Goal: Task Accomplishment & Management: Manage account settings

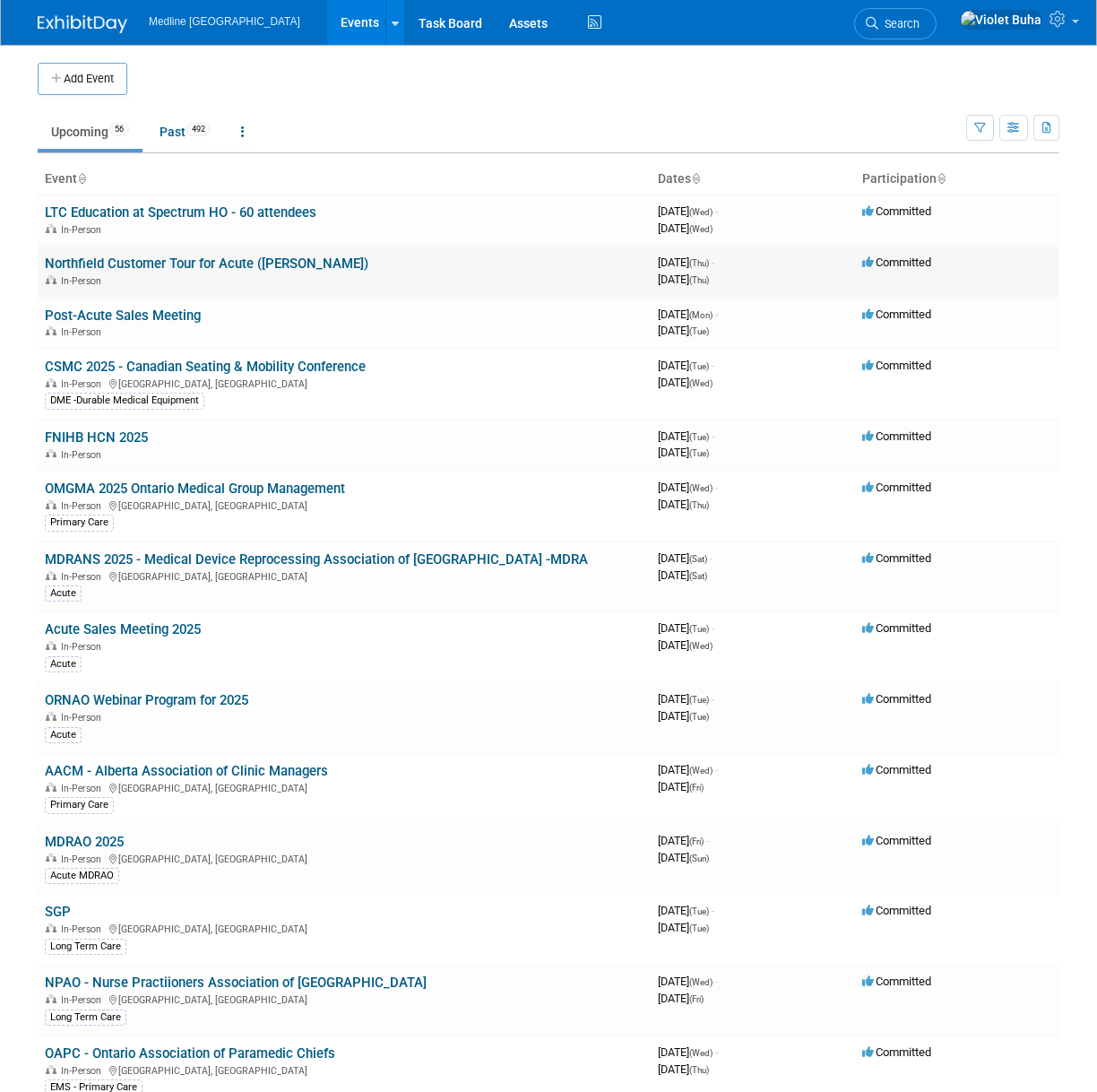
click at [199, 266] on link "Northfield Customer Tour for Acute ([PERSON_NAME])" at bounding box center [207, 263] width 323 height 17
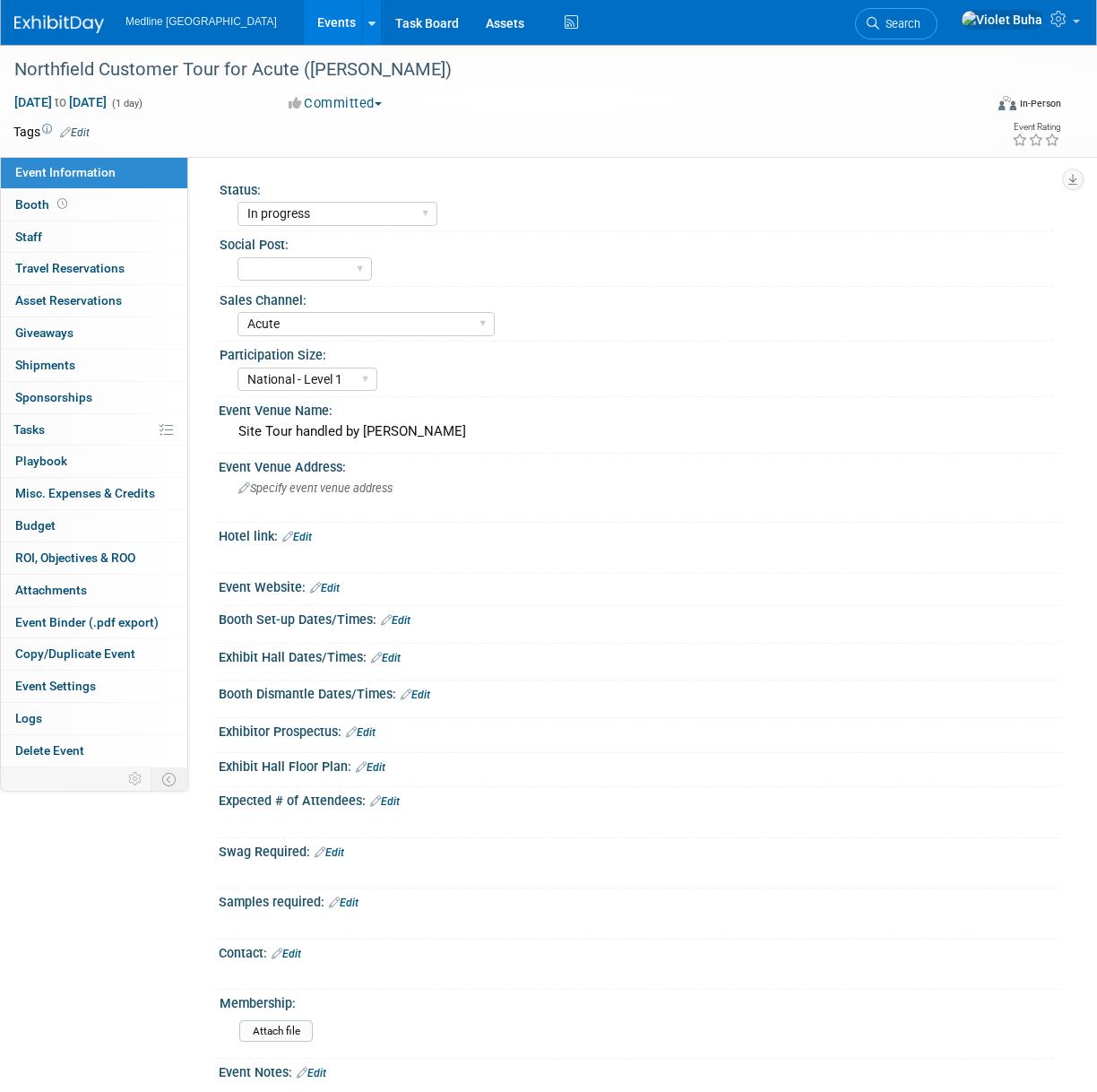
select select "In progress"
select select "Acute"
select select "National - Level 1"
click at [62, 28] on img at bounding box center [59, 24] width 90 height 18
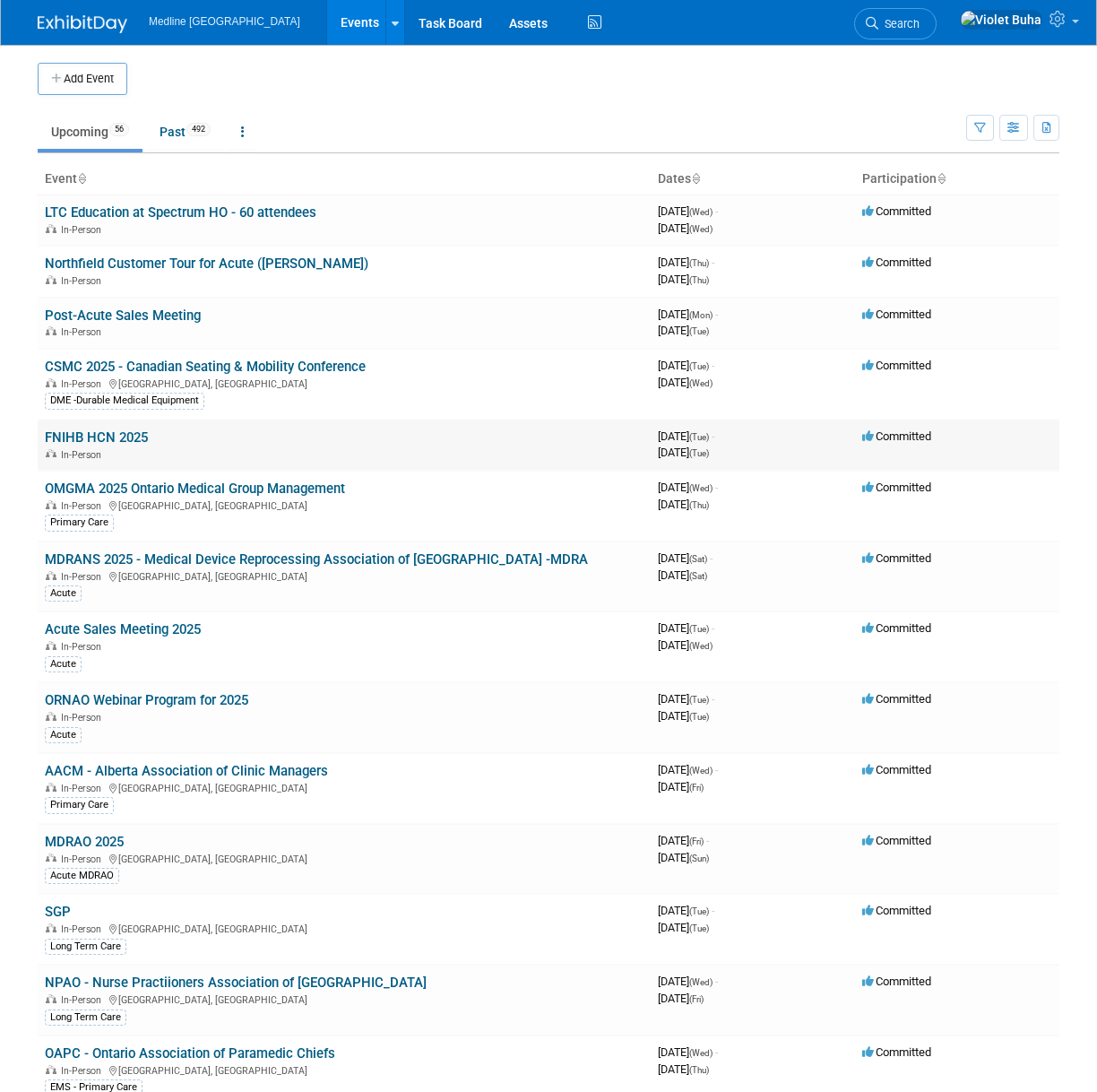
click at [111, 438] on link "FNIHB HCN 2025" at bounding box center [96, 437] width 103 height 17
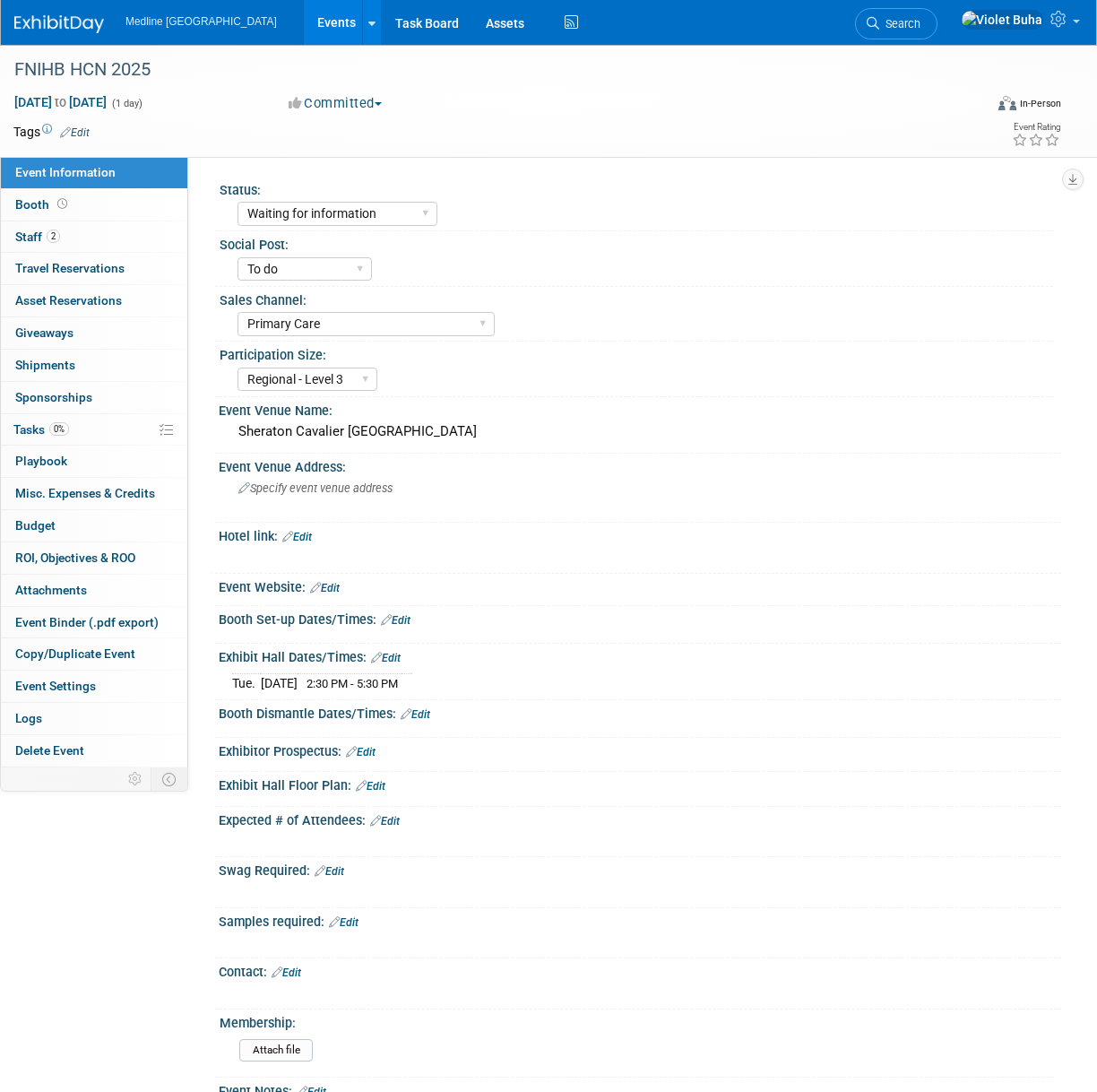
select select "Waiting for information"
select select "To do"
select select "Primary Care"
select select "Regional - Level 3"
click at [118, 237] on link "2 Staff 2" at bounding box center [94, 237] width 186 height 31
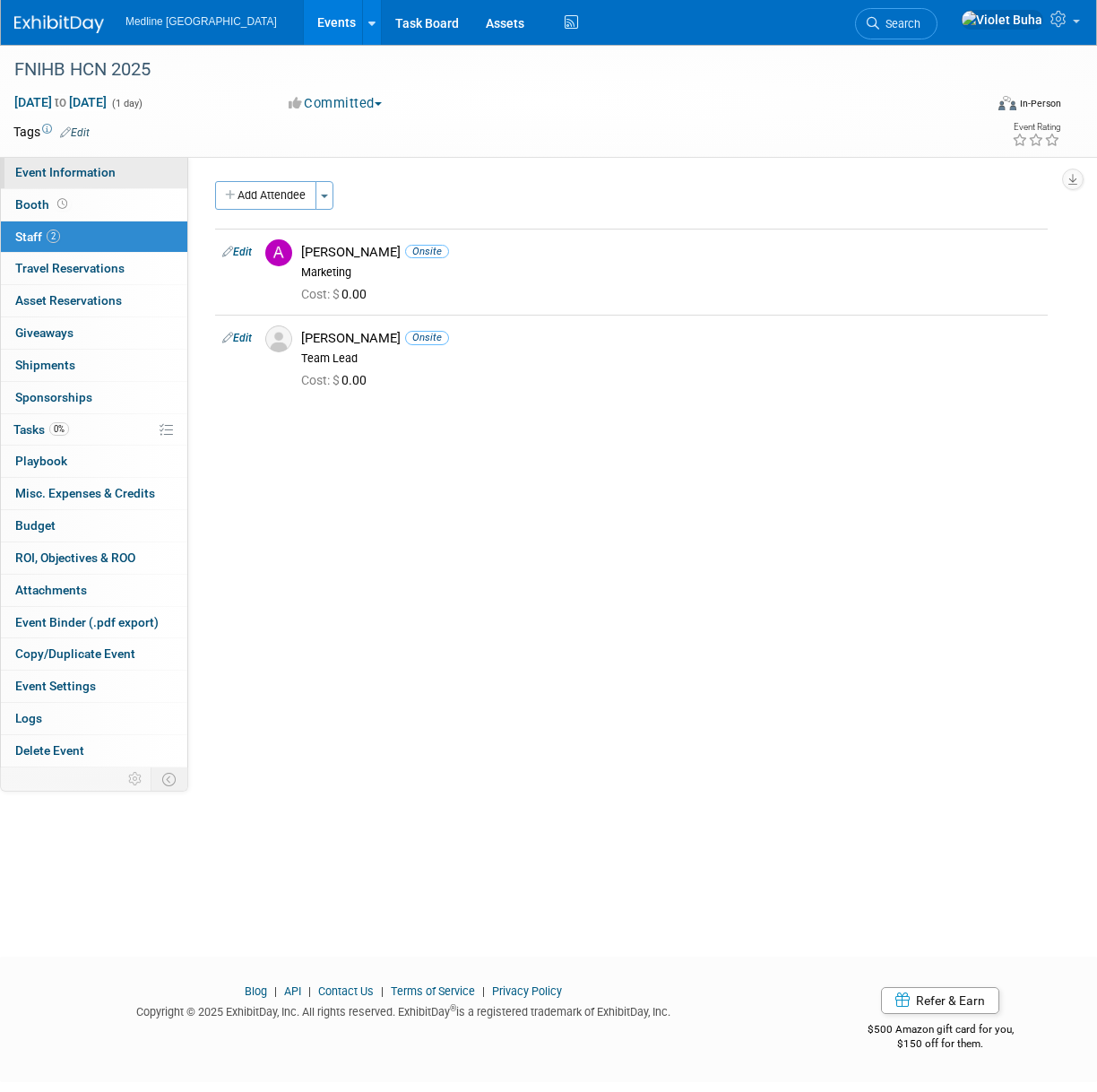
click at [120, 174] on link "Event Information" at bounding box center [94, 172] width 186 height 31
select select "Waiting for information"
select select "To do"
select select "Primary Care"
select select "Regional - Level 3"
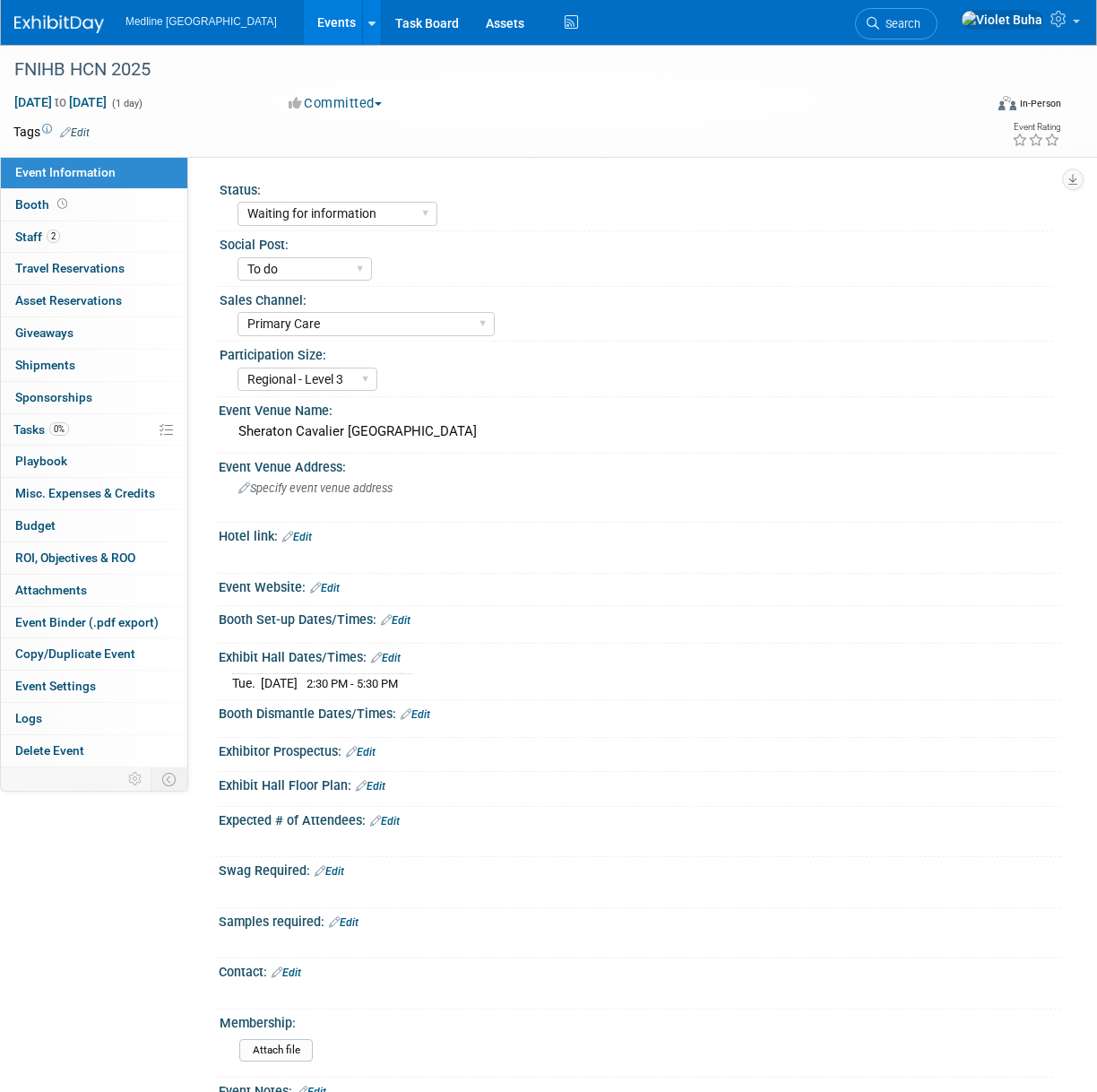
click at [68, 12] on link at bounding box center [70, 15] width 111 height 15
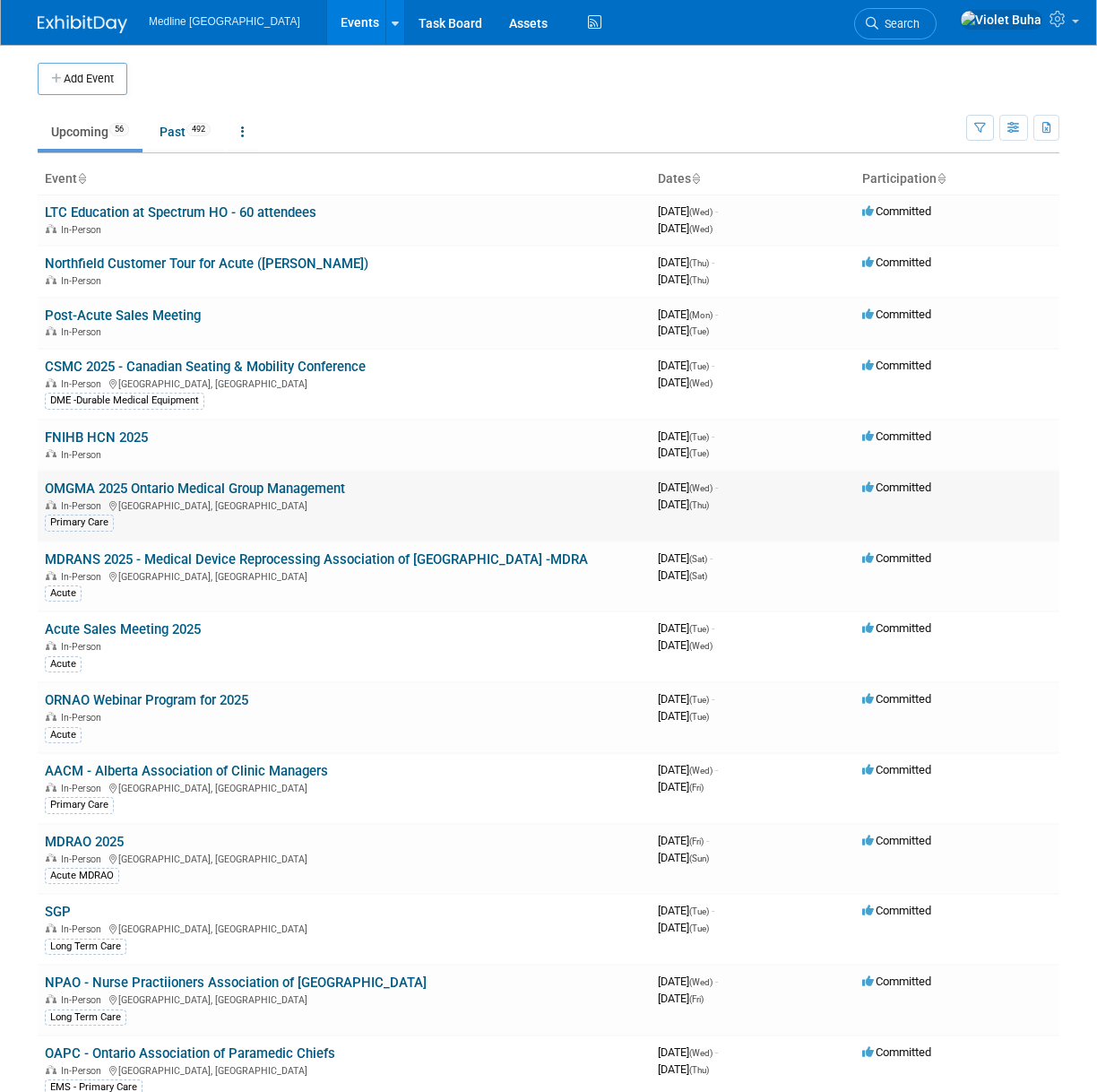
click at [132, 488] on link "OMGMA 2025 Ontario Medical Group Management" at bounding box center [195, 488] width 300 height 17
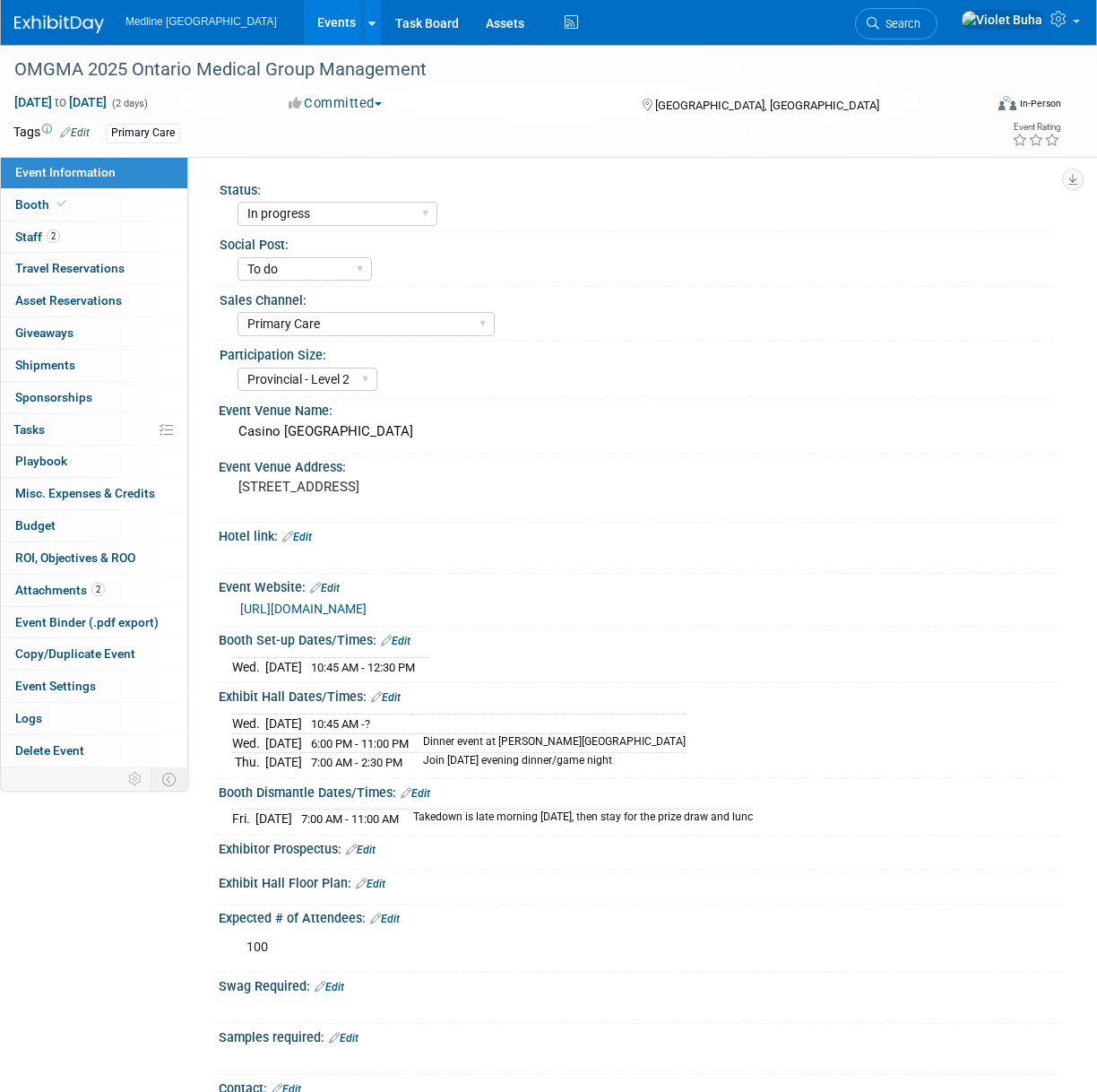
select select "In progress"
select select "To do"
select select "Primary Care"
select select "Provincial - Level 2"
click at [94, 247] on link "2 Staff 2" at bounding box center [94, 237] width 186 height 31
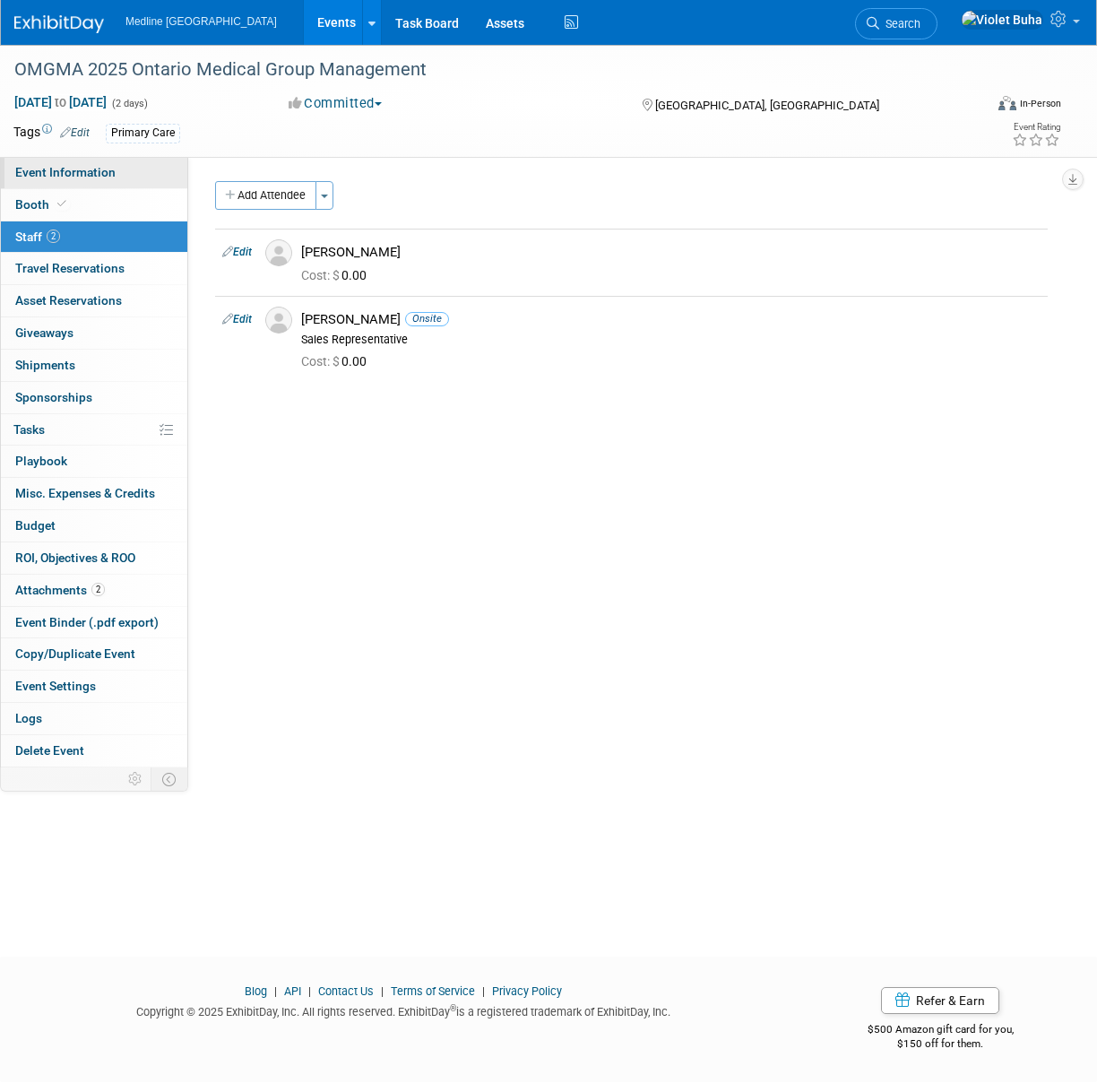
click at [57, 170] on span "Event Information" at bounding box center [65, 171] width 100 height 15
select select "In progress"
select select "To do"
select select "Primary Care"
select select "Provincial - Level 2"
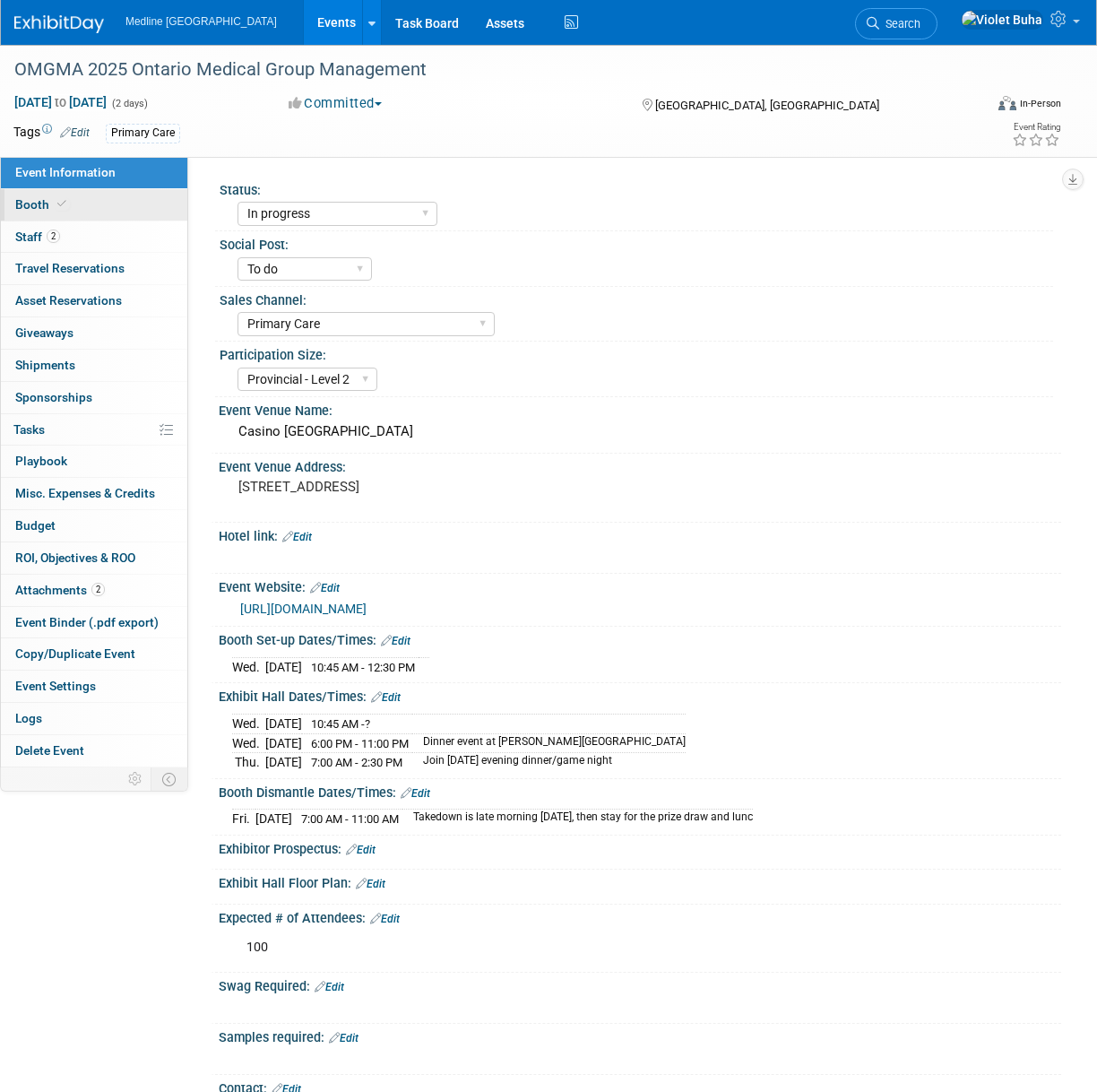
click at [128, 209] on link "Booth" at bounding box center [94, 205] width 186 height 31
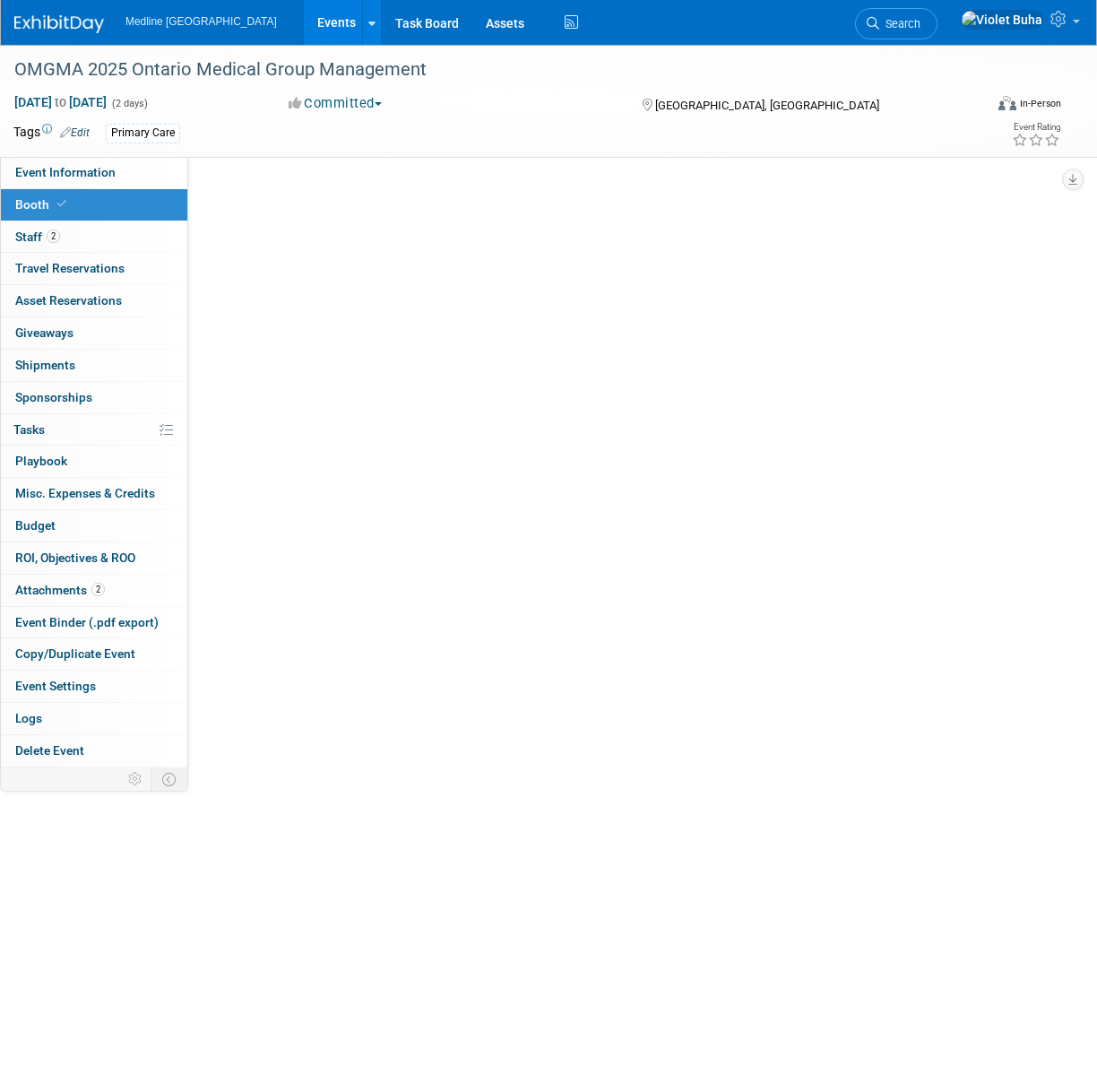
select select "1"
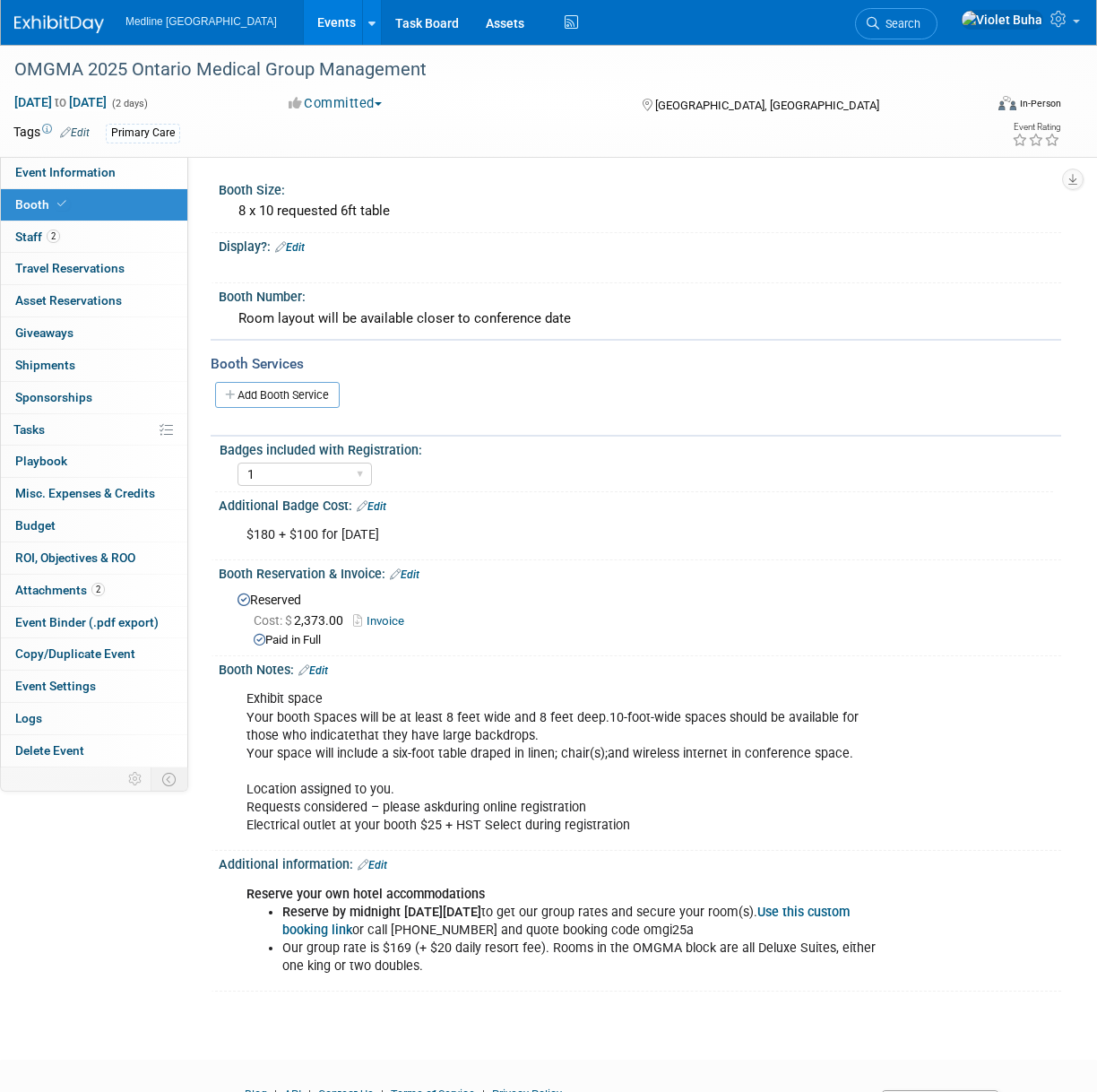
click at [58, 21] on img at bounding box center [59, 24] width 90 height 18
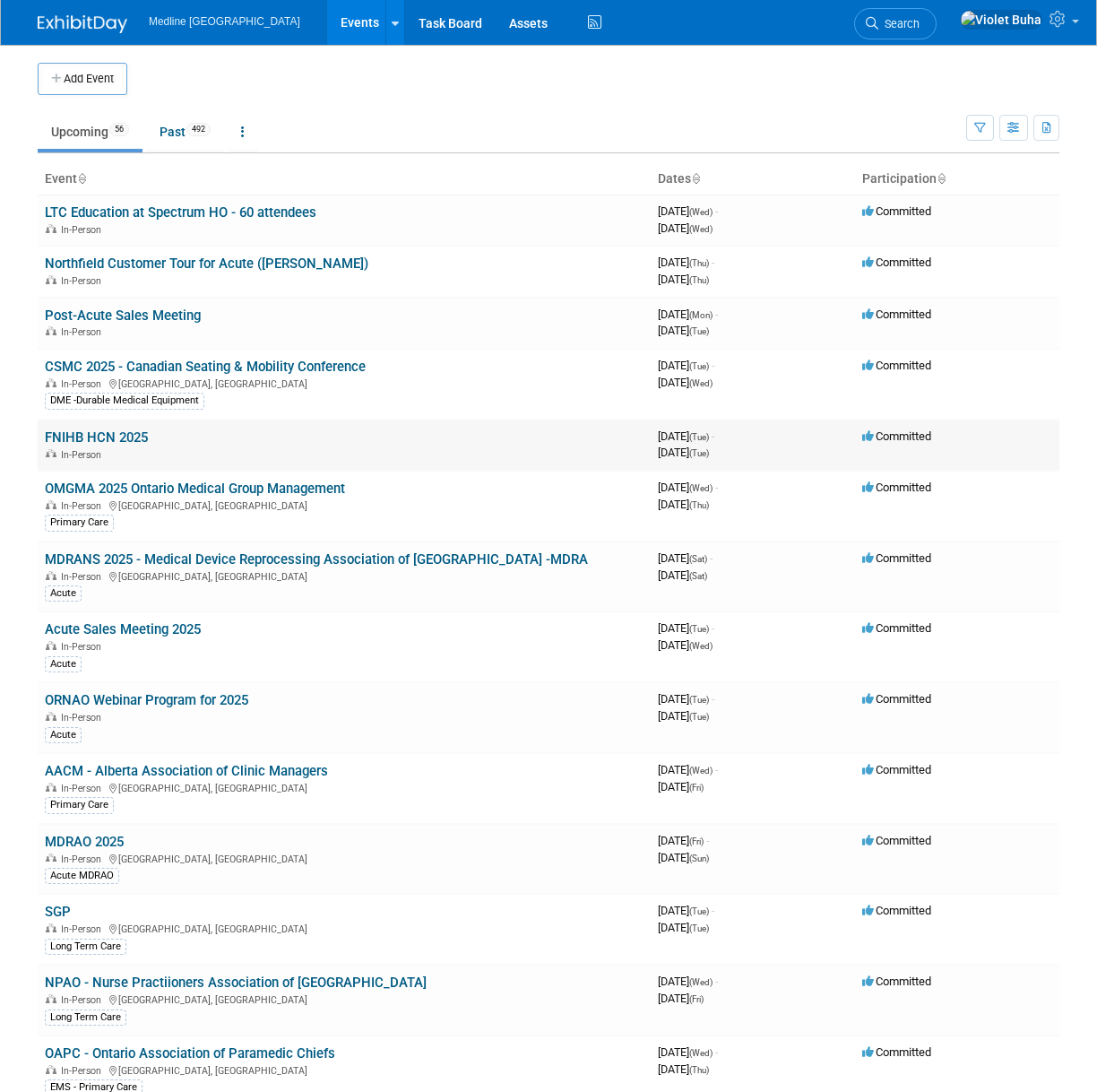
click at [103, 437] on link "FNIHB HCN 2025" at bounding box center [96, 437] width 103 height 17
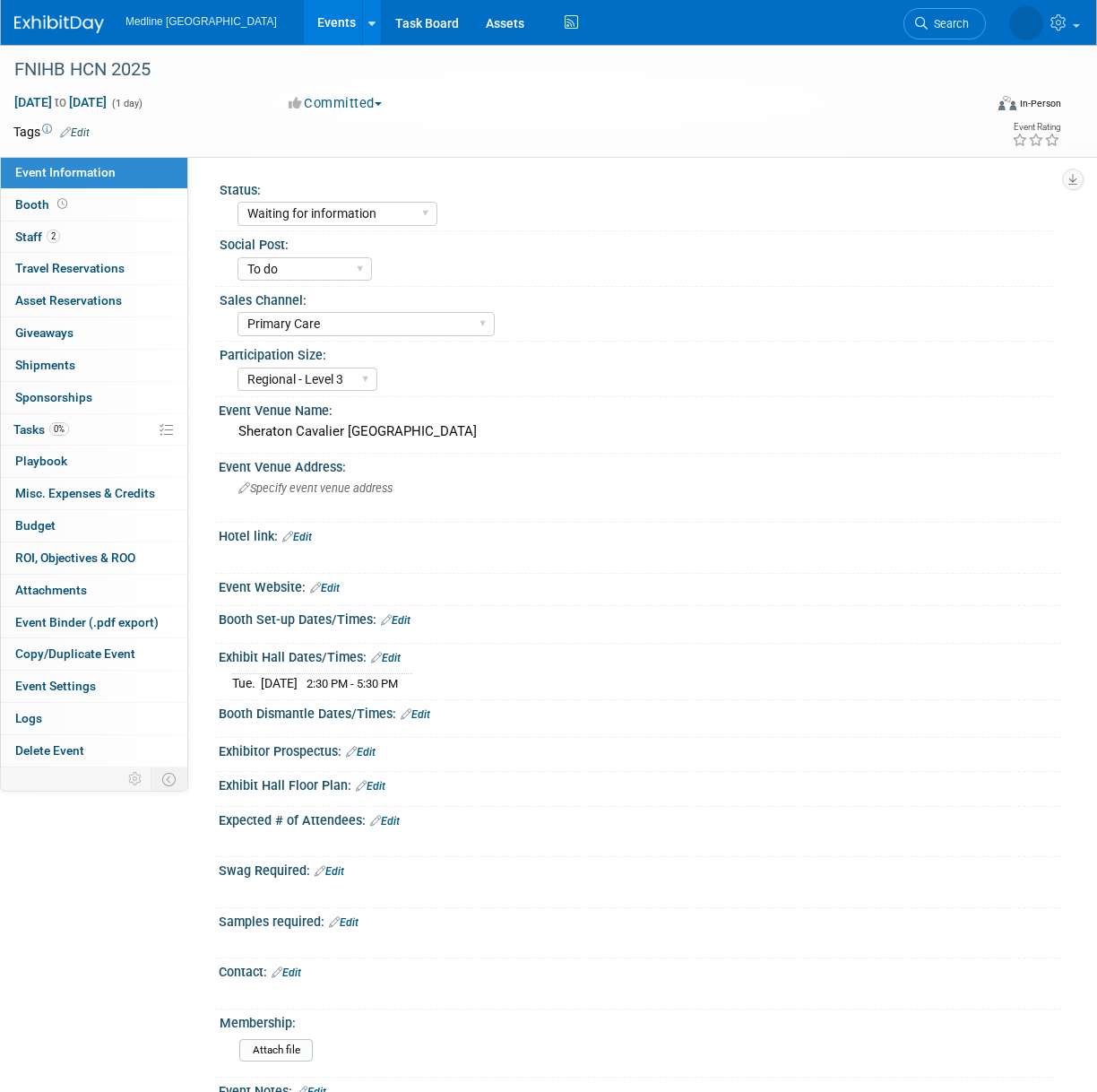
select select "Waiting for information"
select select "To do"
select select "Primary Care"
select select "Regional - Level 3"
click at [88, 132] on link "Edit" at bounding box center [75, 132] width 29 height 13
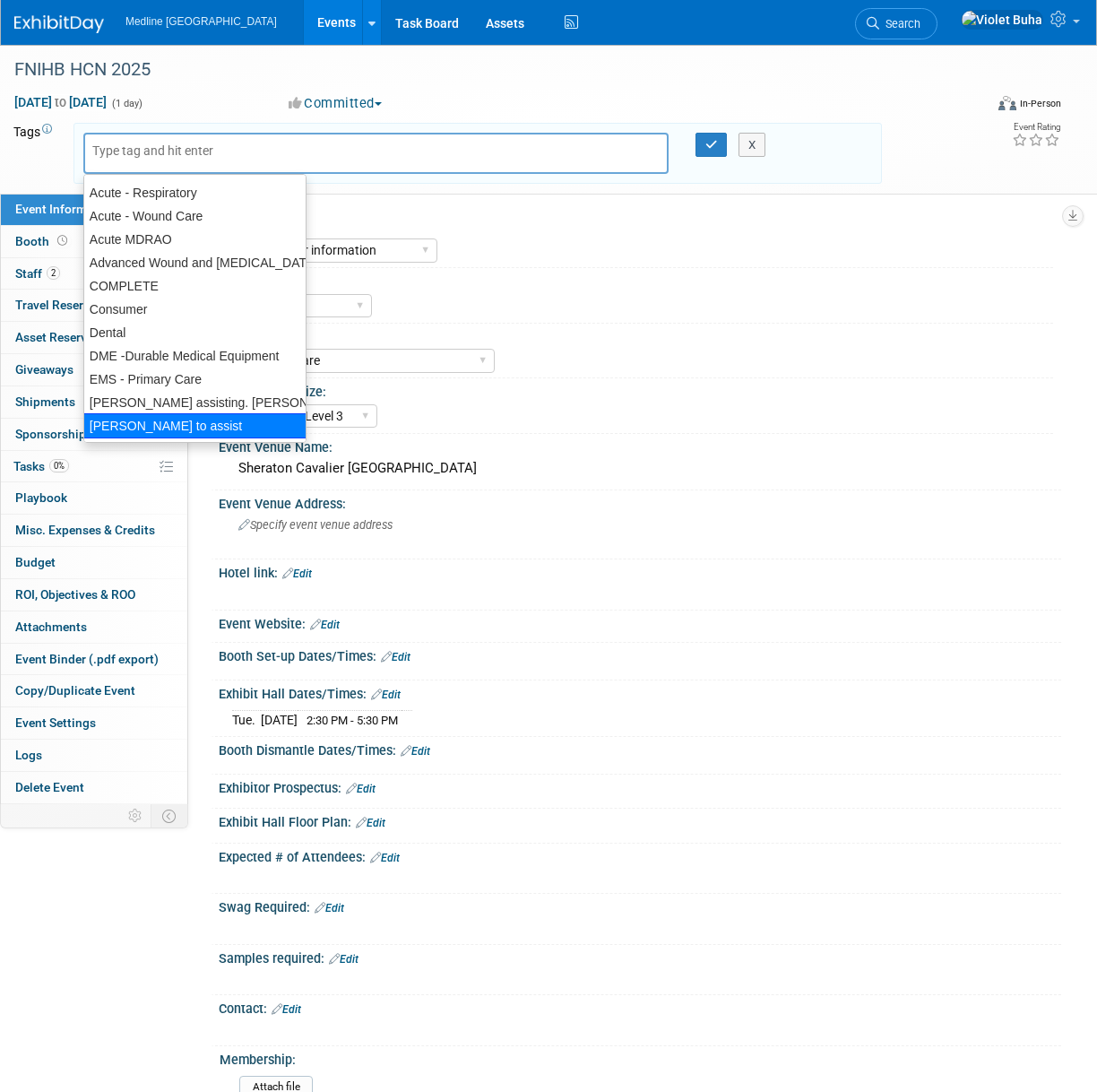
scroll to position [278, 0]
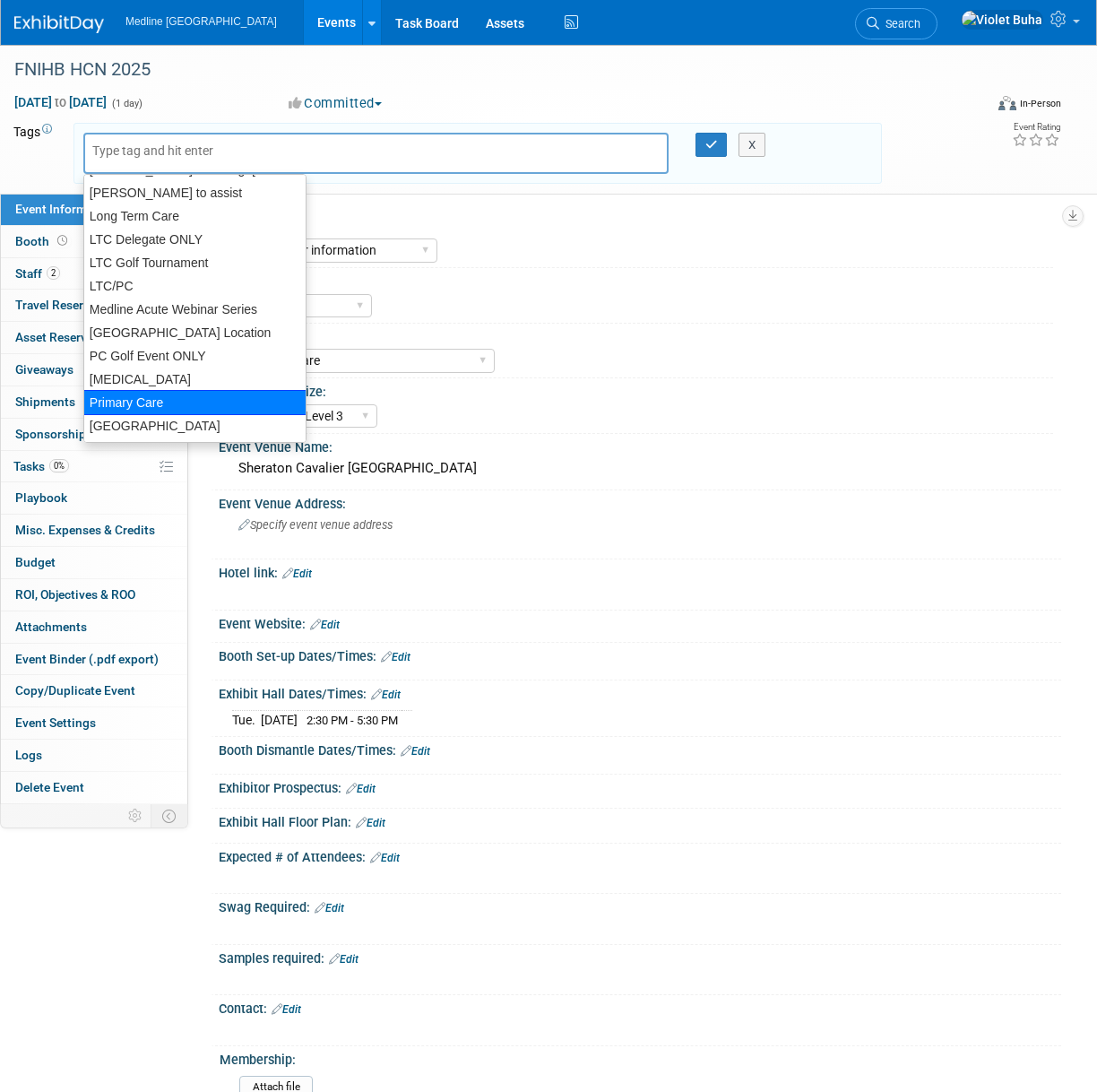
click at [189, 408] on div "Primary Care" at bounding box center [195, 402] width 223 height 25
type input "Primary Care"
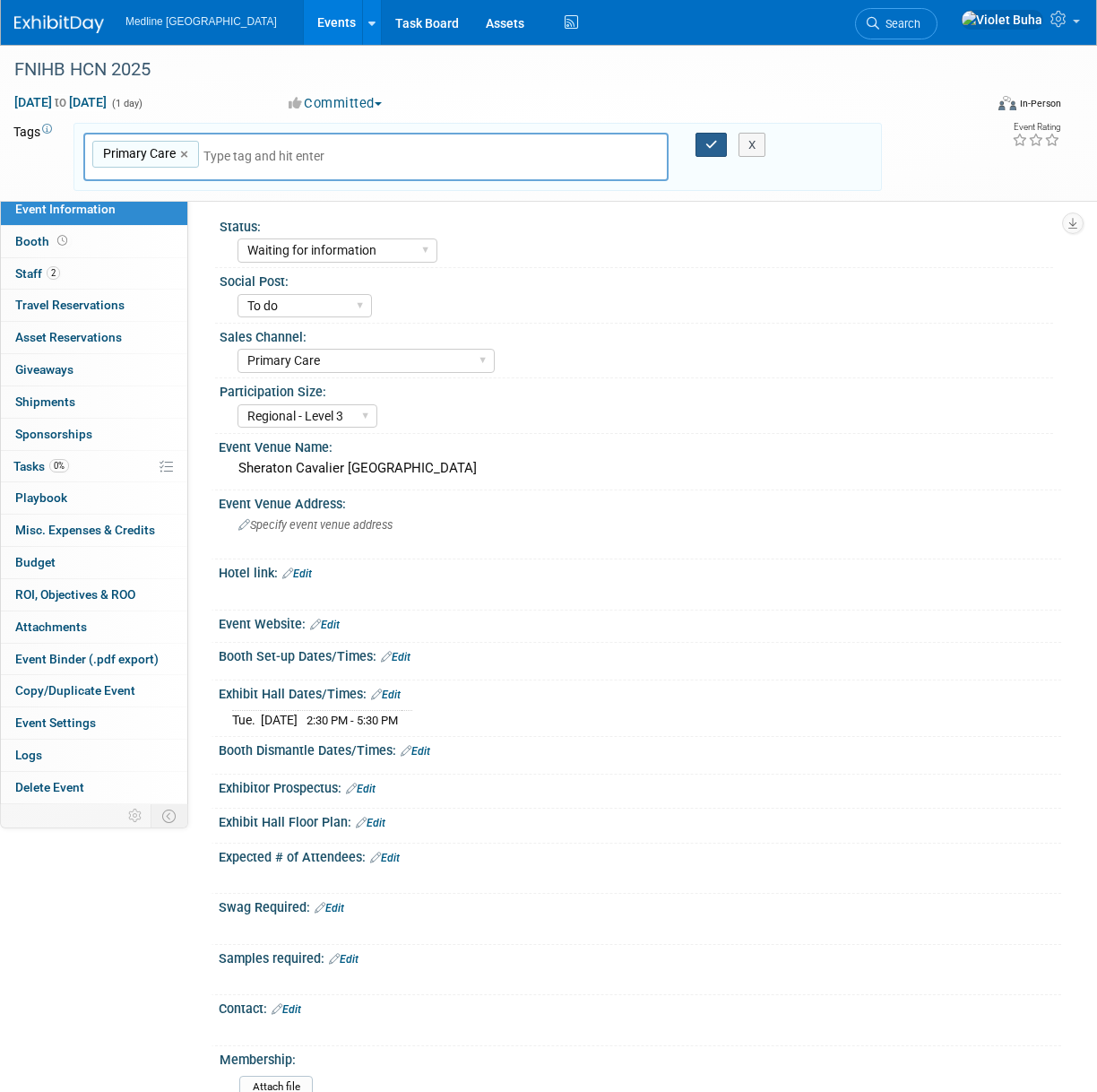
click at [716, 140] on icon "button" at bounding box center [711, 145] width 13 height 12
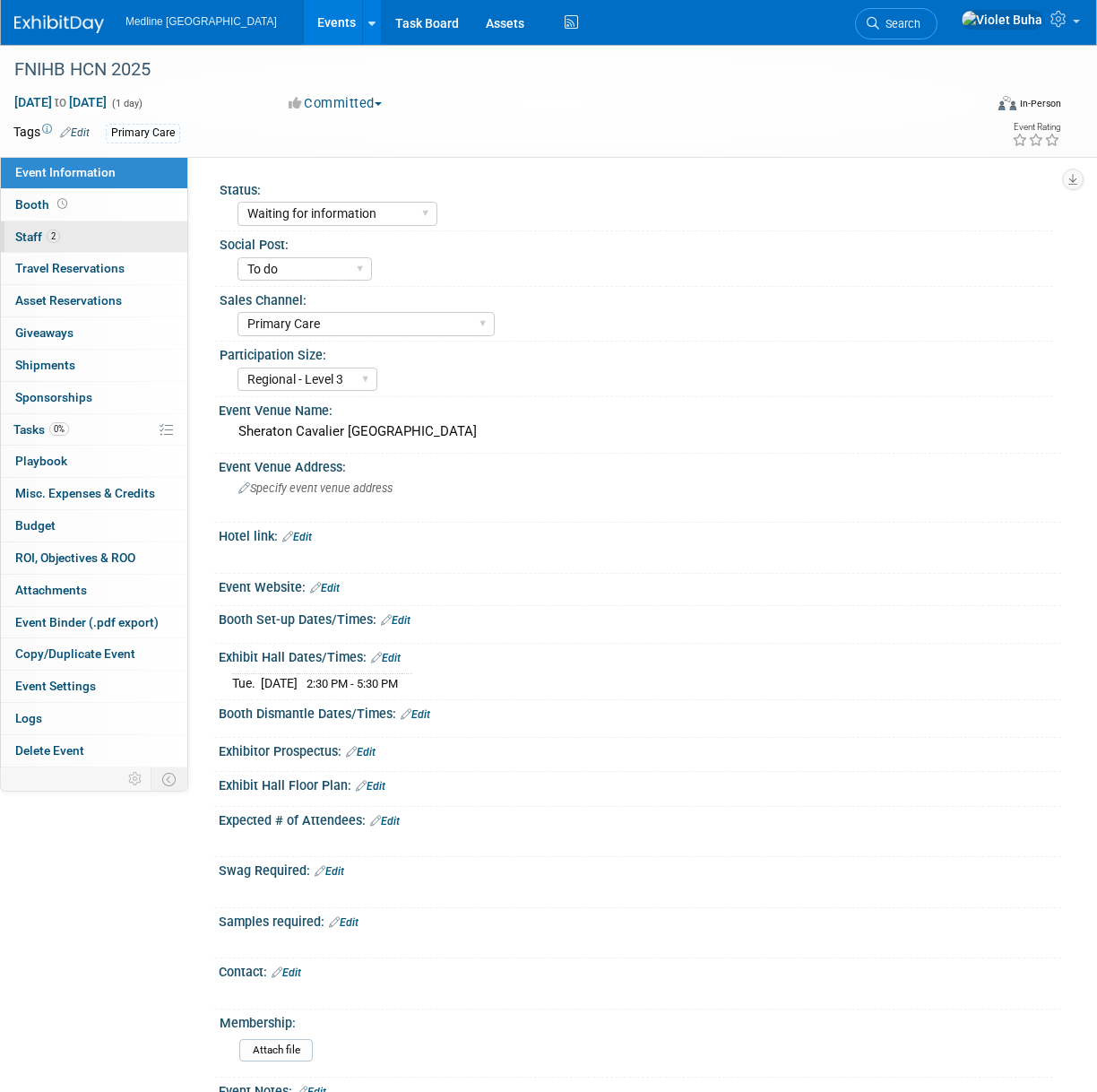
click at [104, 242] on link "2 Staff 2" at bounding box center [94, 237] width 186 height 31
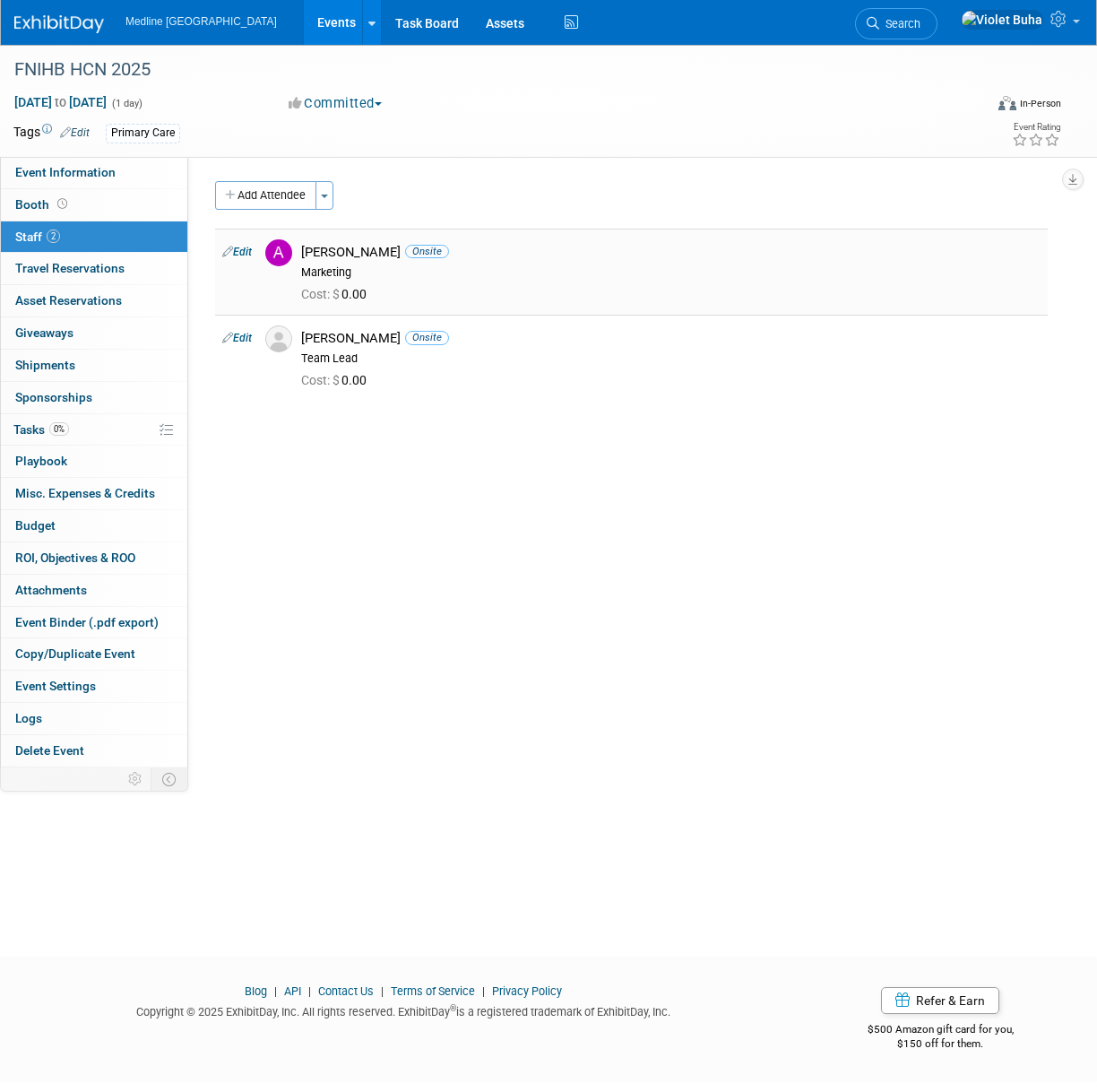
click at [244, 252] on link "Edit" at bounding box center [237, 251] width 29 height 13
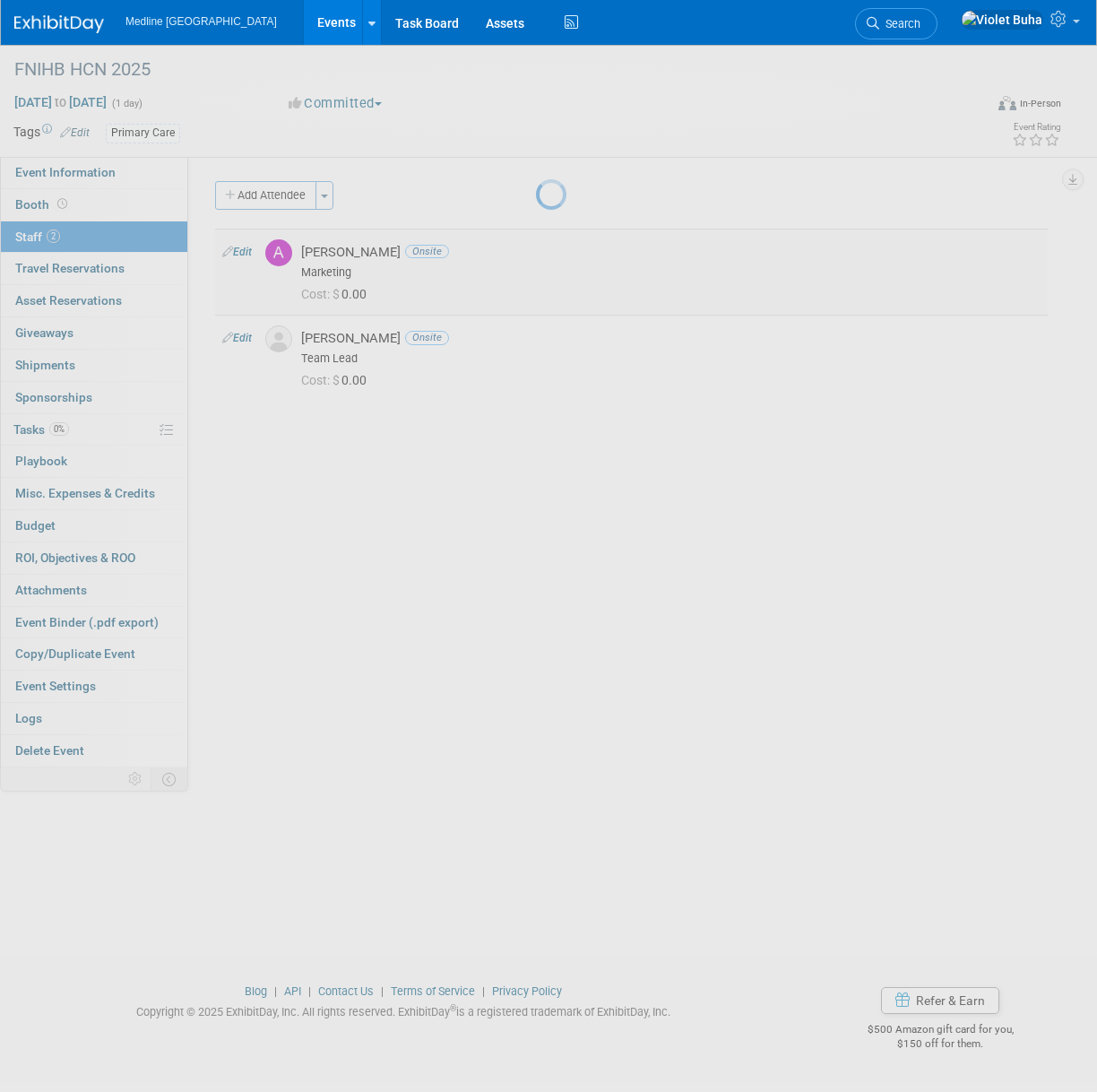
select select "7a7efeed-6ea4-49db-915b-e0e78a2942fc"
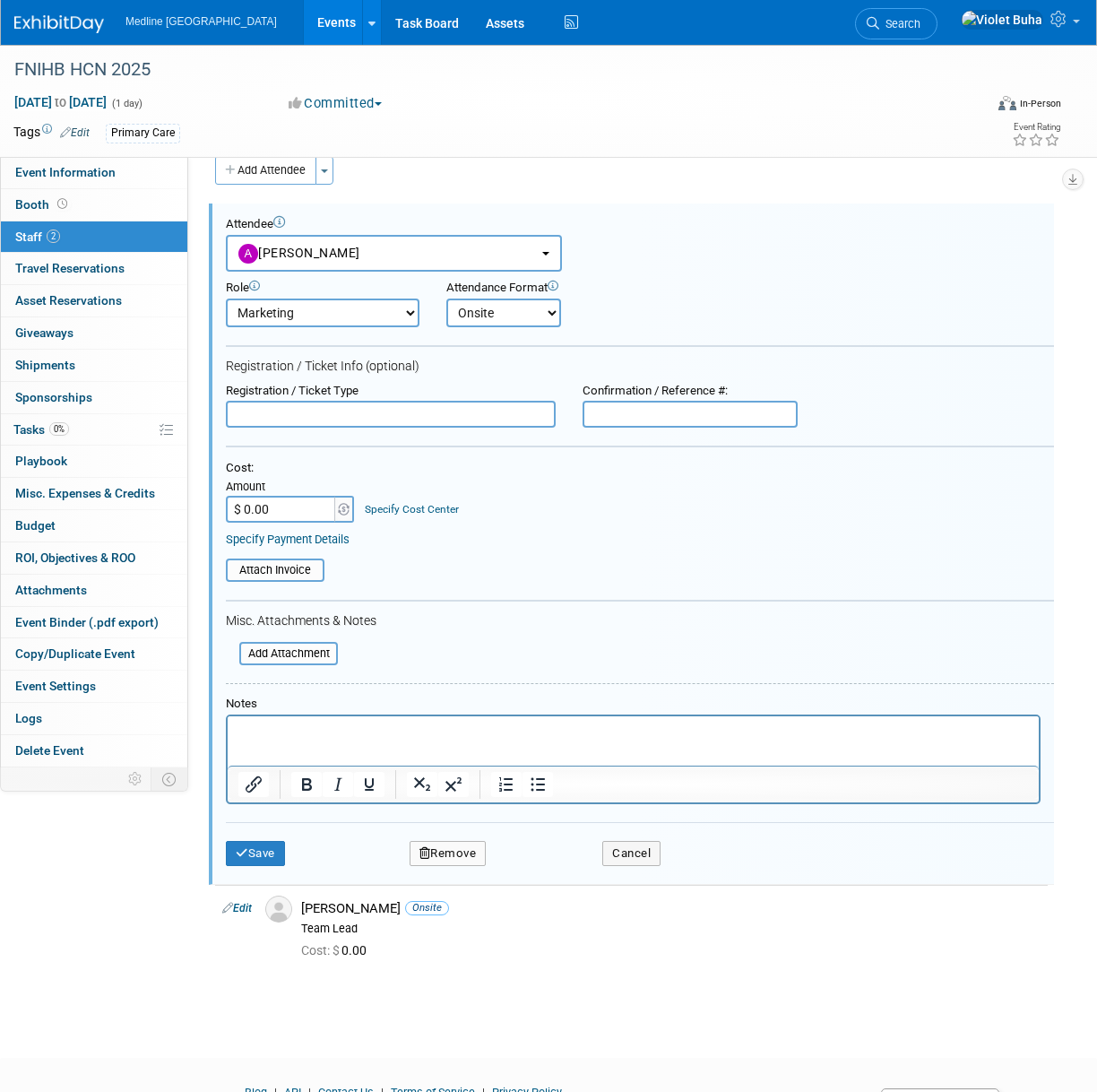
scroll to position [0, 0]
click at [471, 854] on button "Remove" at bounding box center [448, 853] width 77 height 25
click at [545, 866] on link "Yes" at bounding box center [546, 867] width 52 height 28
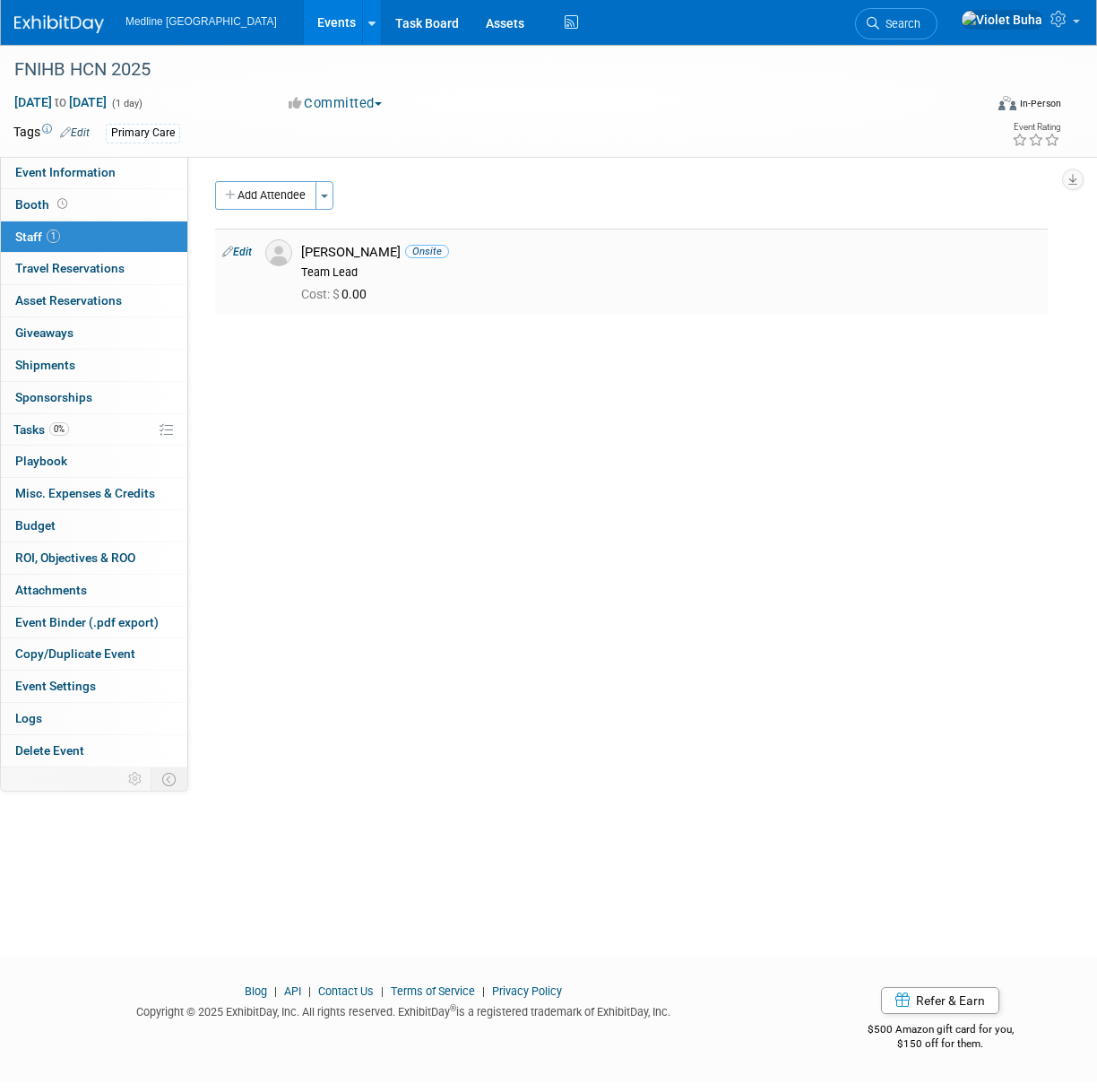
click at [246, 247] on link "Edit" at bounding box center [237, 251] width 29 height 13
select select "6dc14900-28c6-46a8-87d5-db449ed5d9cc"
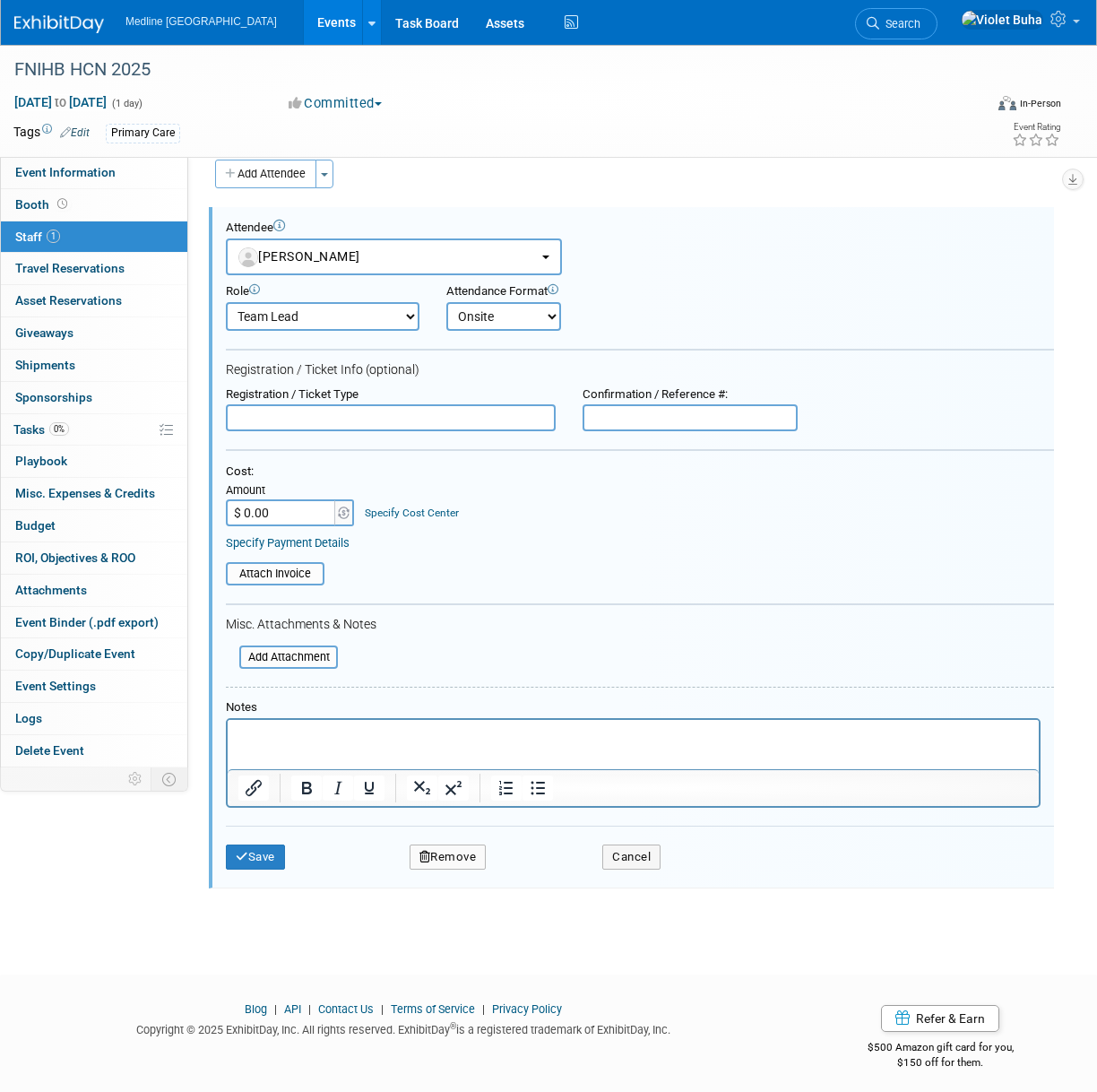
scroll to position [25, 0]
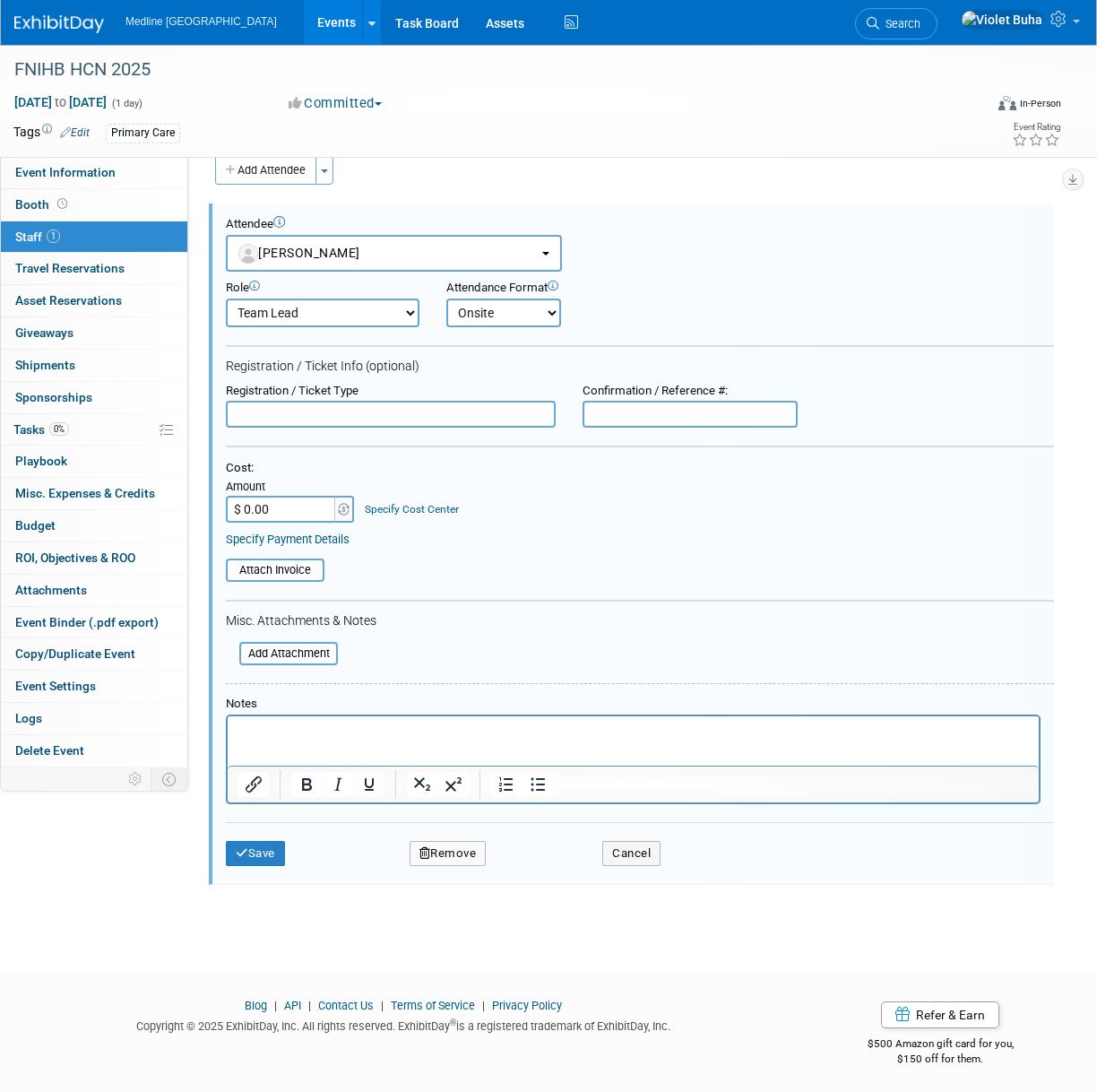
click at [461, 855] on button "Remove" at bounding box center [448, 853] width 77 height 25
click at [537, 872] on icon at bounding box center [533, 868] width 11 height 10
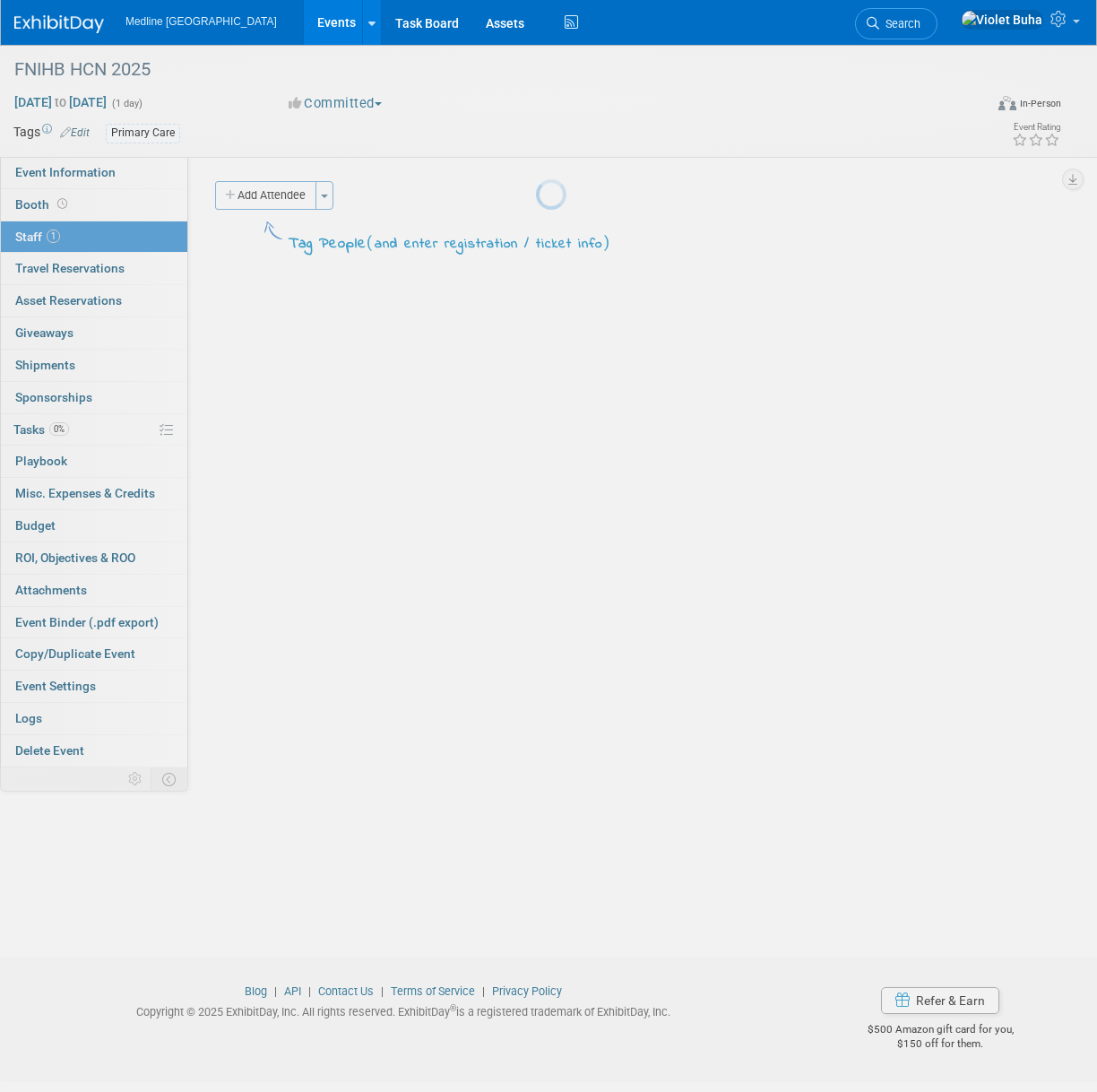
scroll to position [0, 0]
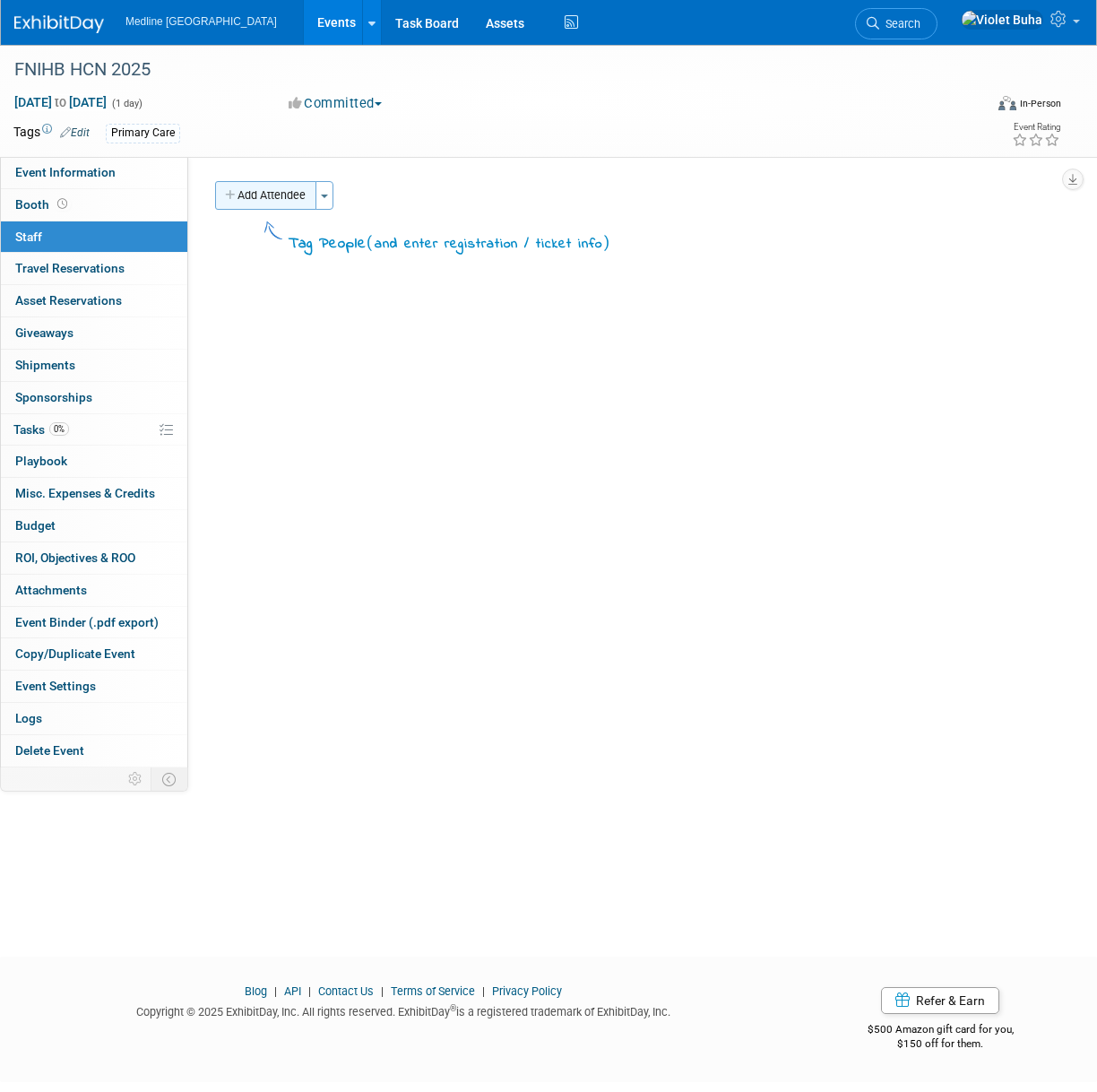
click at [294, 202] on button "Add Attendee" at bounding box center [266, 195] width 101 height 28
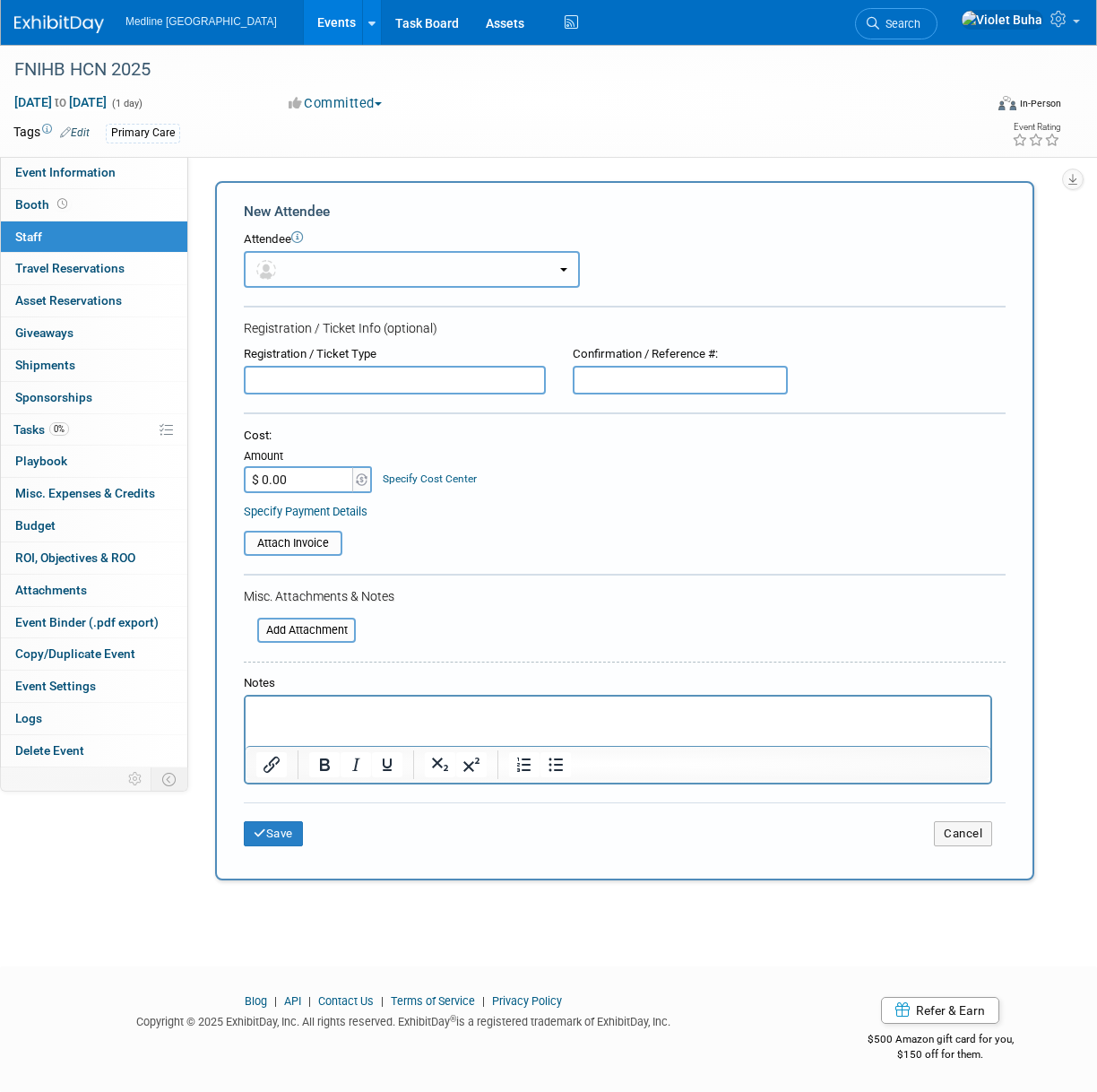
click at [304, 267] on button "button" at bounding box center [411, 270] width 336 height 37
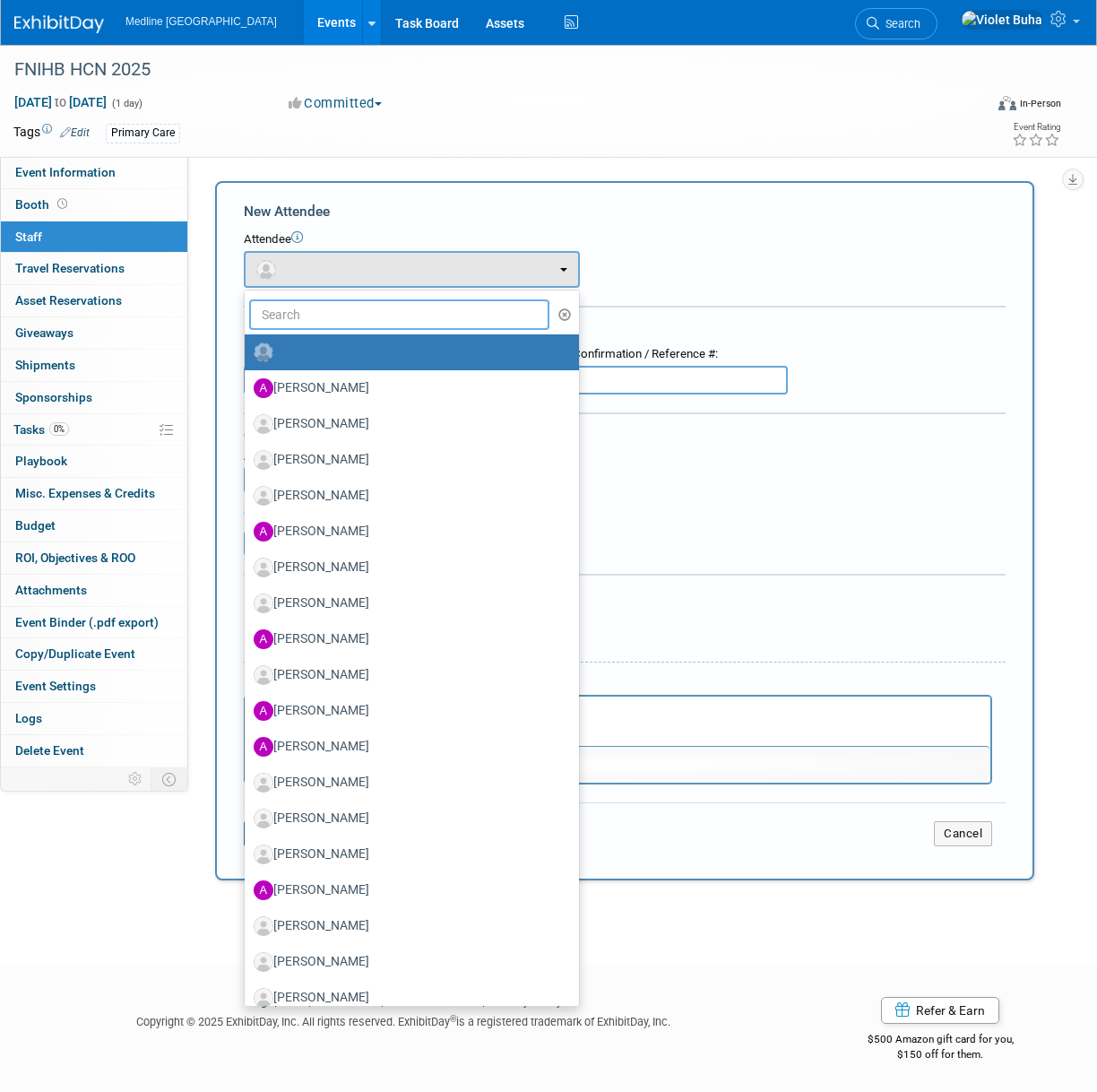
click at [301, 315] on input "text" at bounding box center [399, 314] width 300 height 30
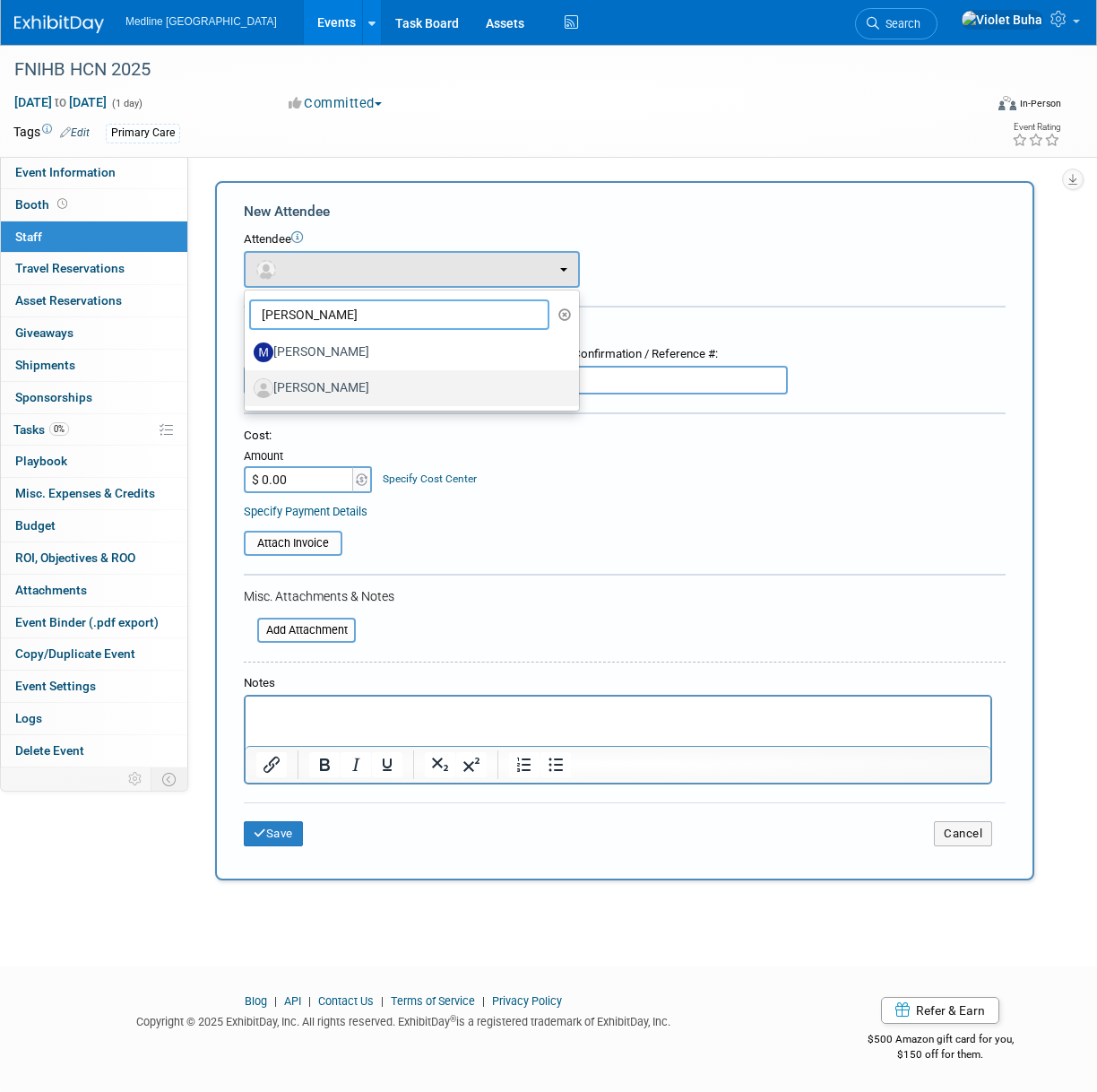
type input "monika"
click at [302, 388] on label "Monika Stanfel" at bounding box center [407, 388] width 308 height 28
click at [247, 388] on input "Monika Stanfel" at bounding box center [242, 386] width 12 height 12
select select "b07f7959-68d2-4494-a3a6-50080b42c579"
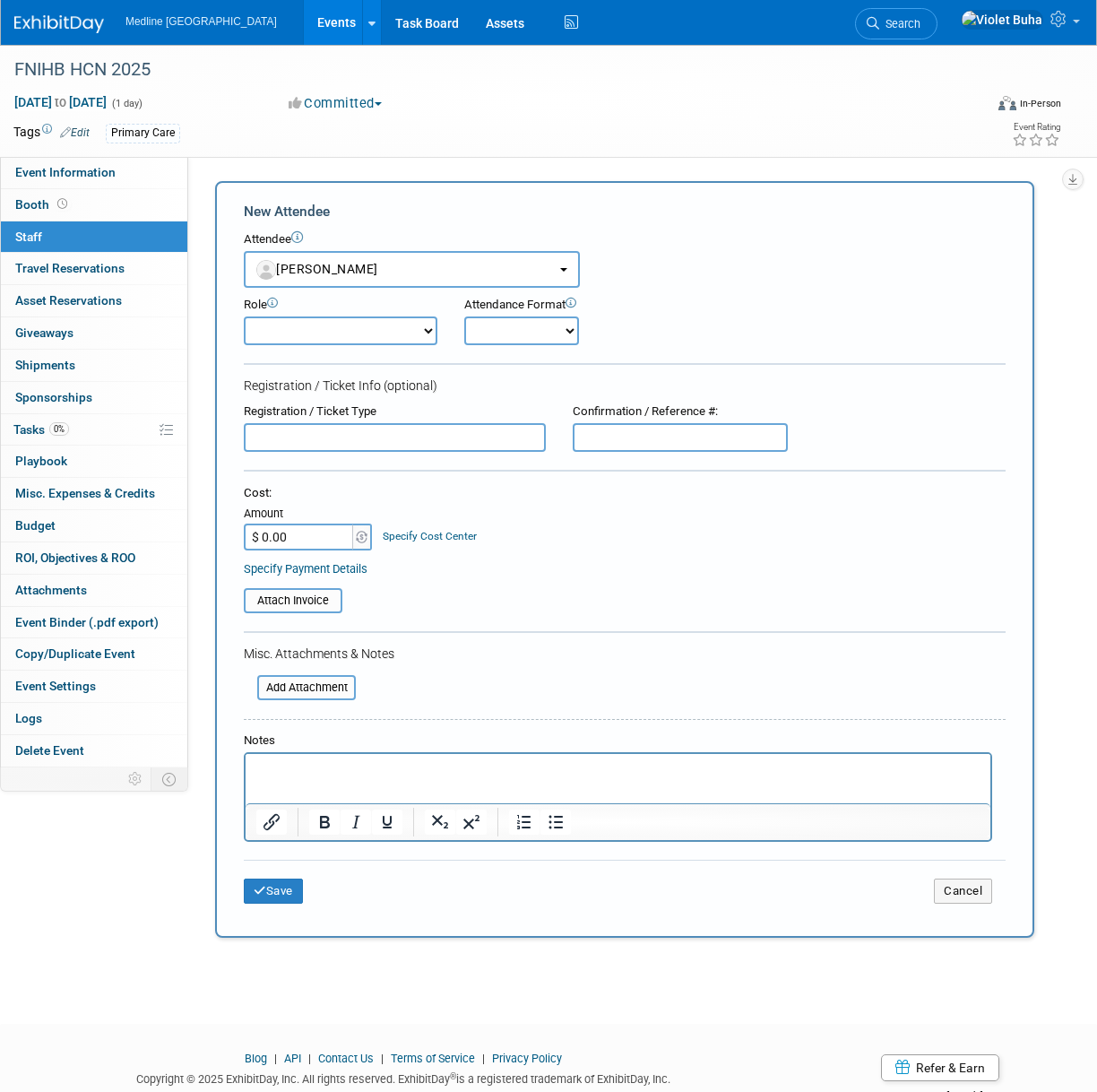
click at [427, 328] on select "Champion Clinical Demonstrator Host Marketing Planner Presenter" at bounding box center [340, 330] width 194 height 28
select select "100"
click at [244, 317] on select "Champion Clinical Demonstrator Host Marketing Planner Presenter" at bounding box center [340, 330] width 194 height 28
click at [557, 320] on select "Onsite Remote" at bounding box center [522, 330] width 115 height 28
select select "1"
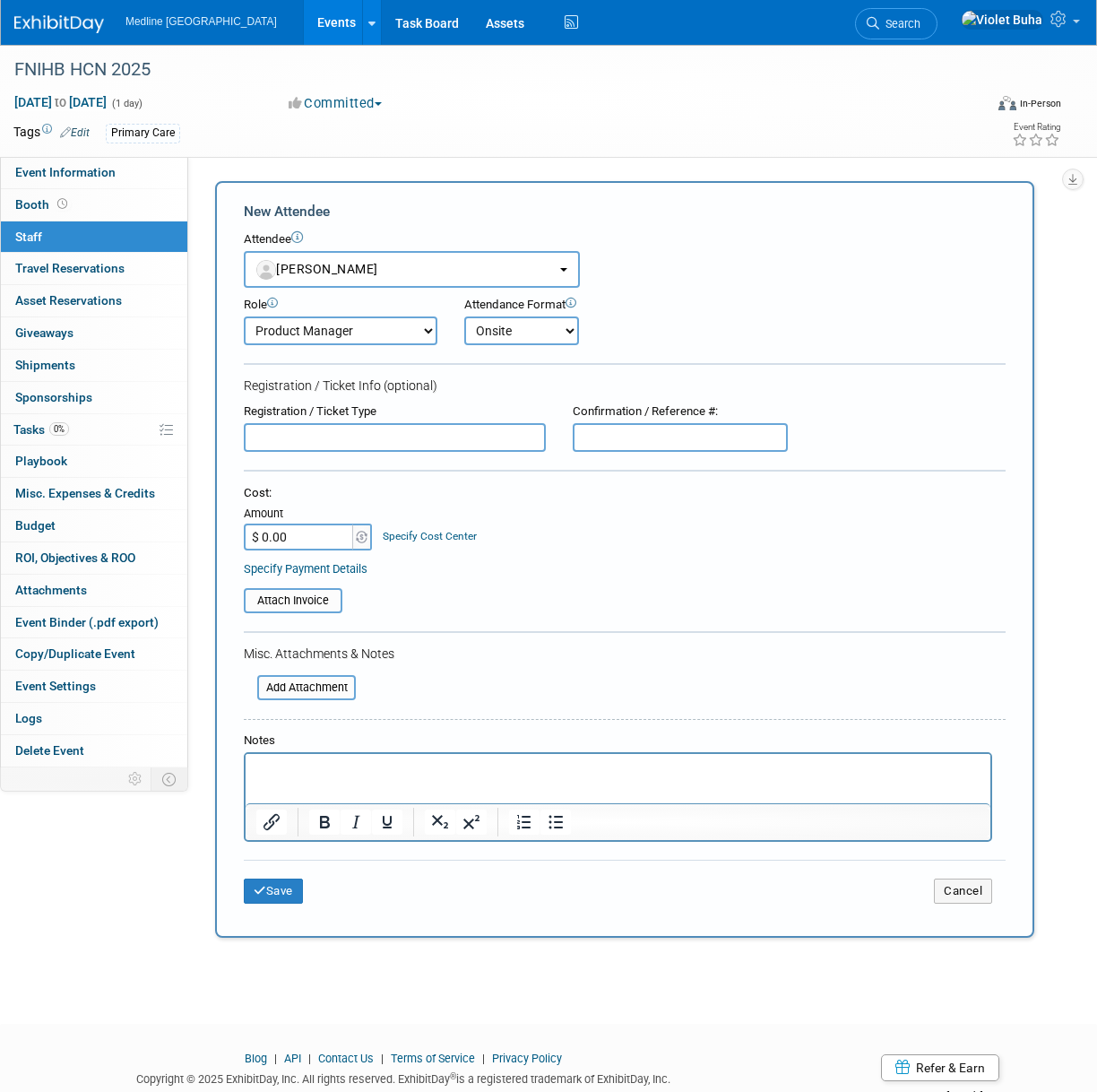
click at [465, 317] on select "Onsite Remote" at bounding box center [522, 330] width 115 height 28
click at [284, 894] on button "Save" at bounding box center [273, 891] width 59 height 25
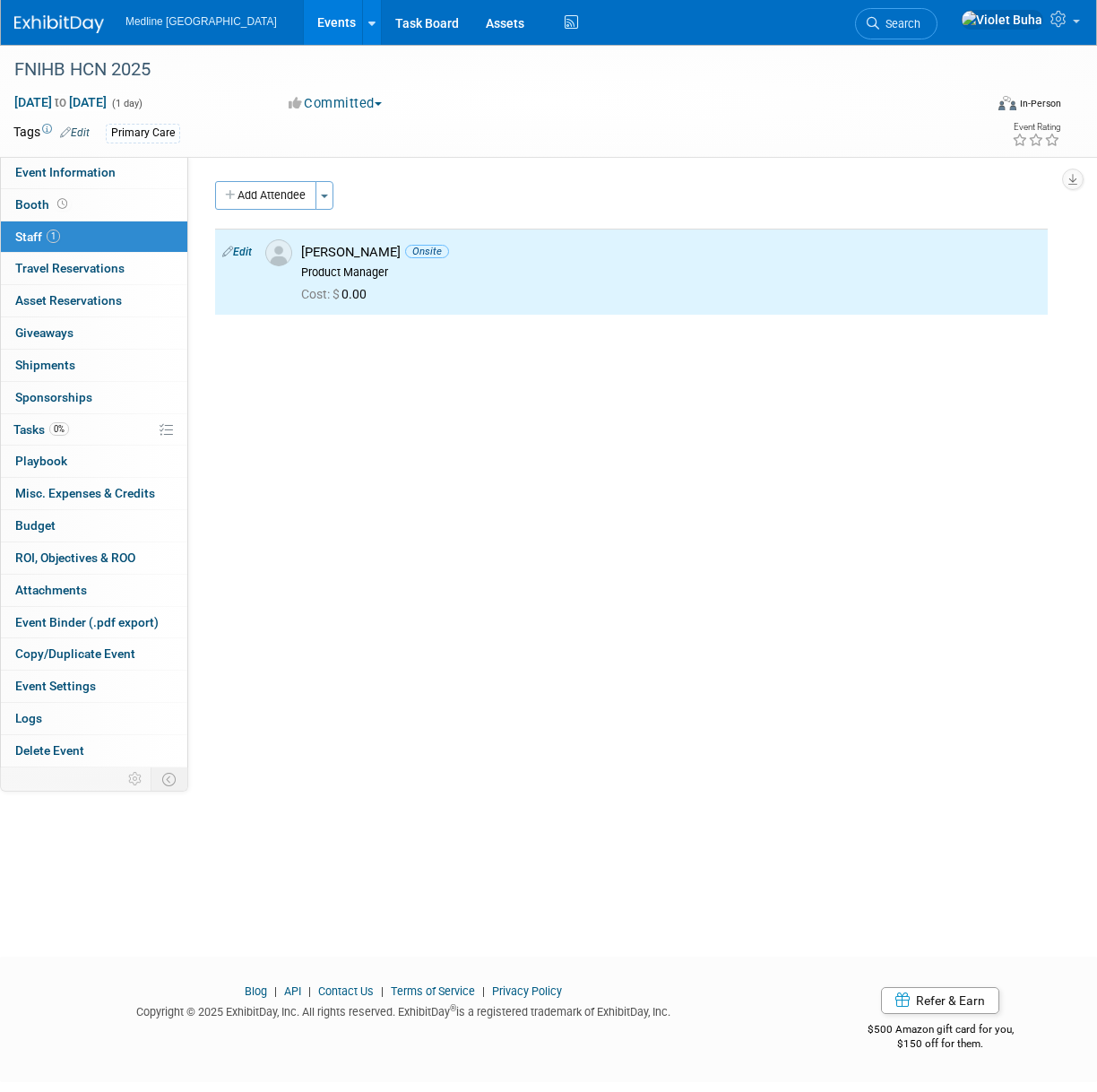
click at [167, 893] on div "FNIHB HCN 2025 Sep 9, 2025 to Sep 9, 2025 (1 day) Sep 9, 2025 to Sep 9, 2025 Co…" at bounding box center [548, 484] width 1097 height 880
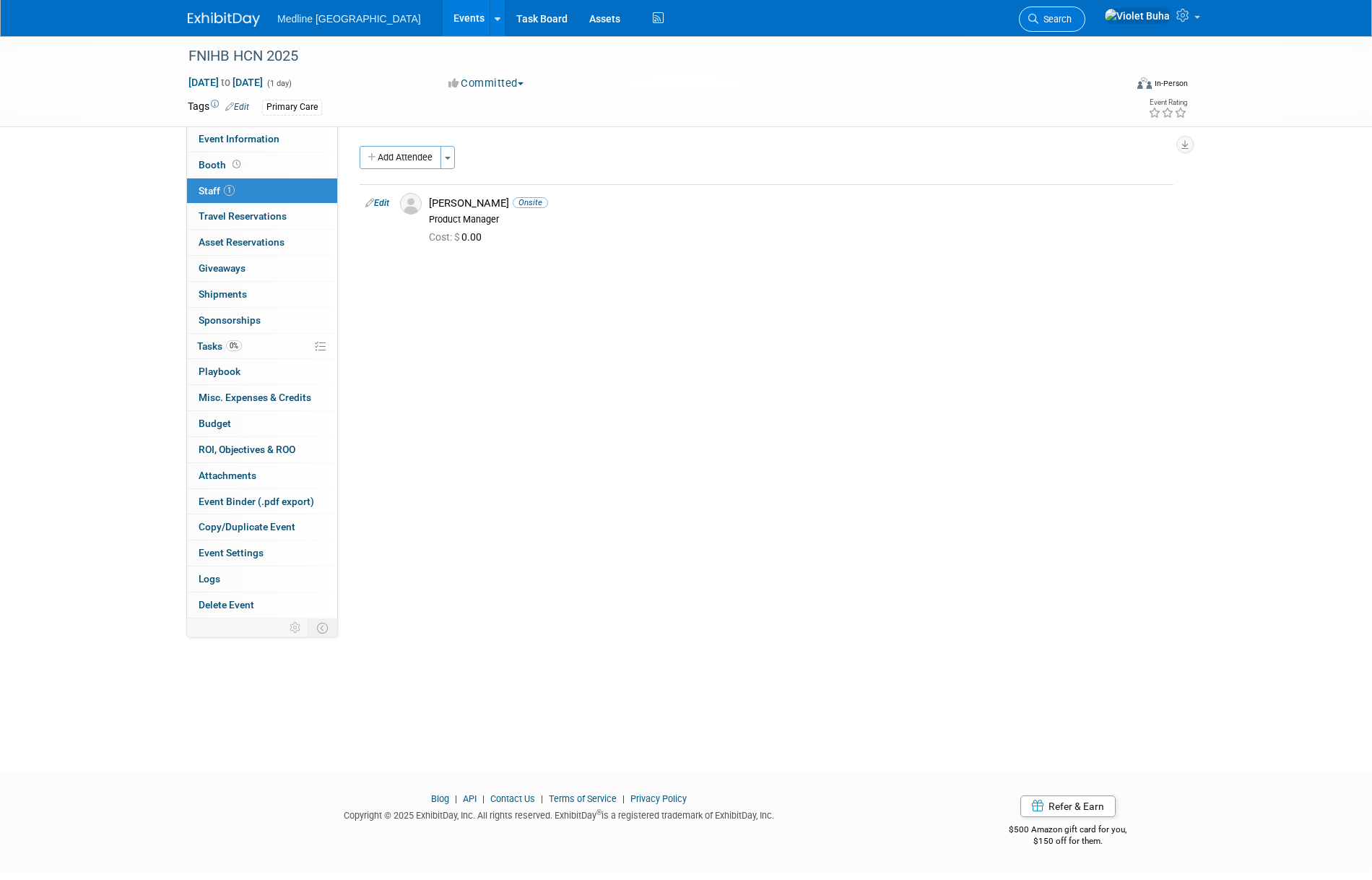
click at [883, 17] on span "Search" at bounding box center [1055, 19] width 33 height 11
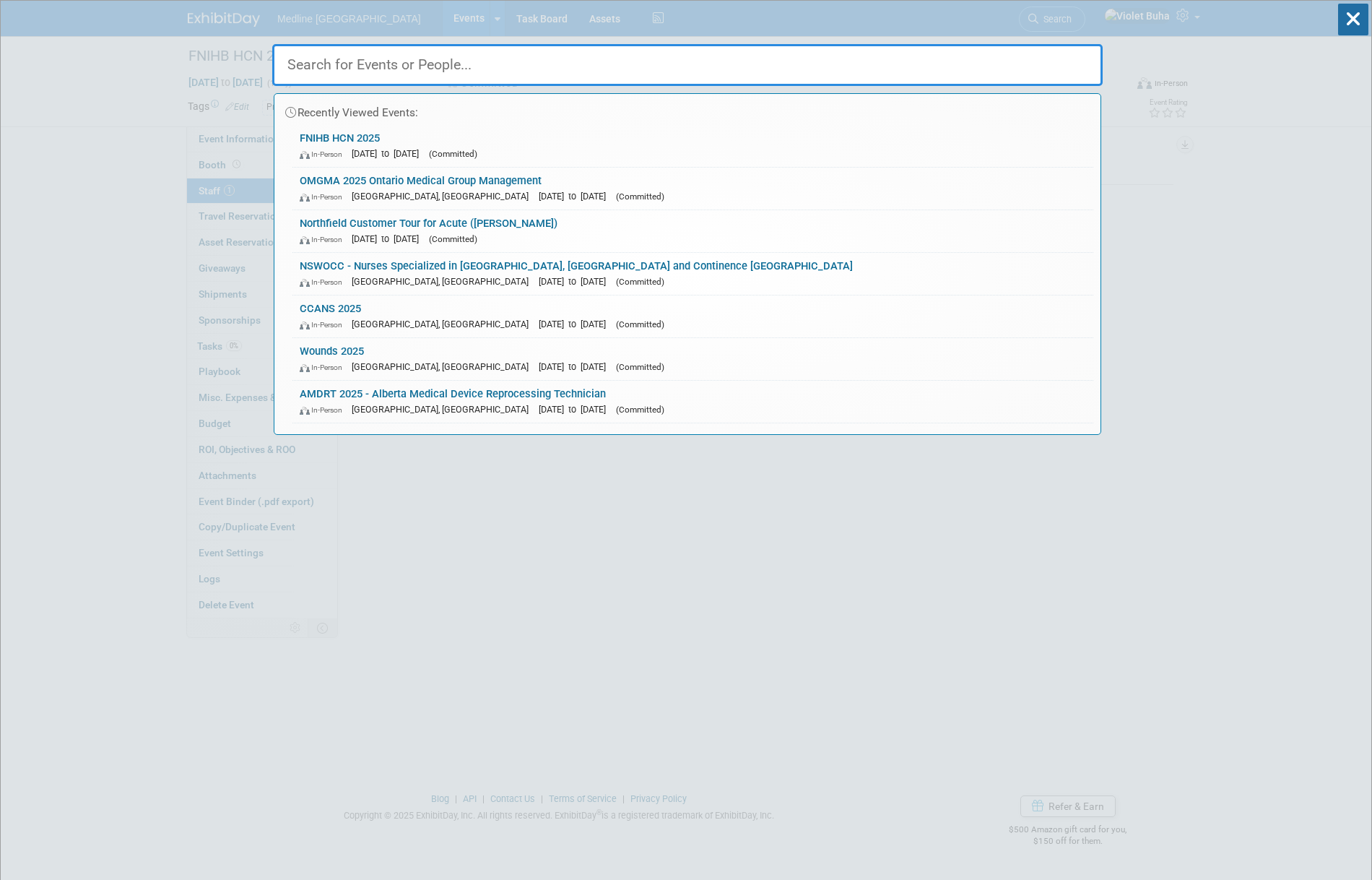
click at [615, 66] on input "text" at bounding box center [688, 64] width 830 height 42
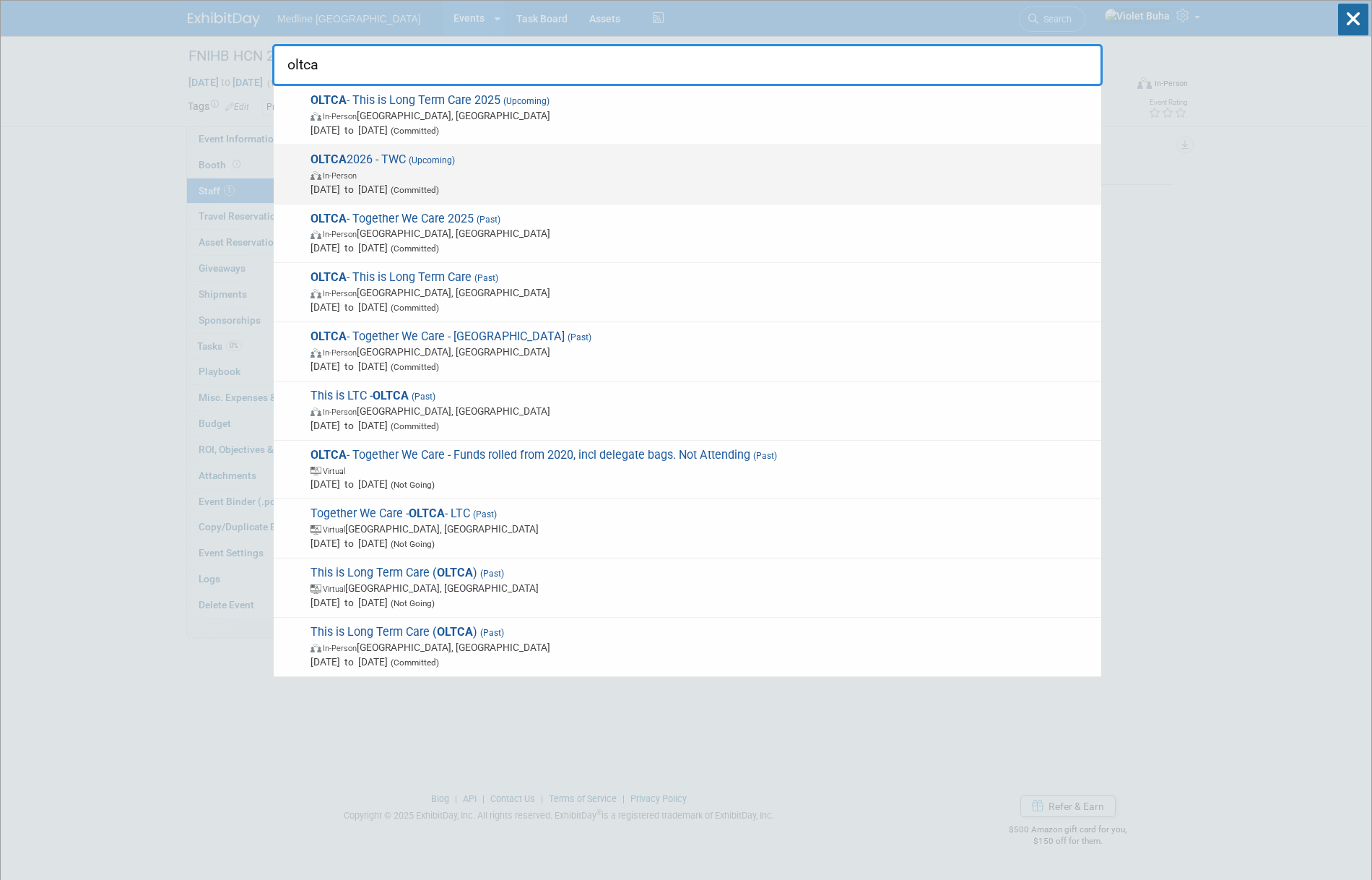
type input "oltca"
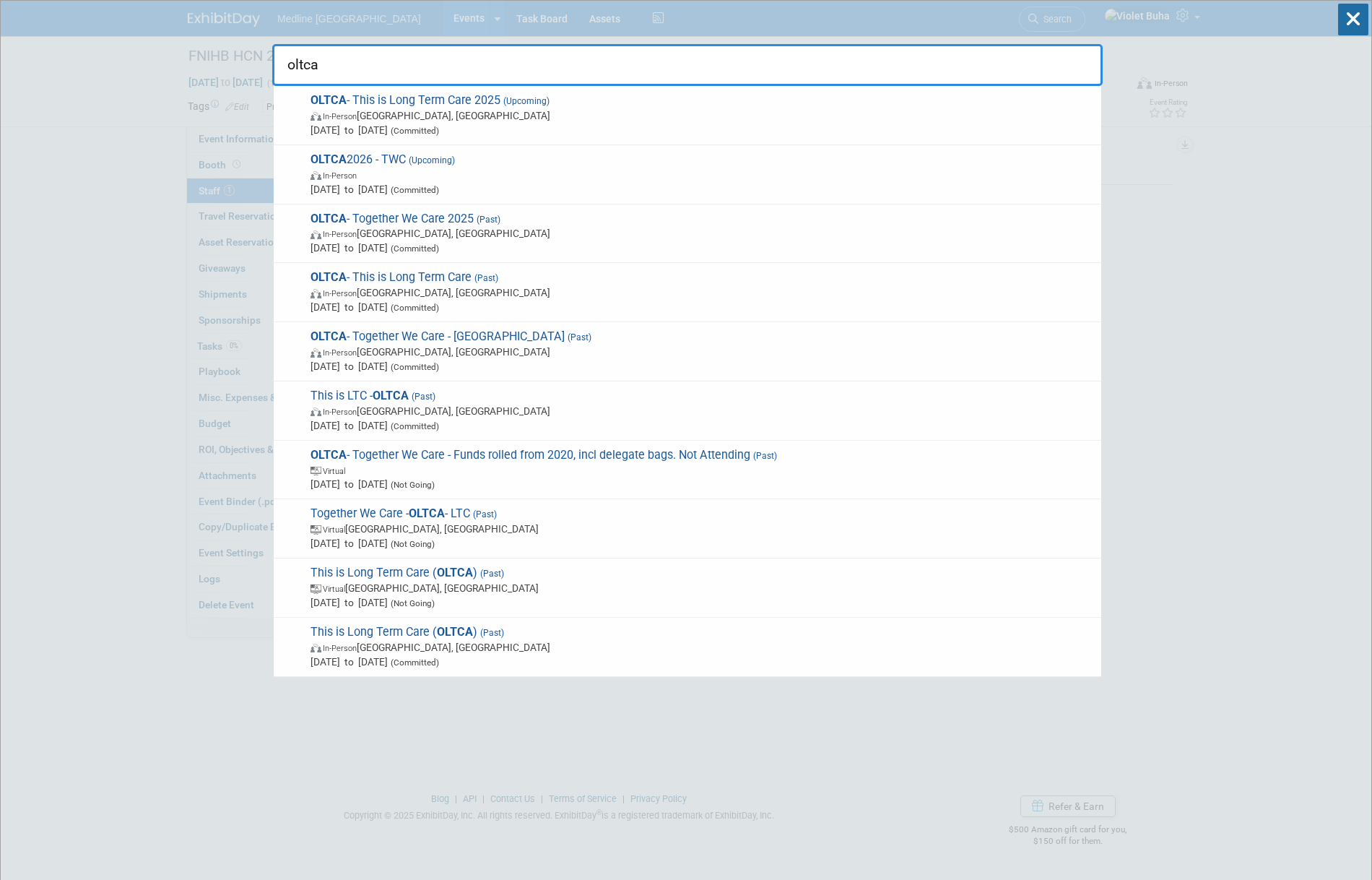
click at [545, 167] on span "In-Person" at bounding box center [702, 174] width 783 height 14
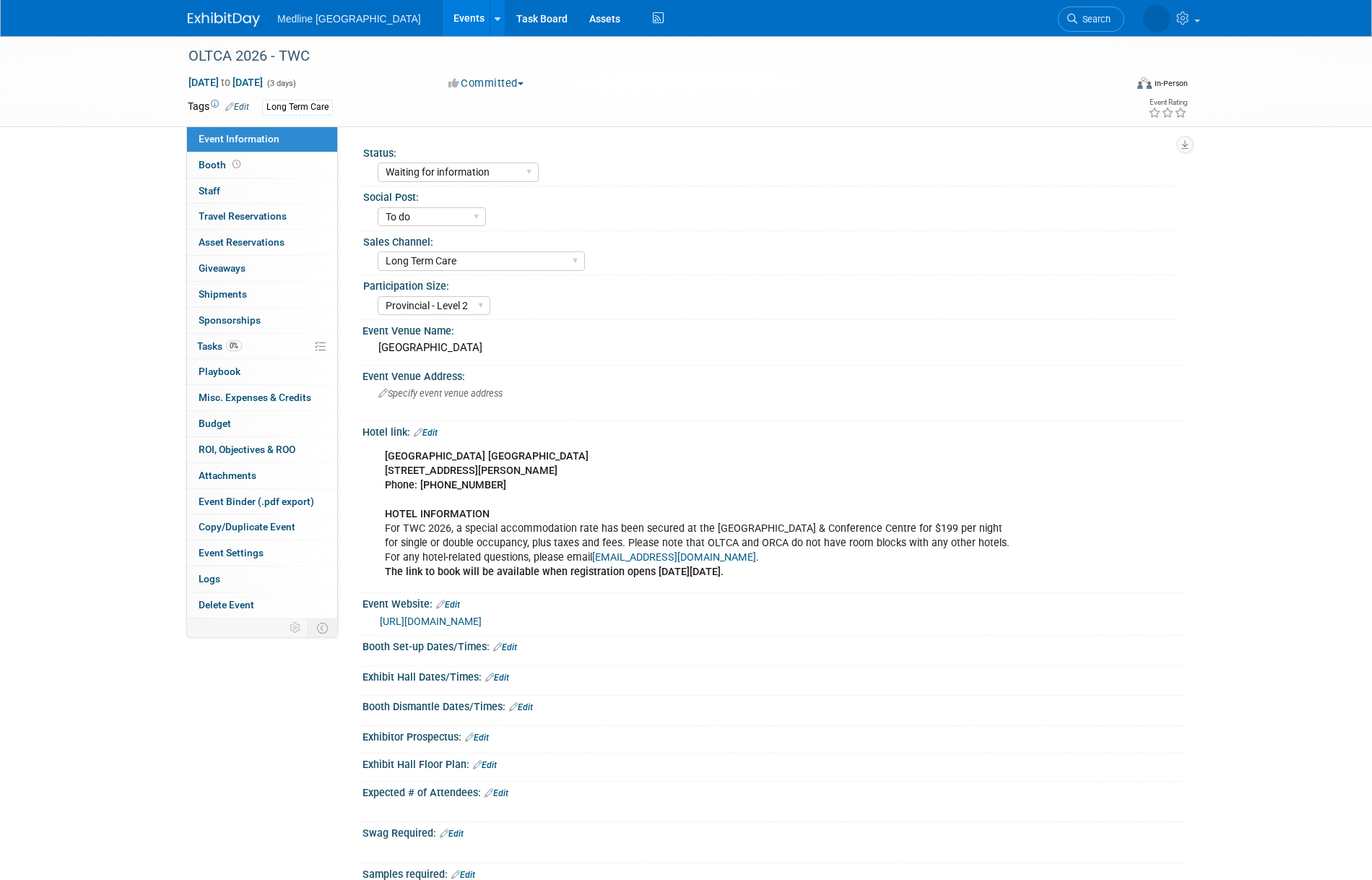
select select "Waiting for information"
select select "To do"
select select "Long Term Care"
select select "Provincial - Level 2"
click at [247, 296] on link "0 Shipments 0" at bounding box center [261, 294] width 150 height 25
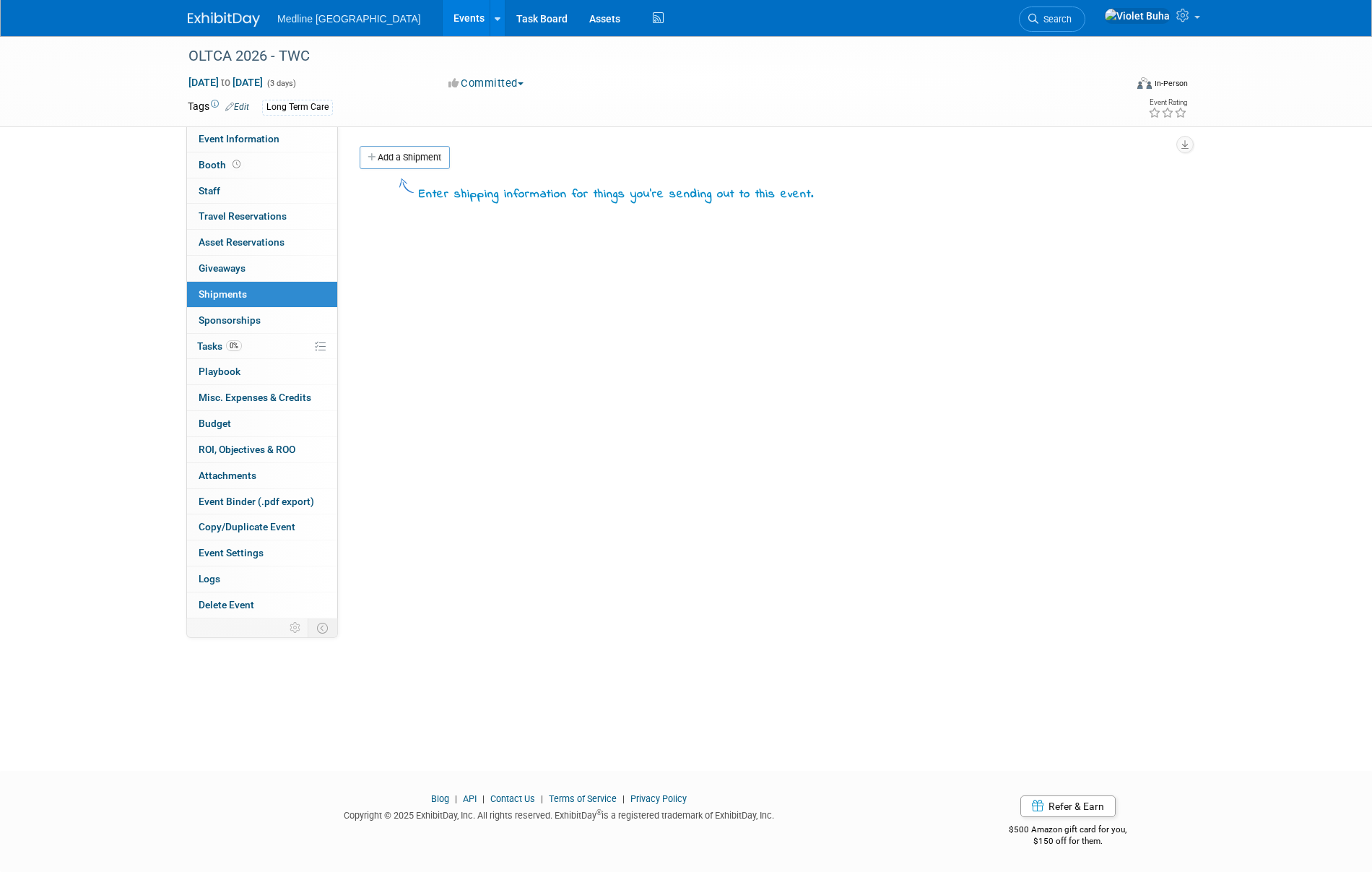
click at [210, 20] on img at bounding box center [224, 20] width 72 height 14
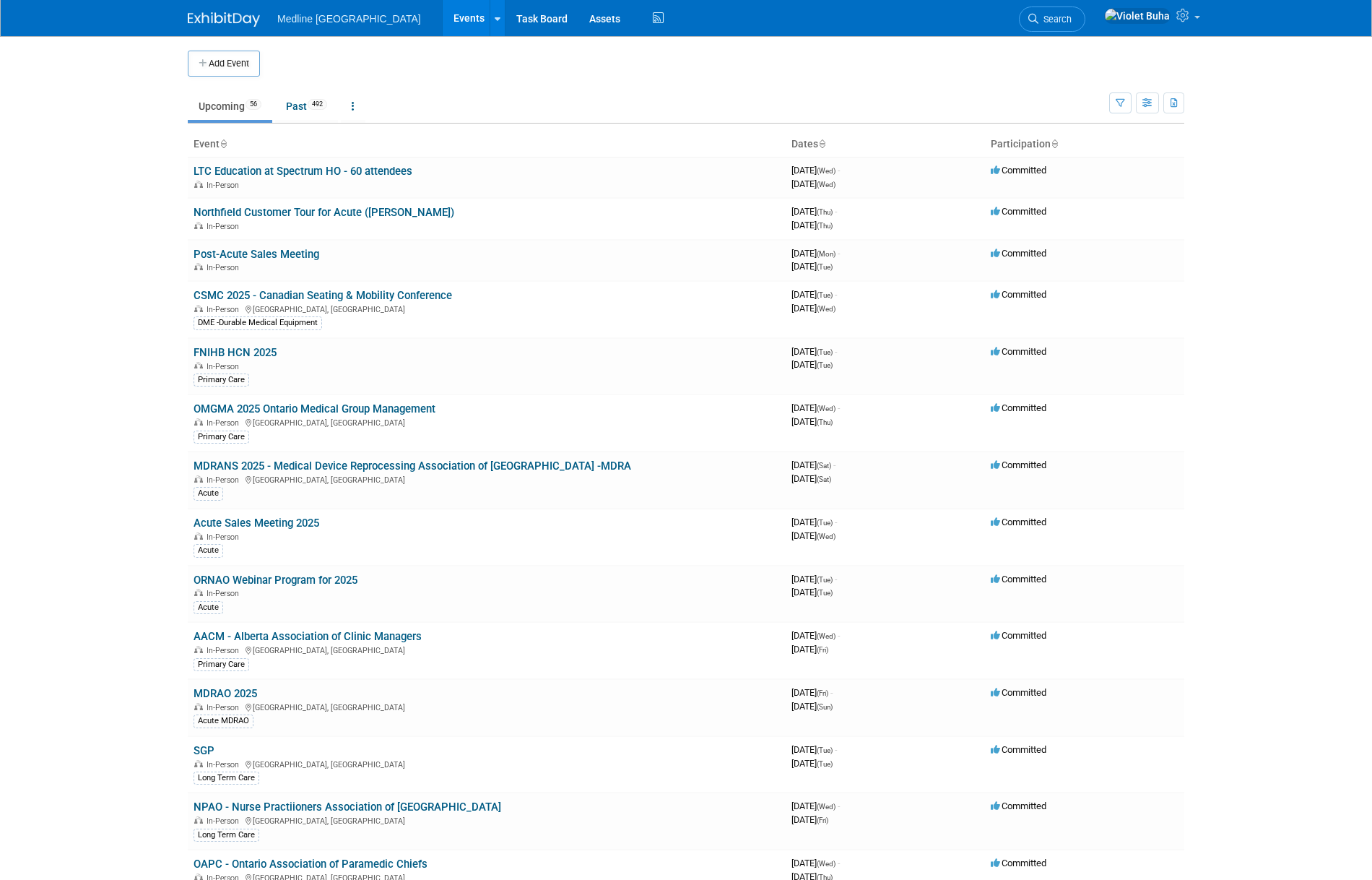
click at [1071, 23] on span "Search" at bounding box center [1055, 19] width 33 height 11
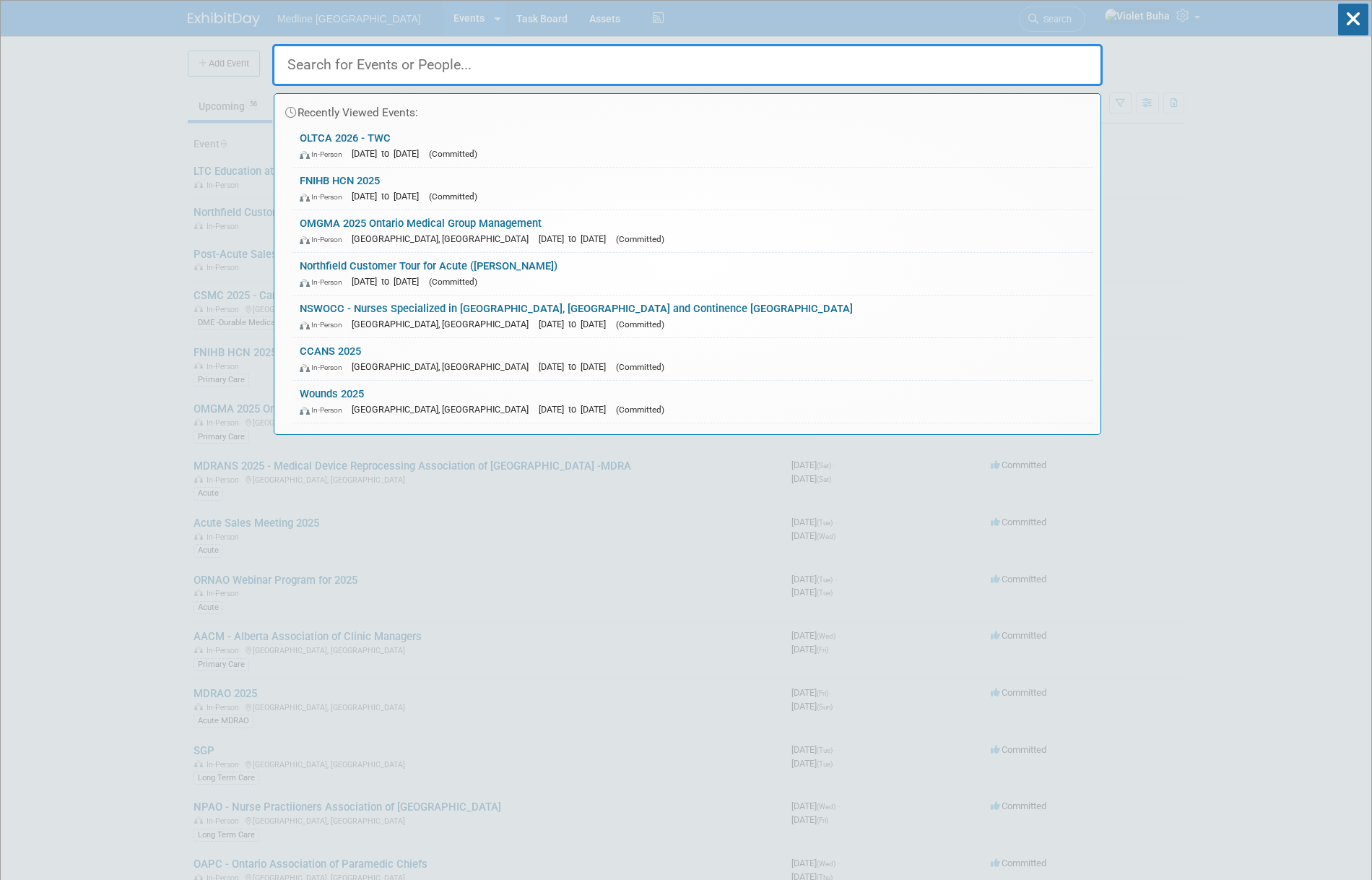
click at [406, 68] on input "text" at bounding box center [688, 64] width 830 height 42
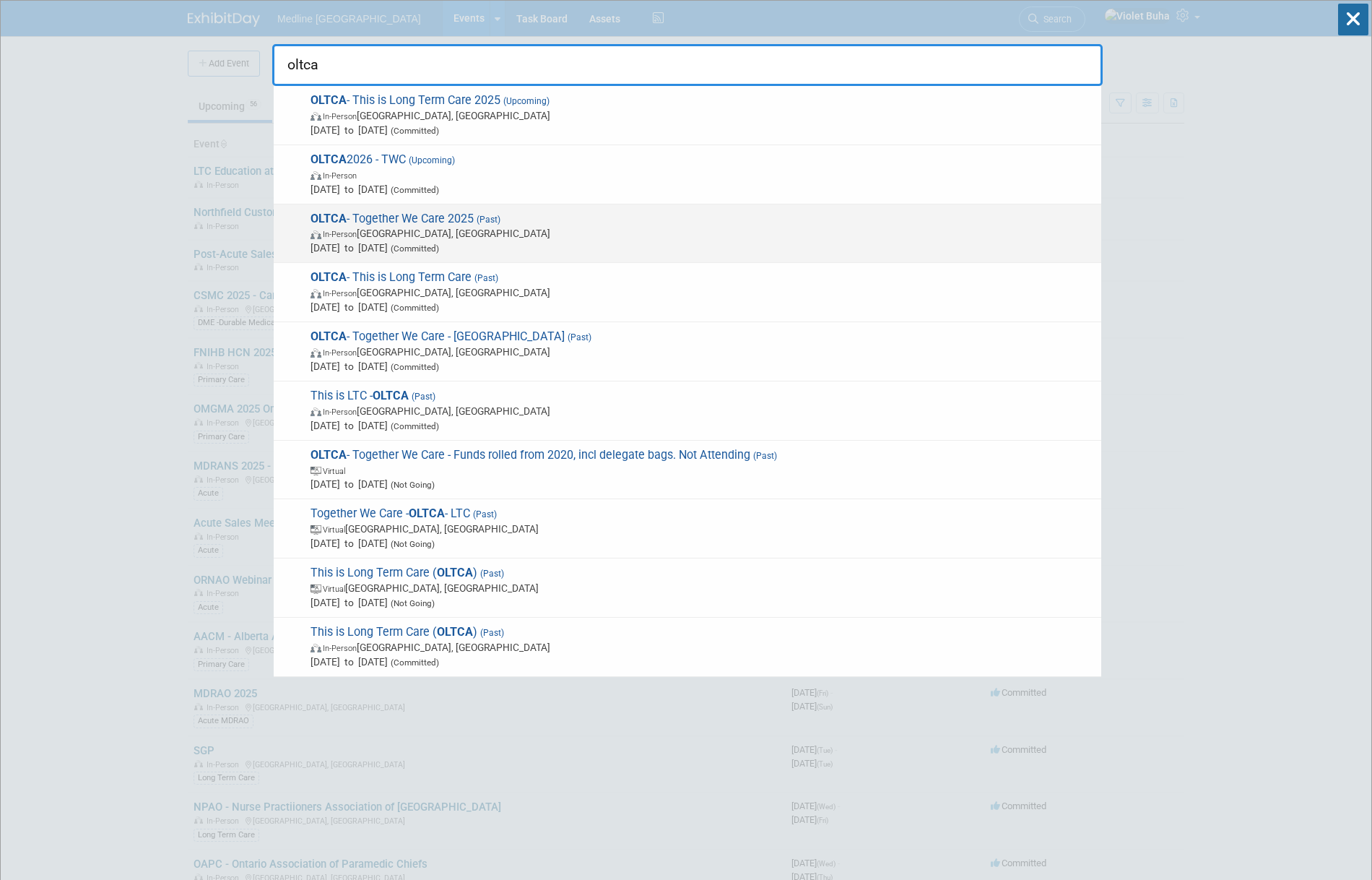
type input "oltca"
click at [471, 238] on span "In-Person [GEOGRAPHIC_DATA], [GEOGRAPHIC_DATA]" at bounding box center [702, 233] width 783 height 14
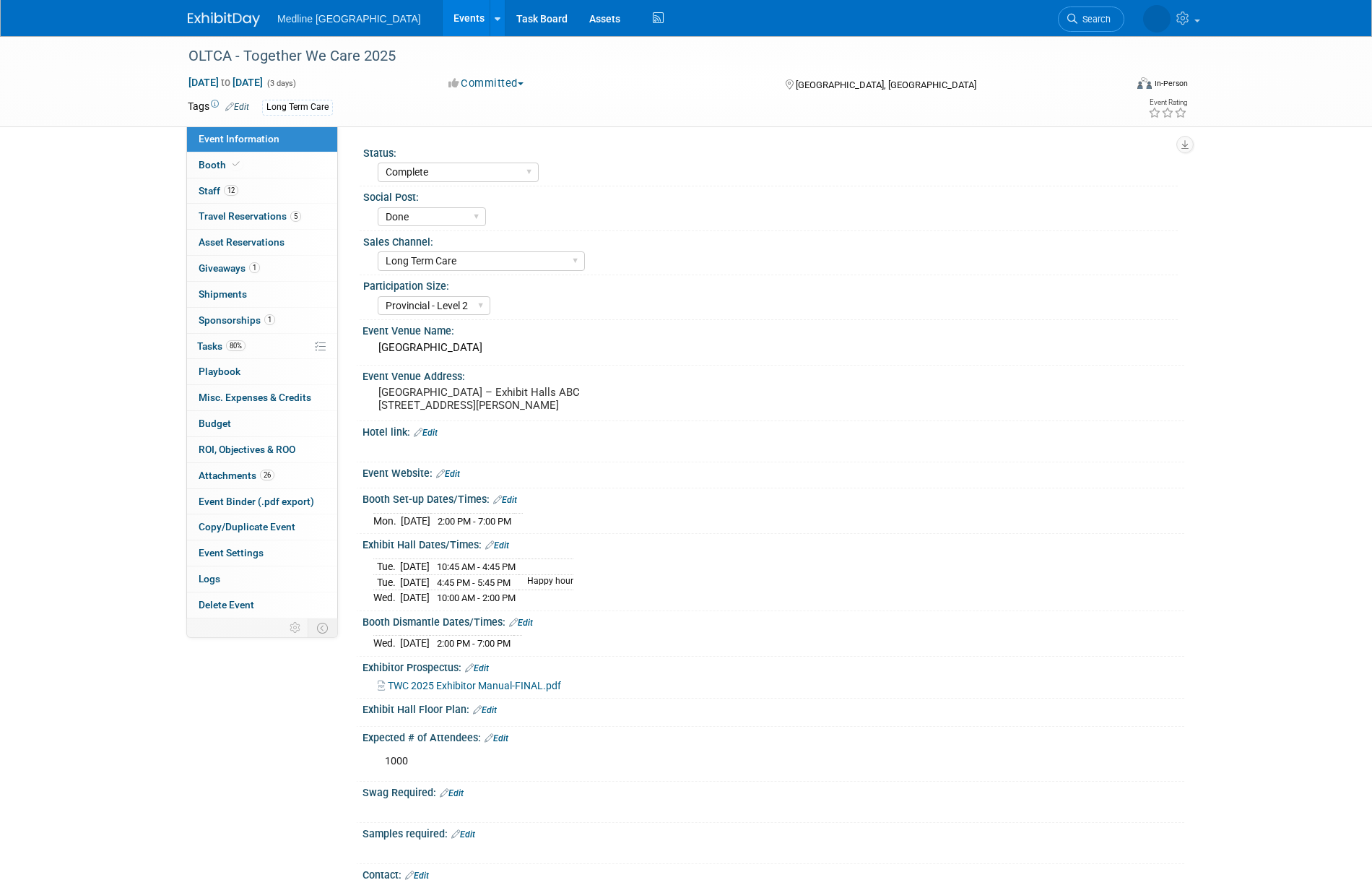
select select "Complete"
select select "Done"
select select "Long Term Care"
select select "Provincial - Level 2"
click at [255, 170] on link "Booth" at bounding box center [261, 165] width 150 height 25
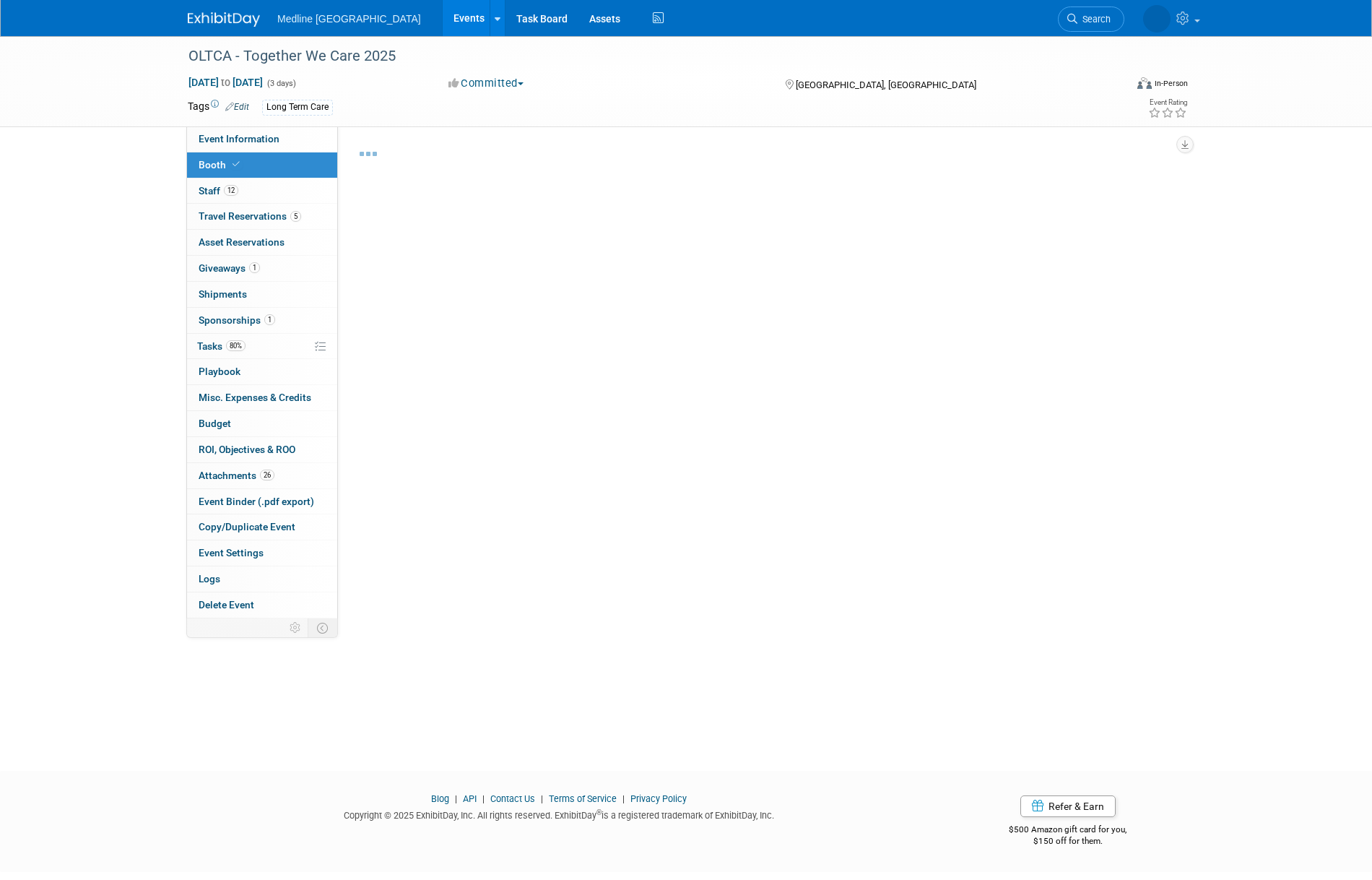
select select "8"
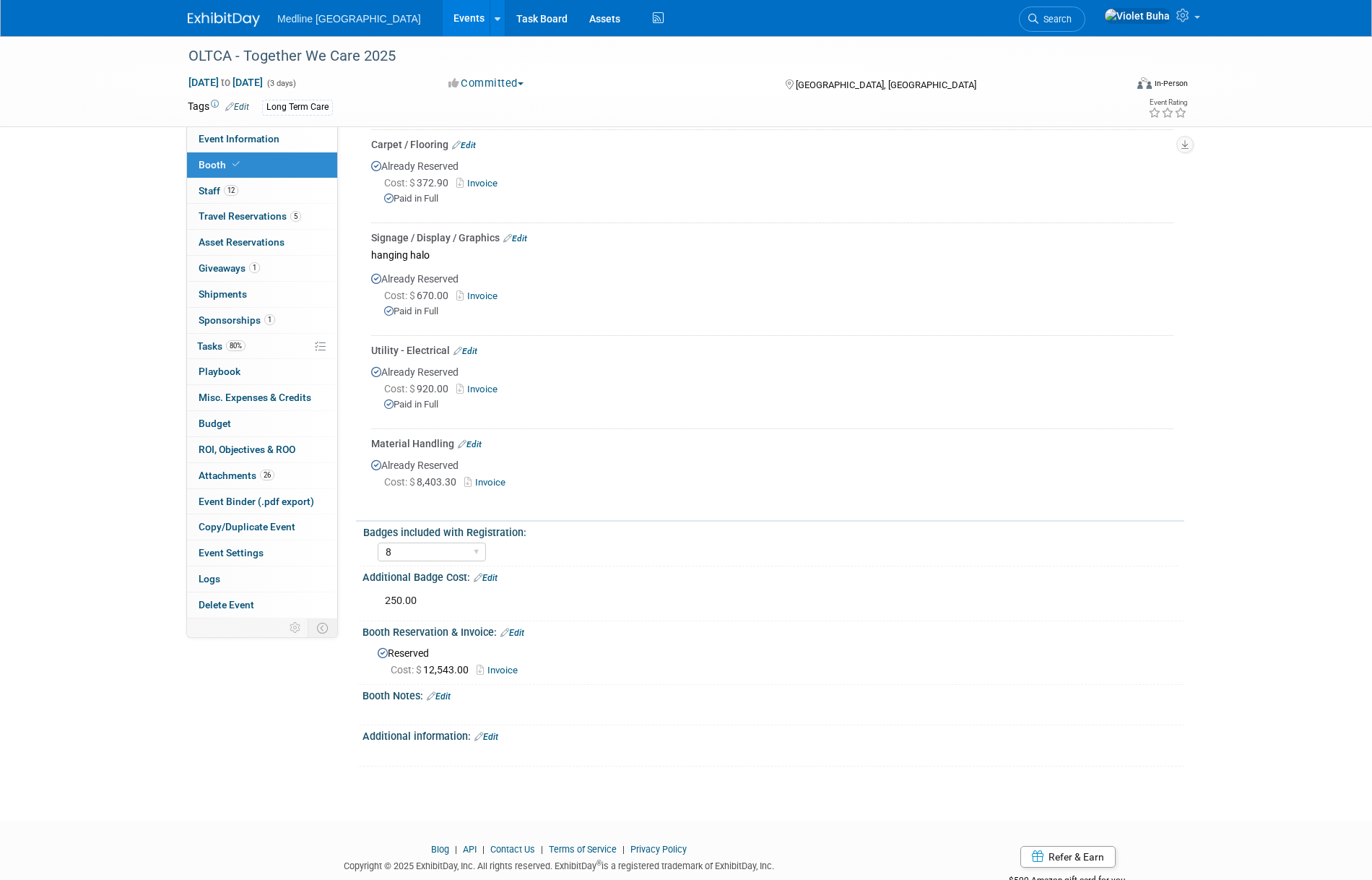
scroll to position [337, 0]
click at [221, 23] on img at bounding box center [224, 20] width 72 height 14
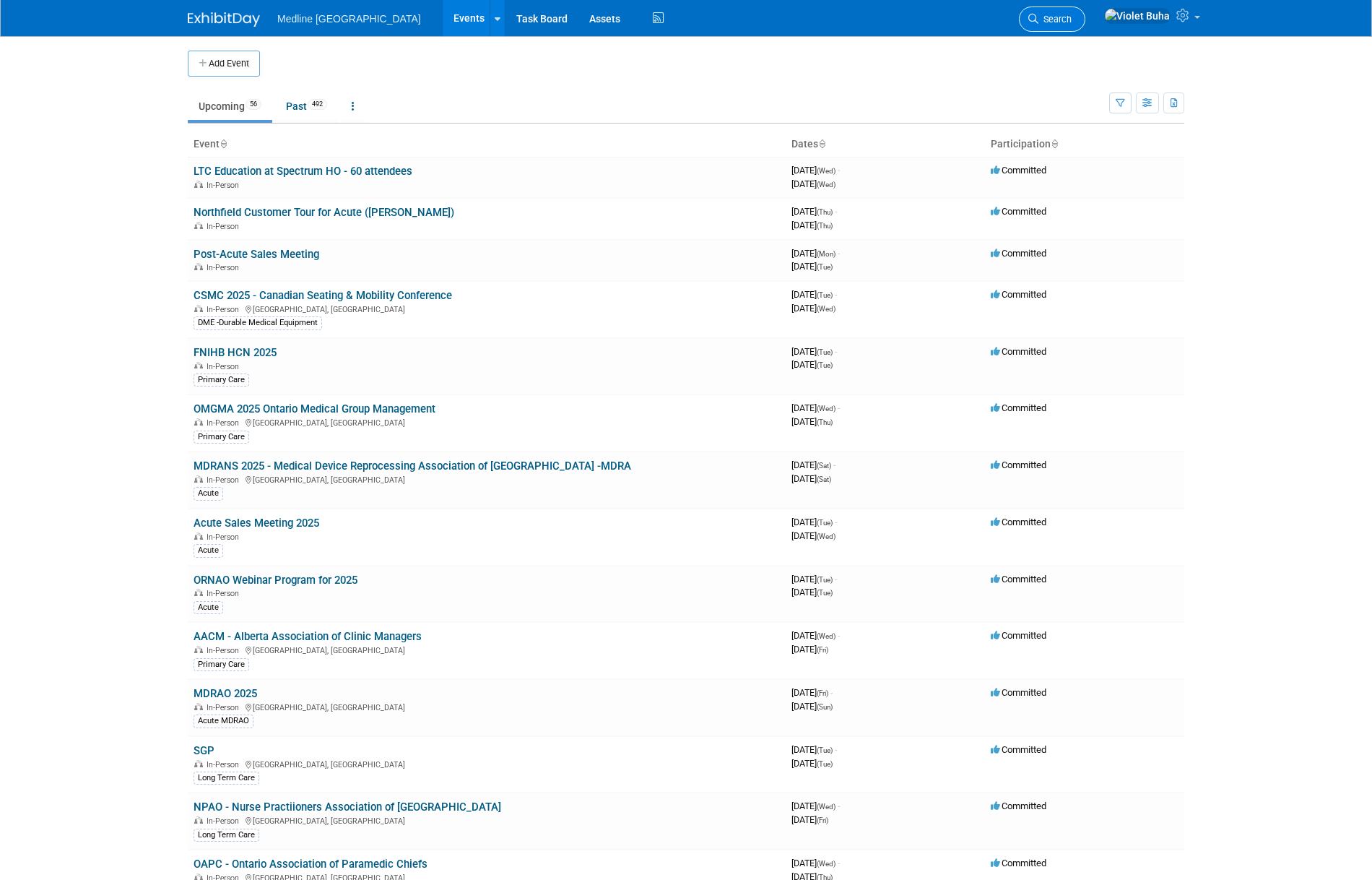
click at [1071, 19] on span "Search" at bounding box center [1055, 19] width 33 height 11
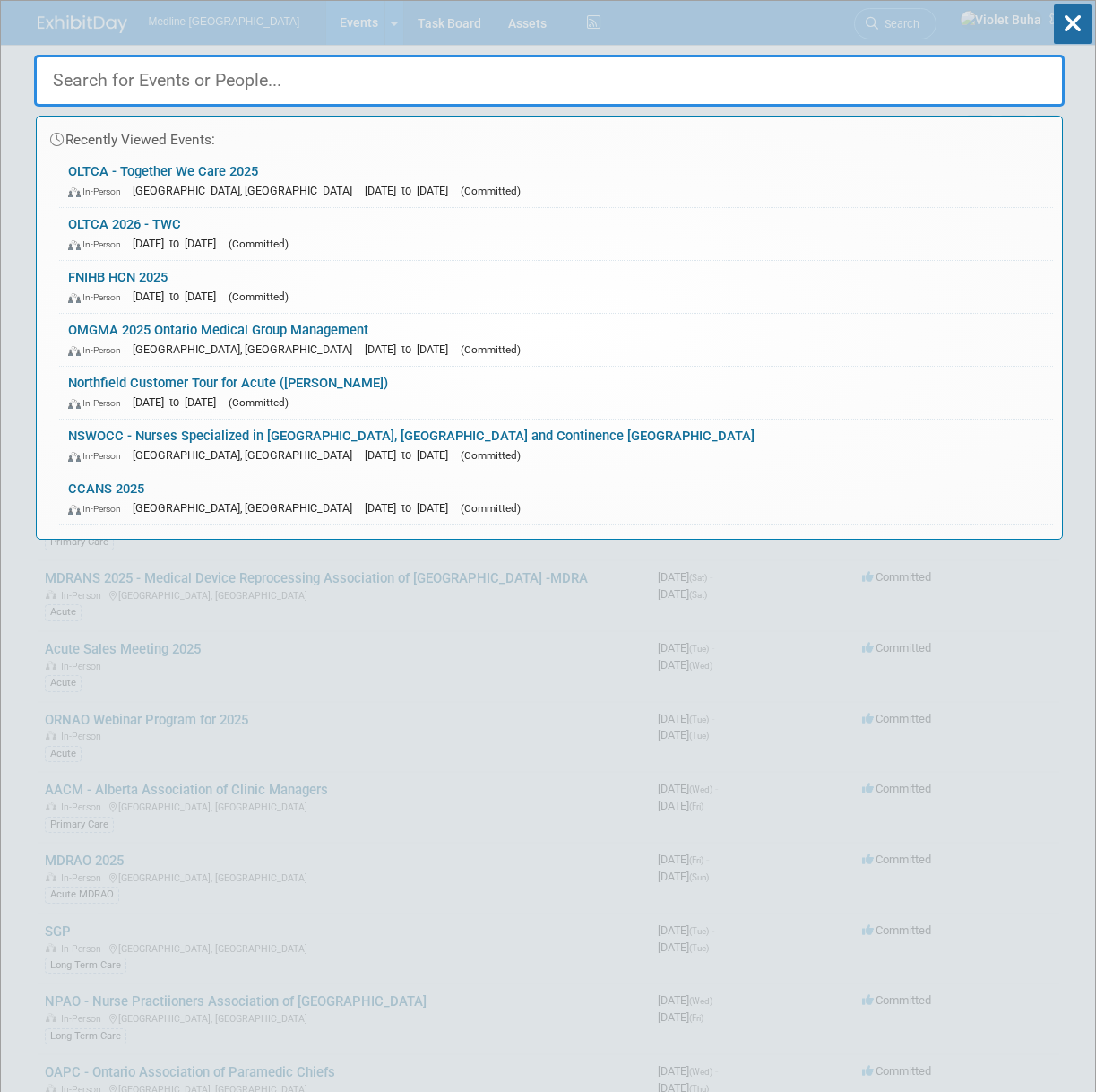
click at [404, 72] on input "text" at bounding box center [549, 80] width 1031 height 52
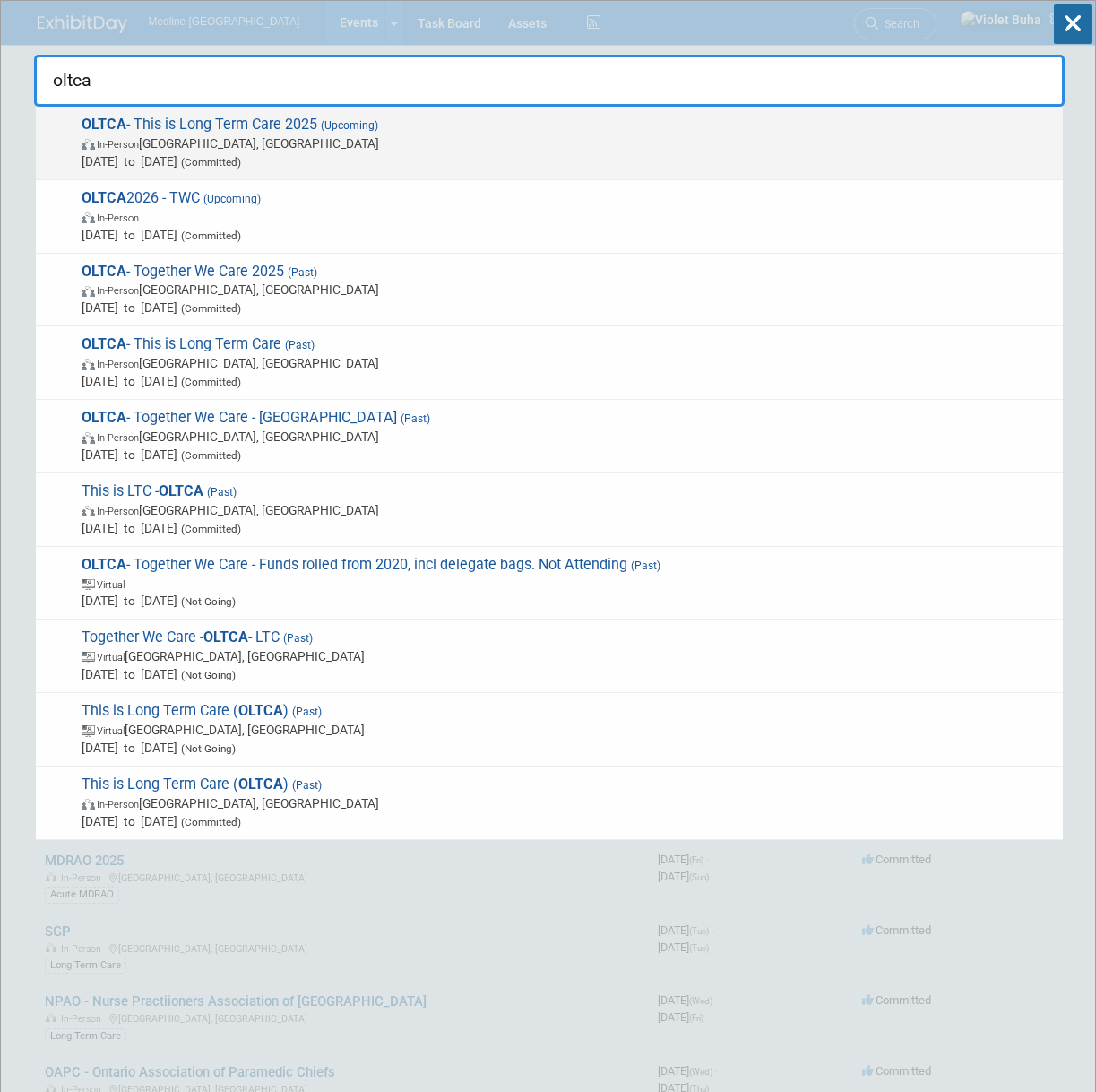
type input "oltca"
click at [342, 139] on span "In-Person [GEOGRAPHIC_DATA], [GEOGRAPHIC_DATA]" at bounding box center [568, 143] width 972 height 18
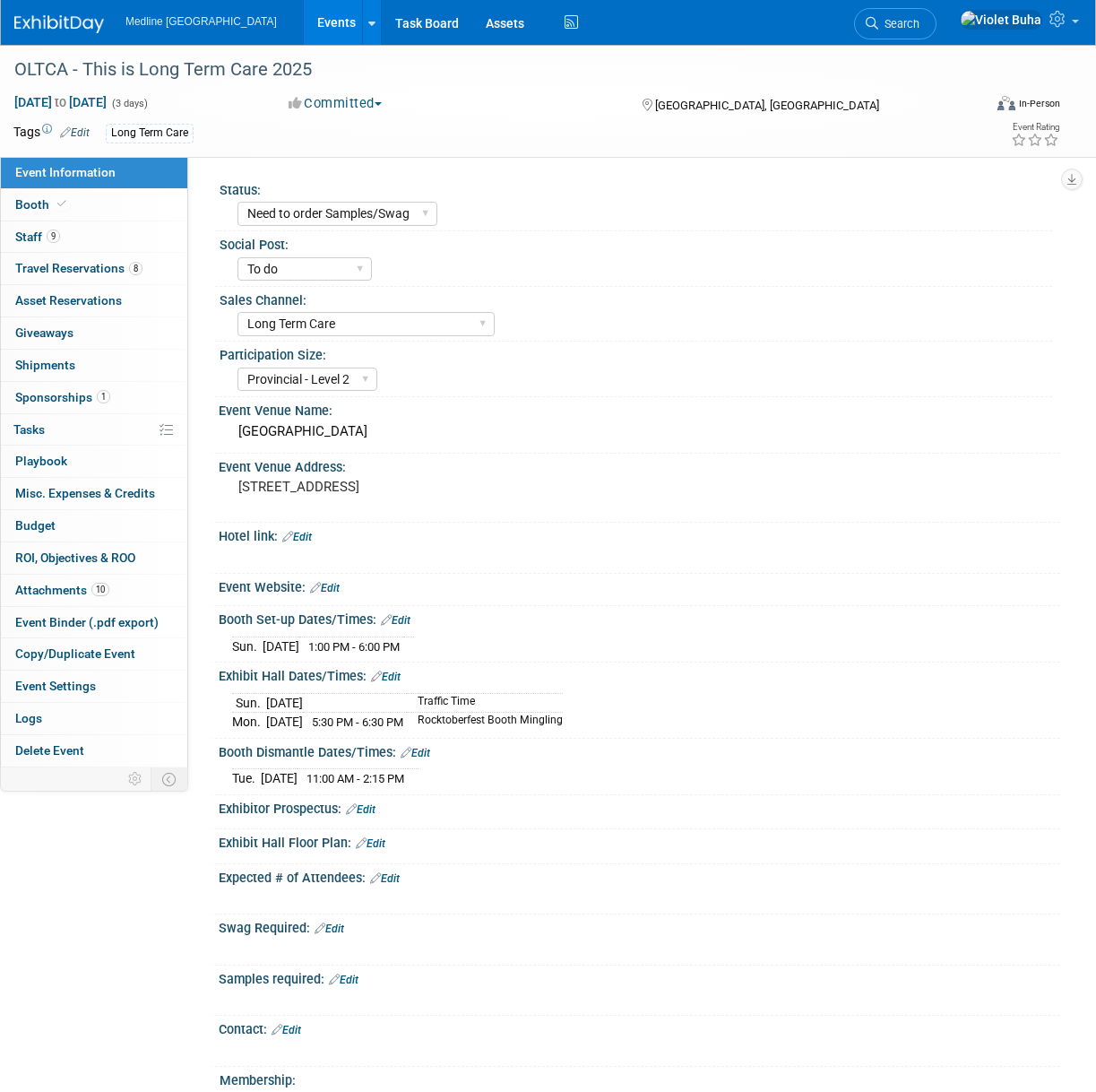
select select "Need to order Samples/Swag"
select select "To do"
select select "Long Term Care"
select select "Provincial - Level 2"
click at [120, 241] on link "9 Staff 9" at bounding box center [94, 237] width 186 height 31
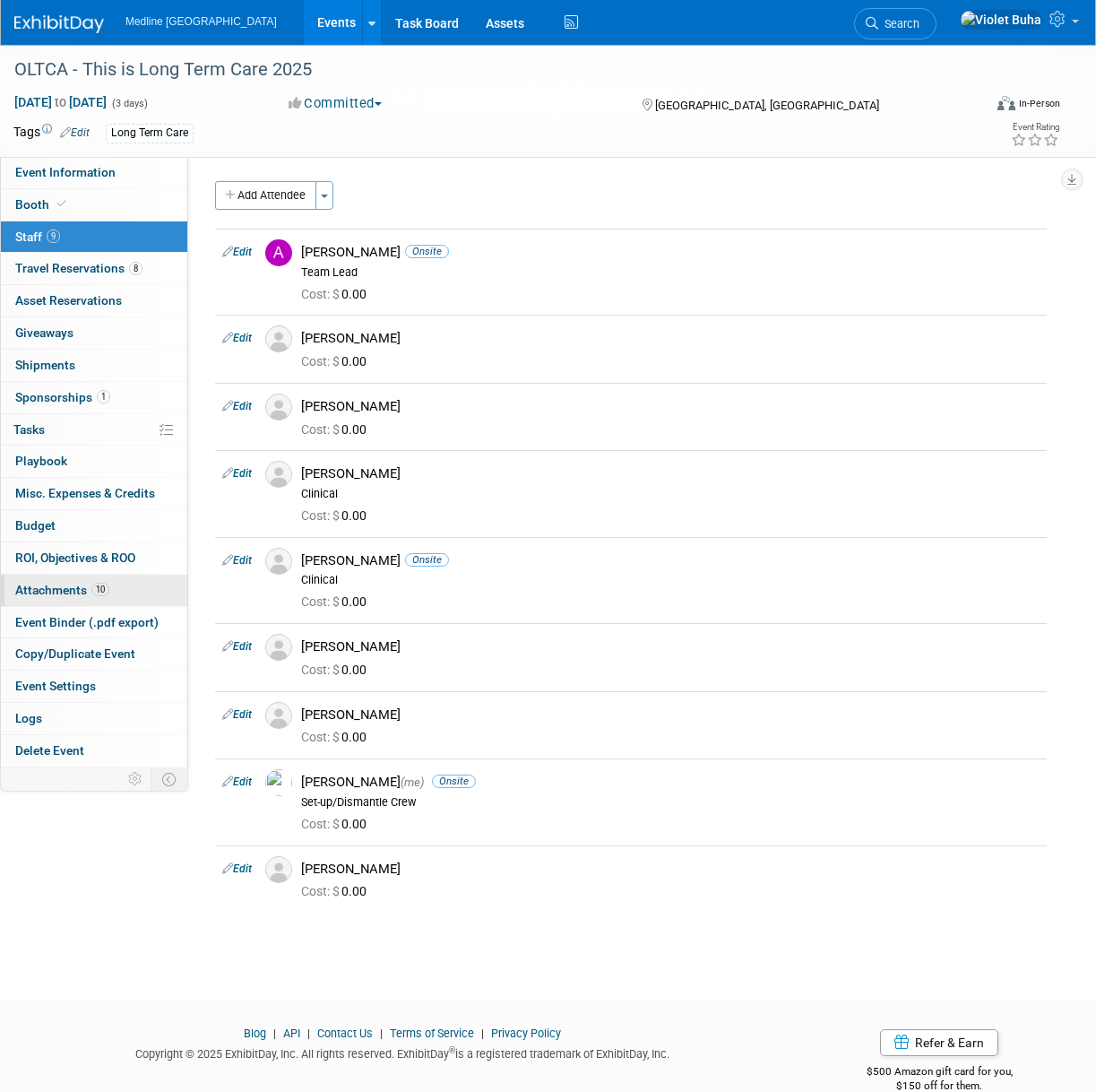
click at [53, 590] on span "Attachments 10" at bounding box center [62, 589] width 94 height 15
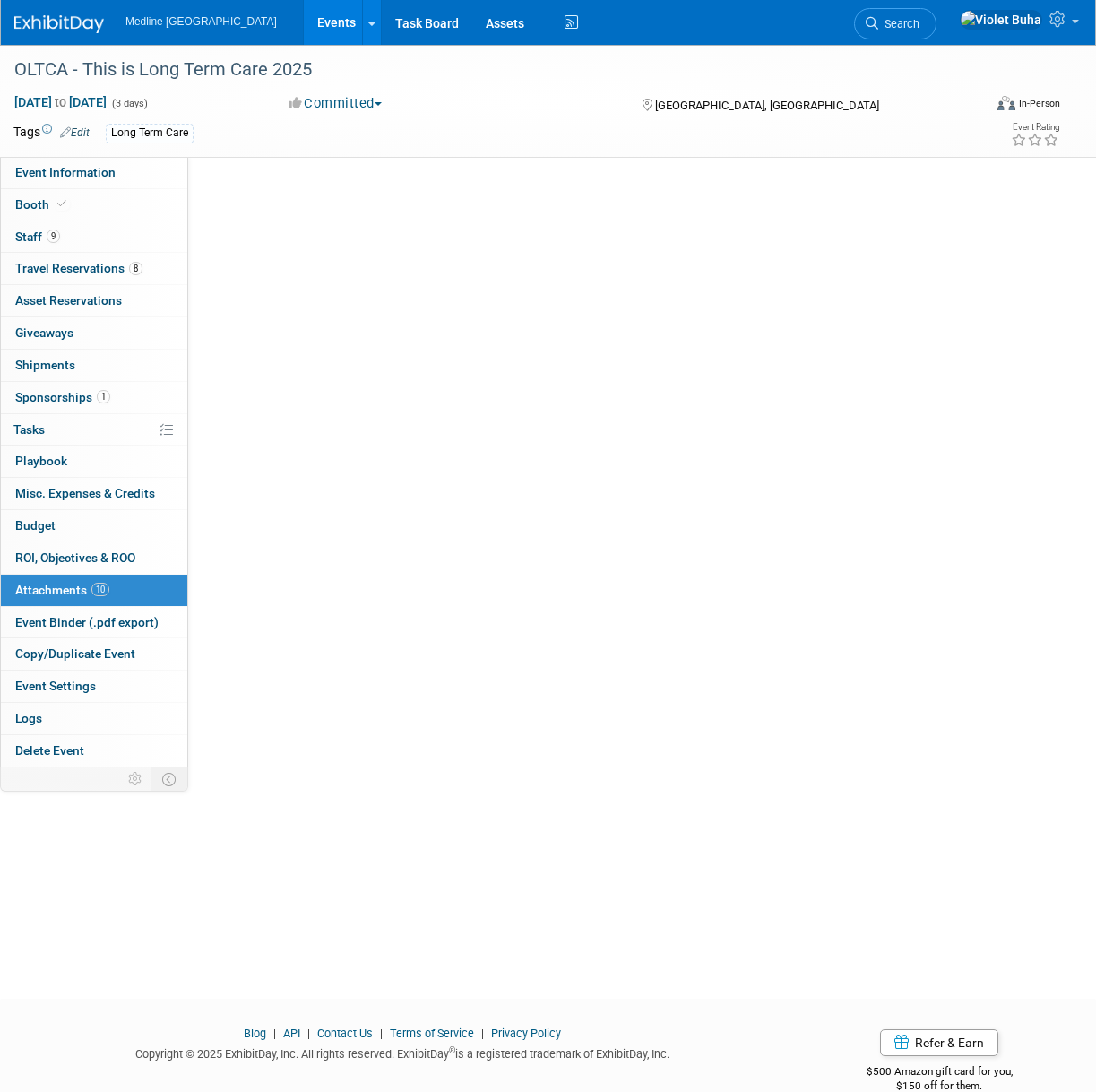
click at [53, 590] on span "Attachments 10" at bounding box center [62, 589] width 94 height 15
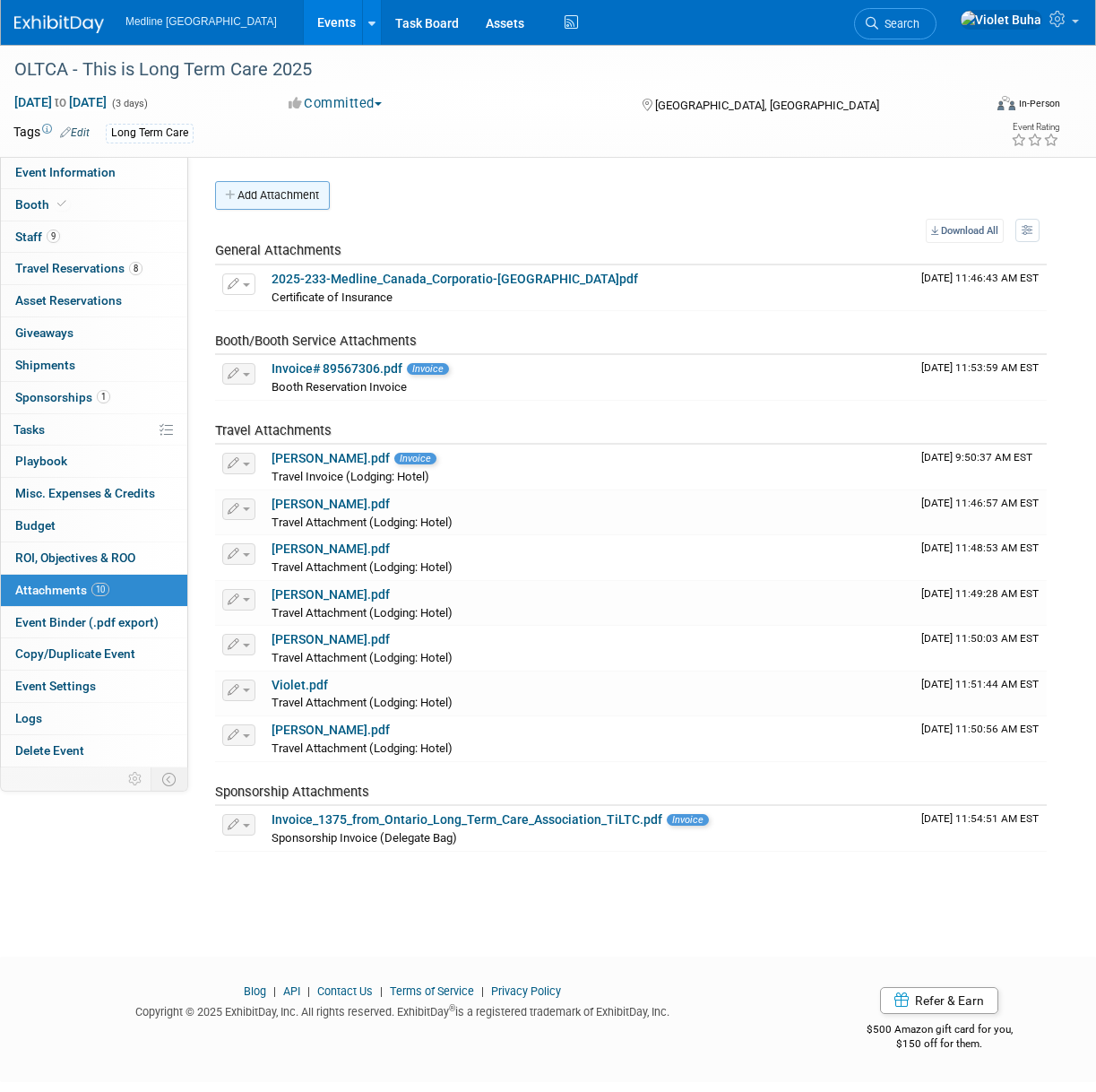
click at [297, 193] on button "Add Attachment" at bounding box center [273, 195] width 115 height 28
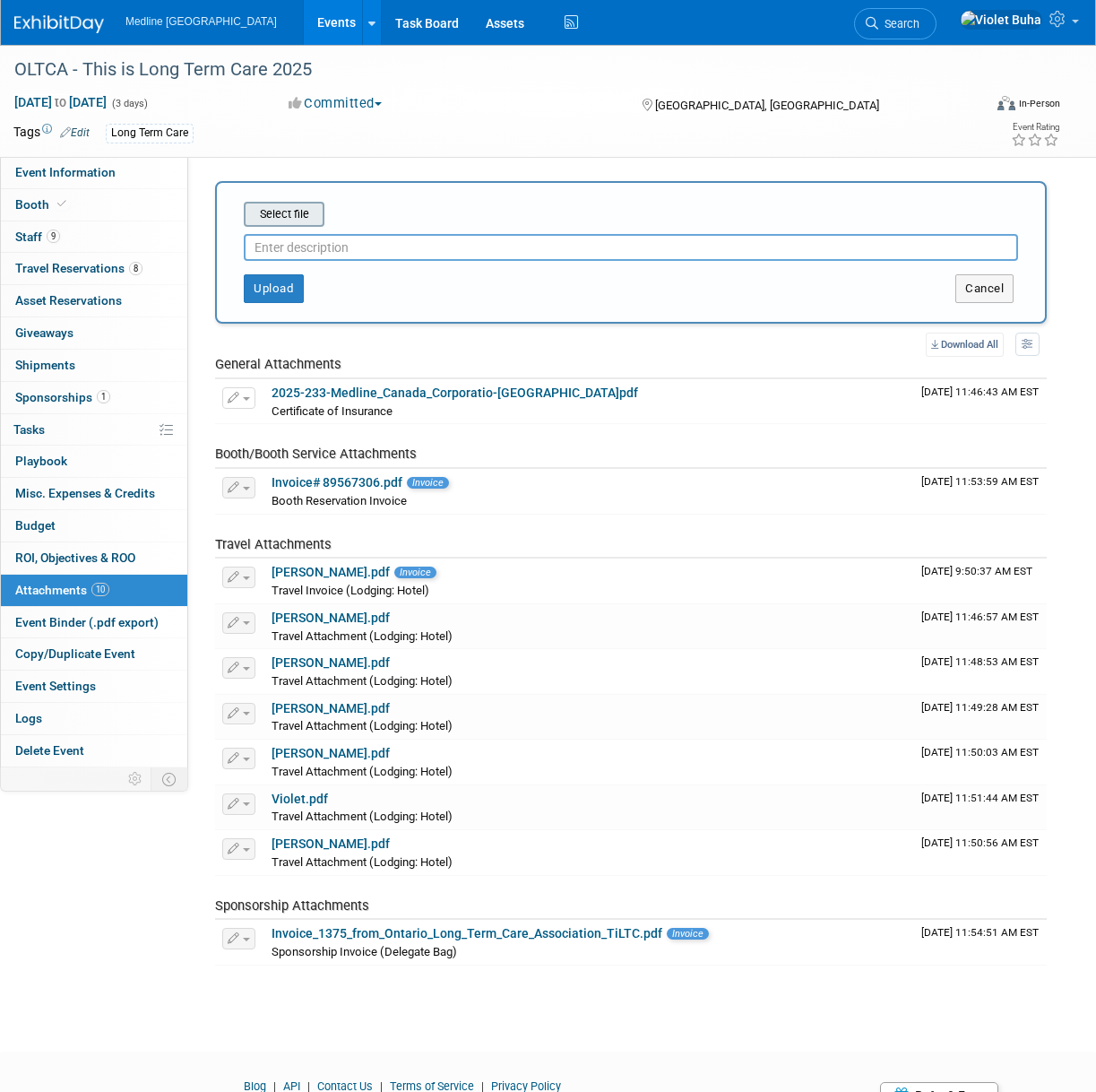
click at [307, 214] on input "file" at bounding box center [215, 214] width 213 height 21
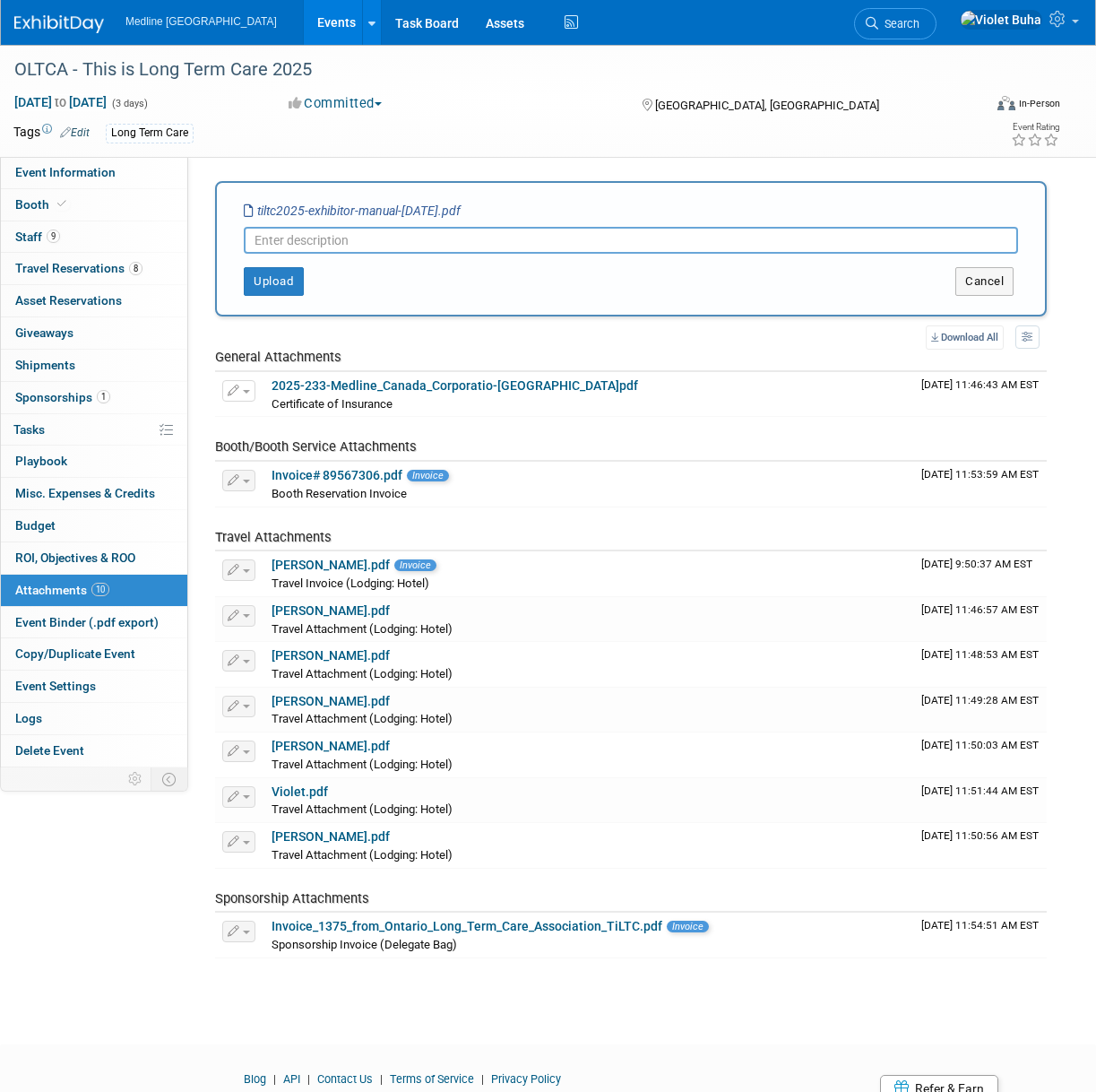
click at [295, 240] on input "text" at bounding box center [630, 241] width 775 height 27
type input "Exhibitor Manual"
click at [283, 282] on button "Upload" at bounding box center [274, 281] width 60 height 28
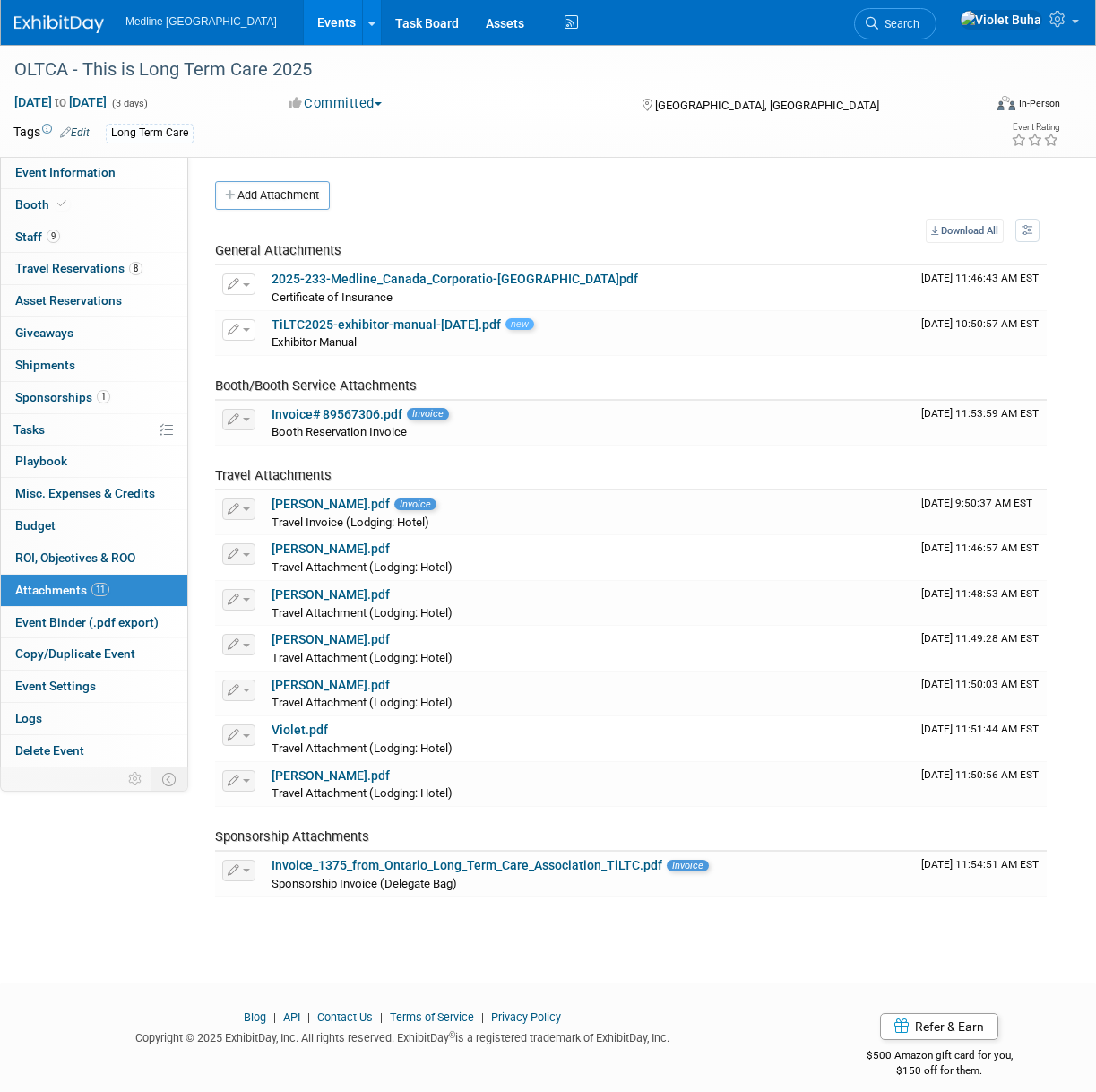
click at [45, 24] on img at bounding box center [59, 24] width 90 height 18
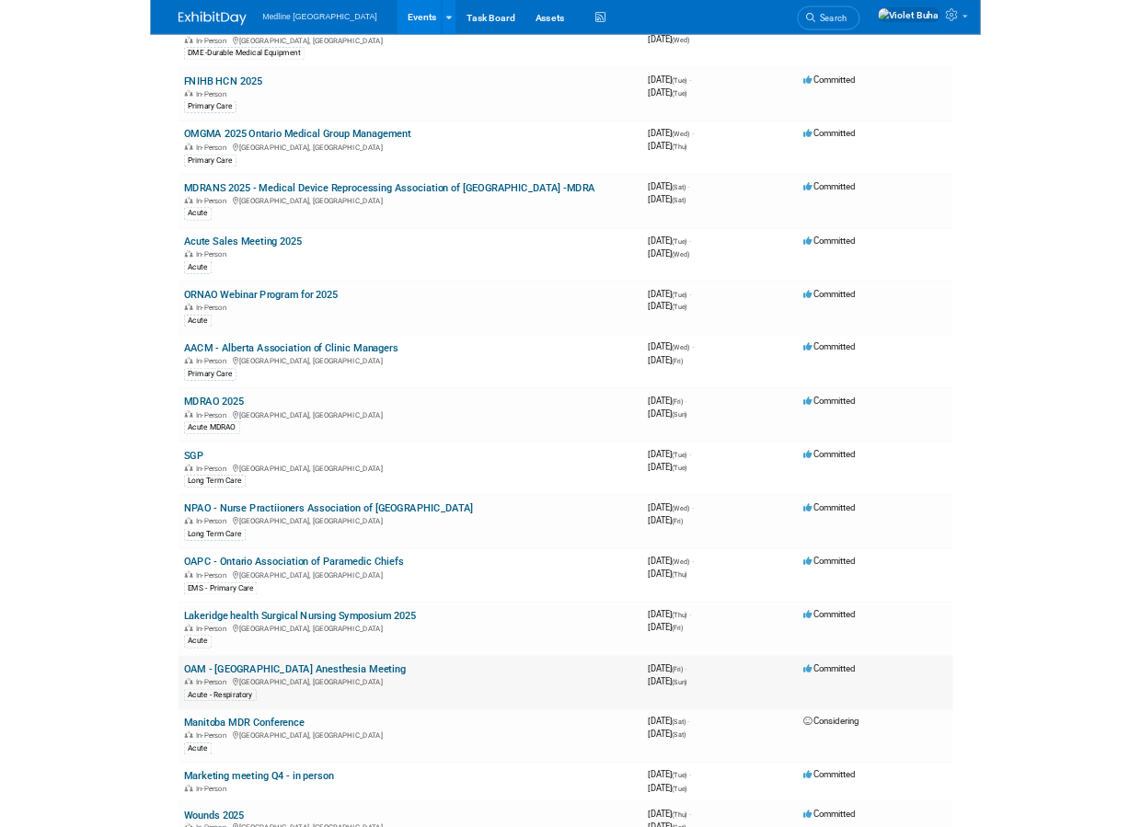
scroll to position [343, 0]
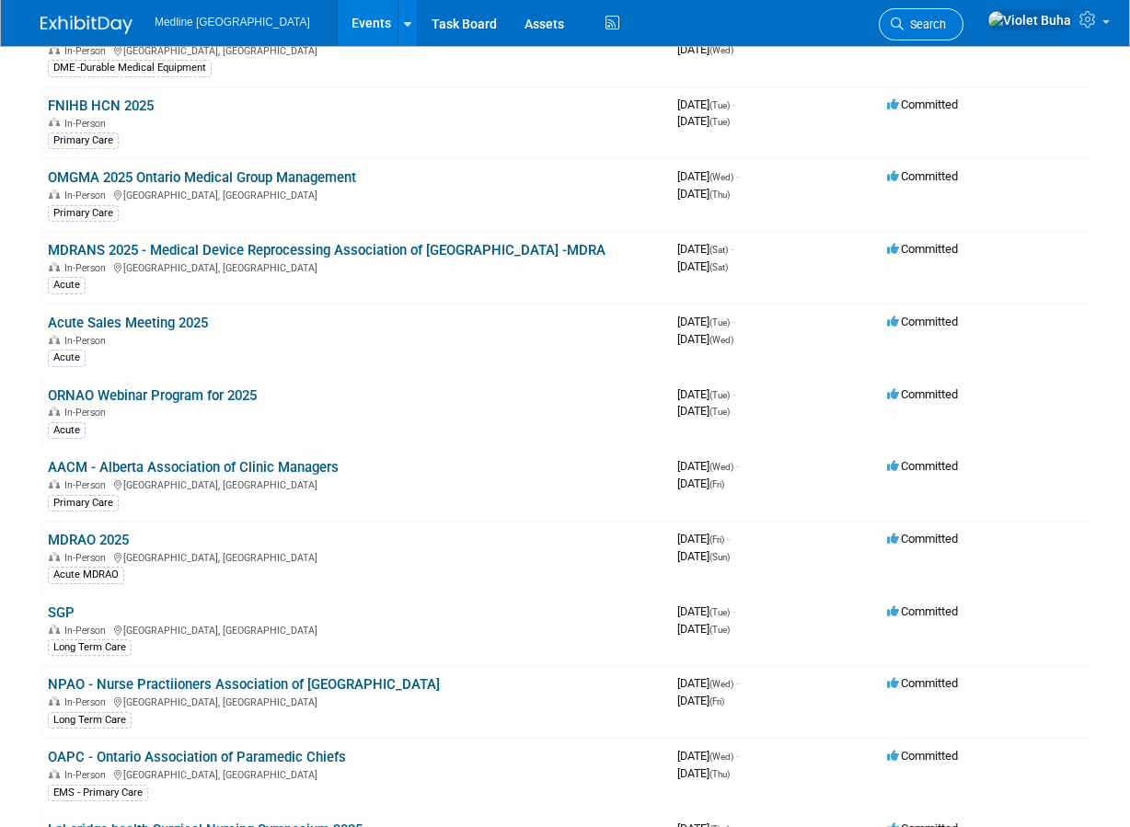
click at [946, 25] on span "Search" at bounding box center [925, 24] width 42 height 14
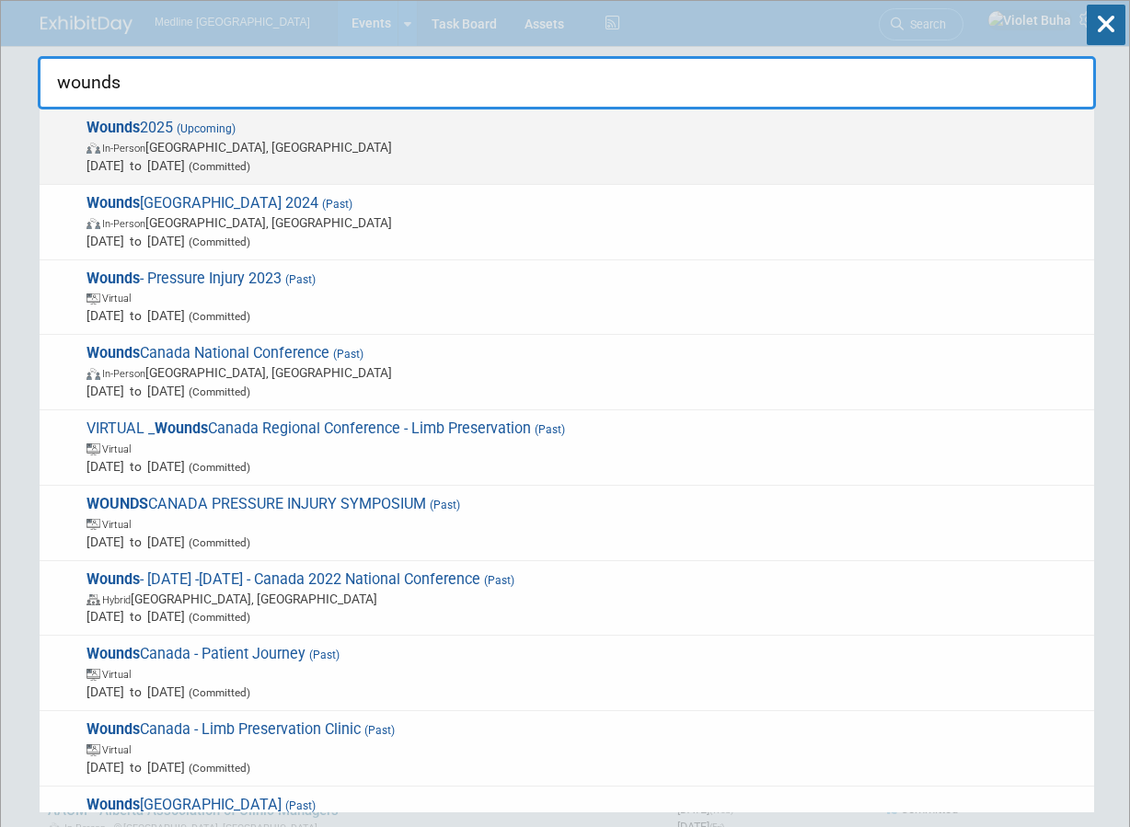
type input "wounds"
click at [823, 149] on span "In-Person [GEOGRAPHIC_DATA], [GEOGRAPHIC_DATA]" at bounding box center [585, 147] width 998 height 18
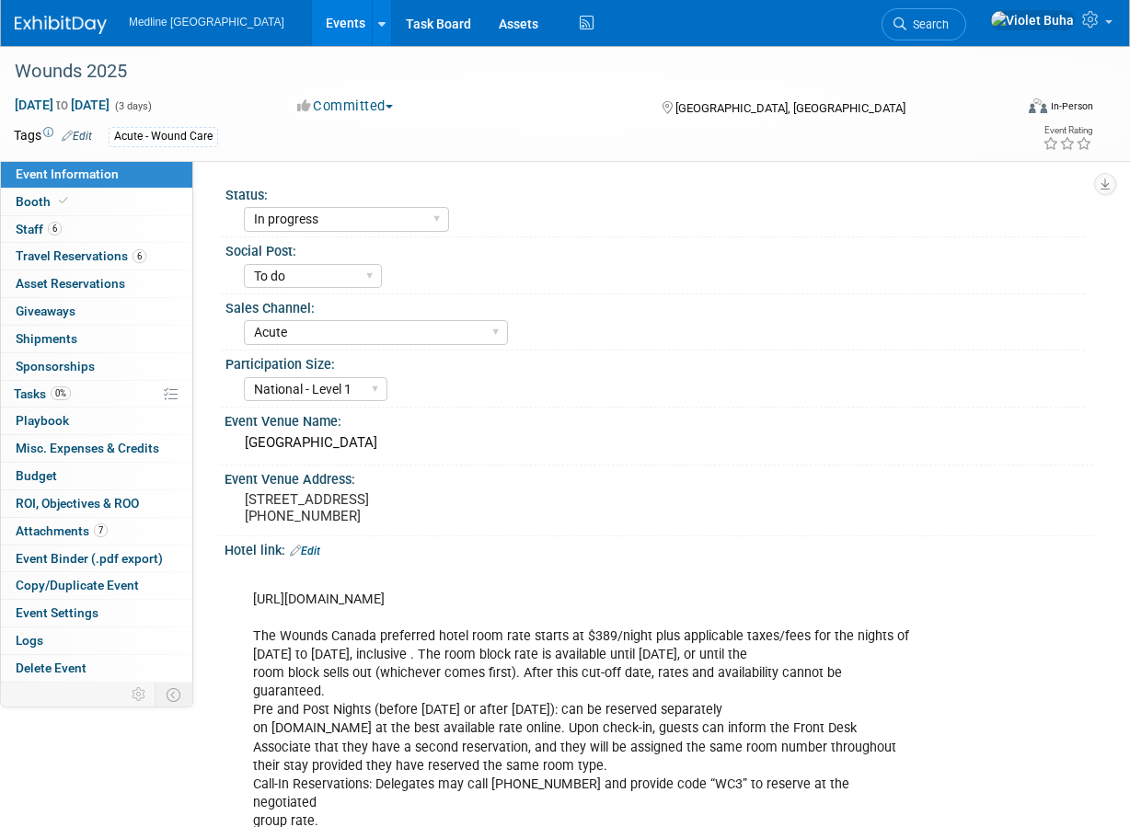
select select "In progress"
select select "To do"
select select "Acute"
select select "National - Level 1"
click at [92, 226] on link "6 Staff 6" at bounding box center [96, 229] width 191 height 27
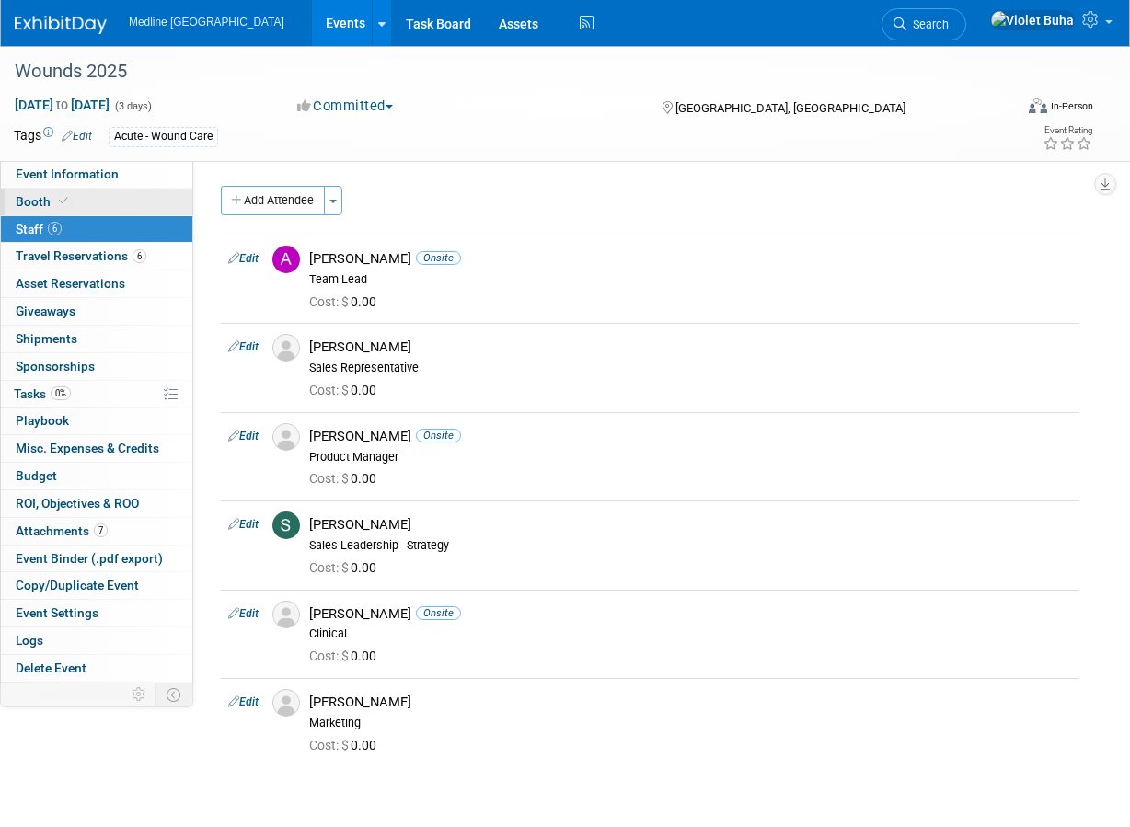
click at [70, 194] on link "Booth" at bounding box center [96, 202] width 191 height 27
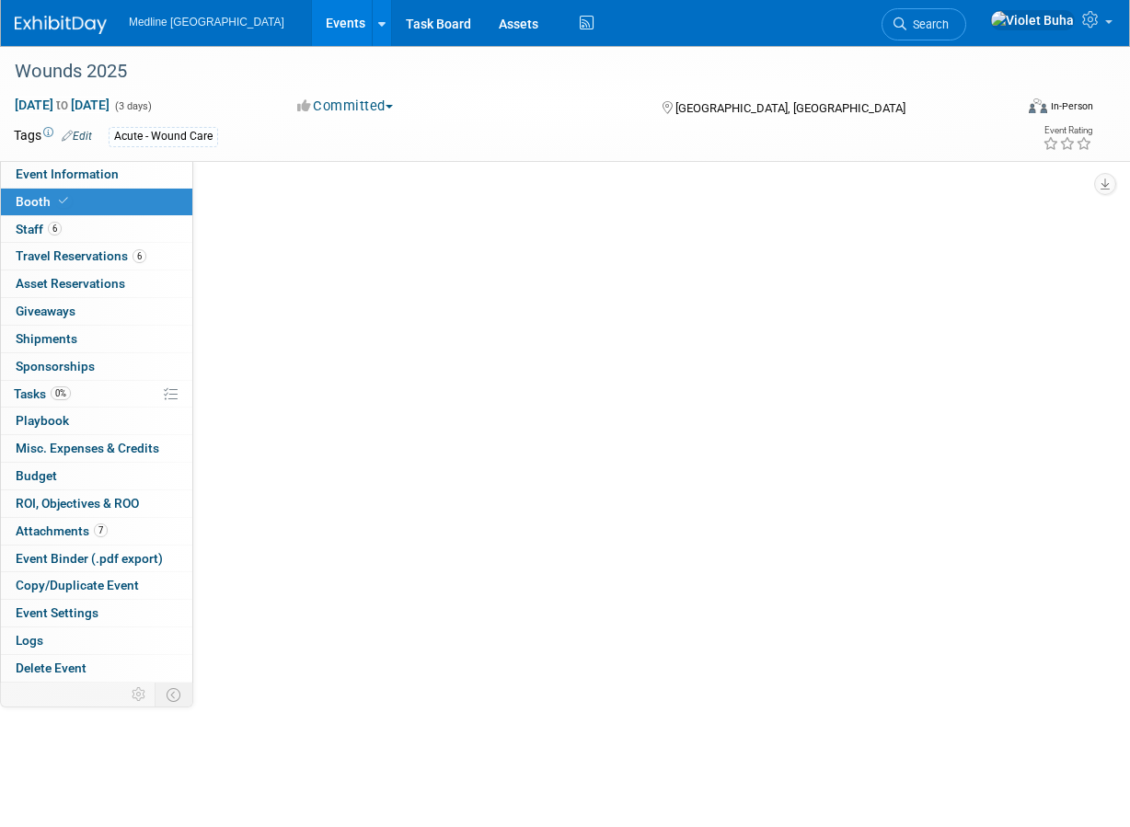
select select "3"
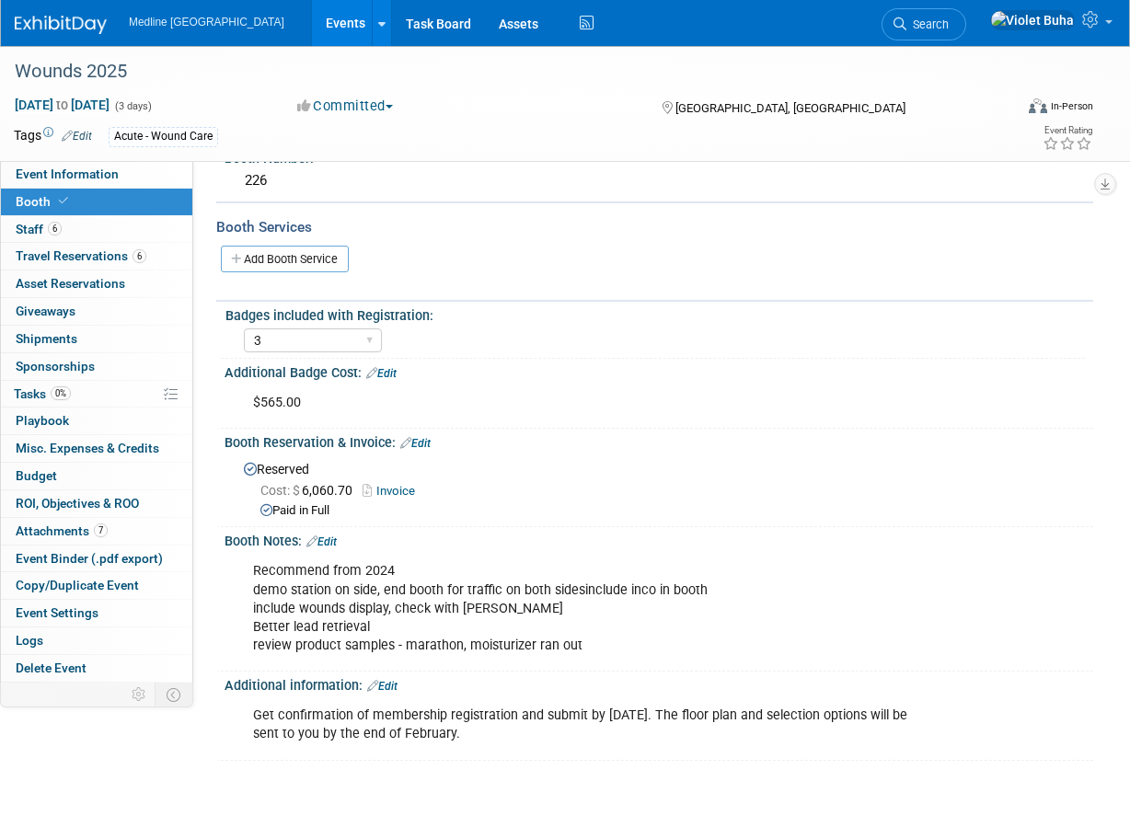
scroll to position [147, 0]
click at [80, 236] on link "6 Staff 6" at bounding box center [96, 229] width 191 height 27
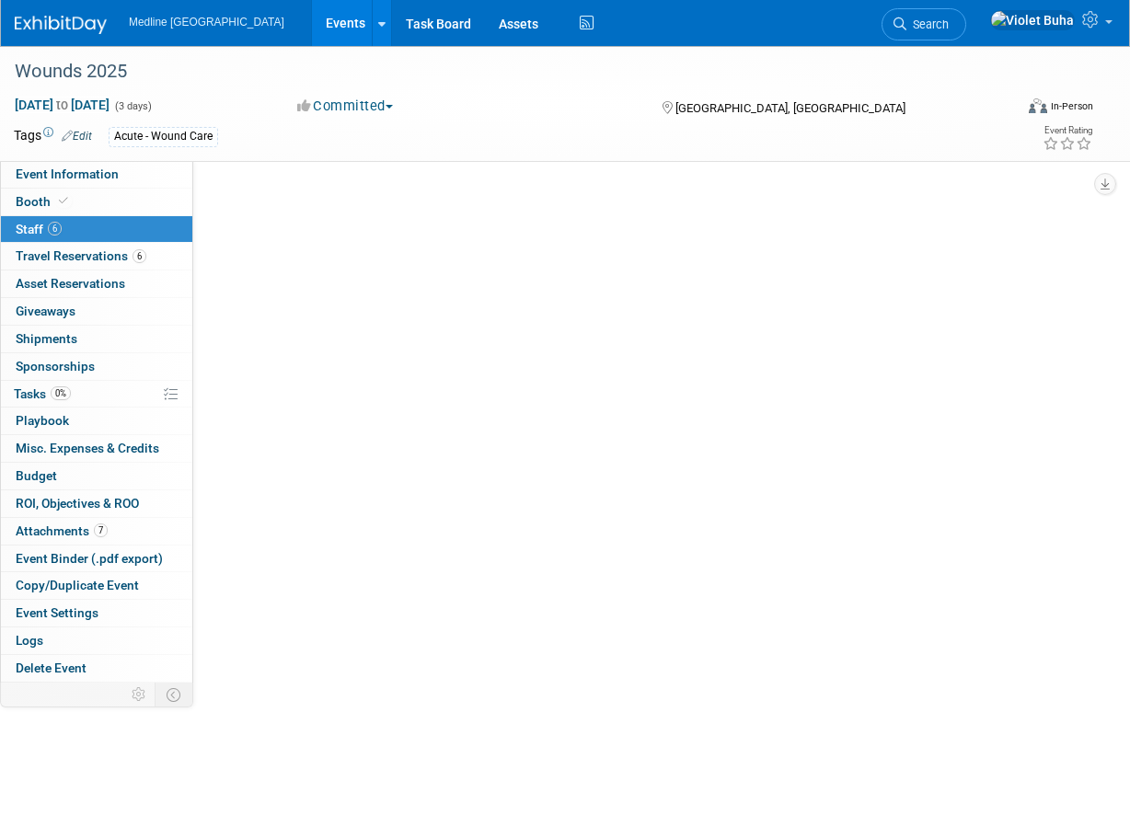
scroll to position [0, 0]
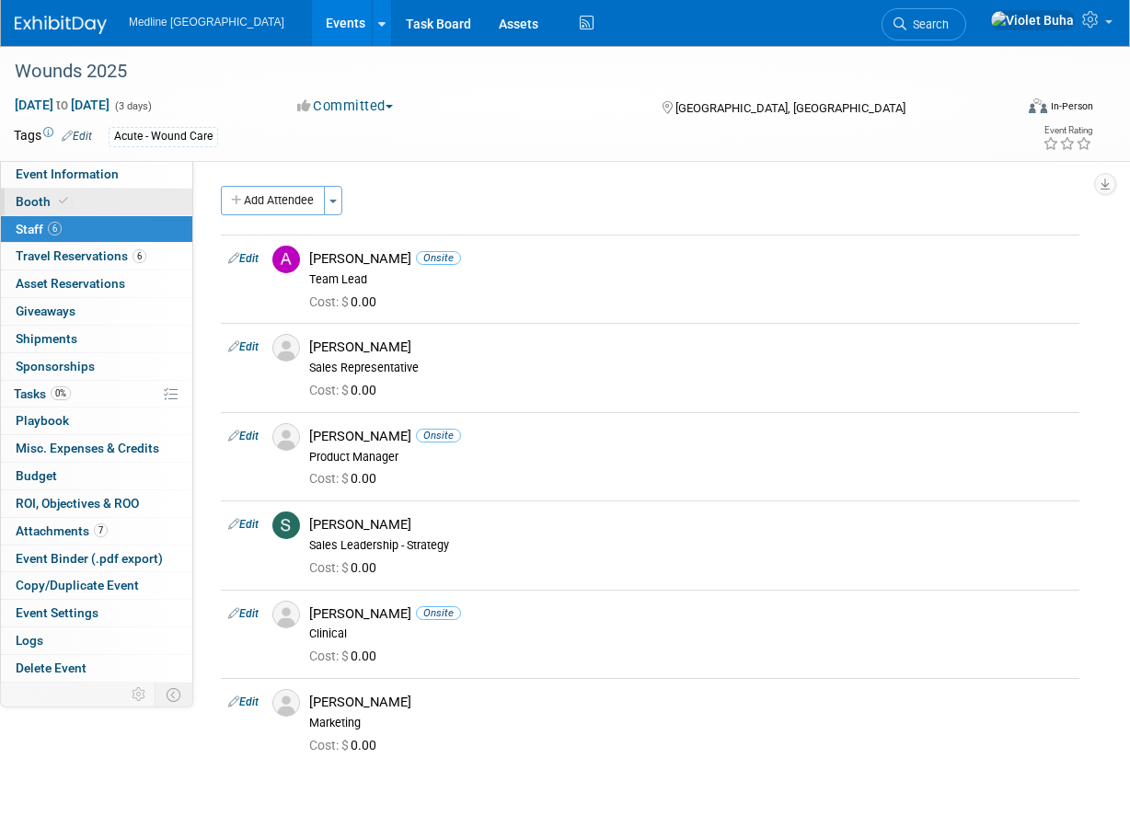
click at [110, 199] on link "Booth" at bounding box center [96, 202] width 191 height 27
select select "3"
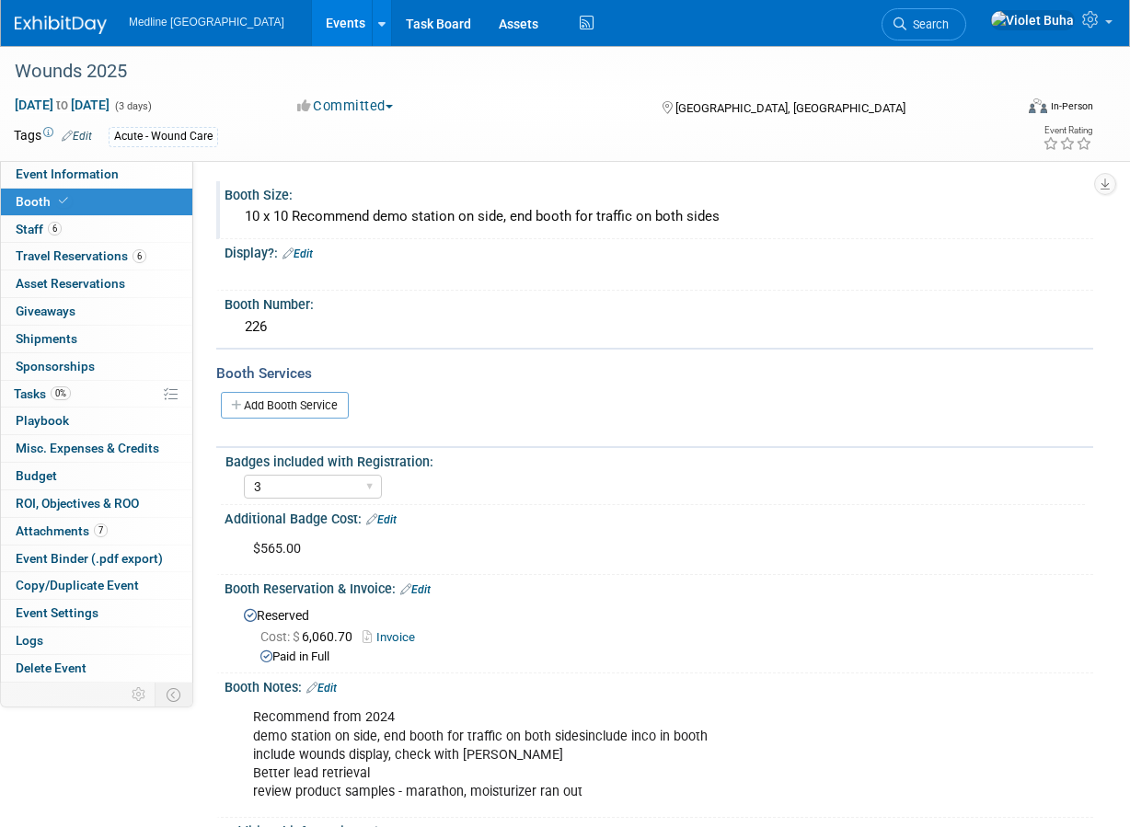
click at [812, 206] on div "10 x 10 Recommend demo station on side, end booth for traffic on both sides" at bounding box center [658, 216] width 841 height 29
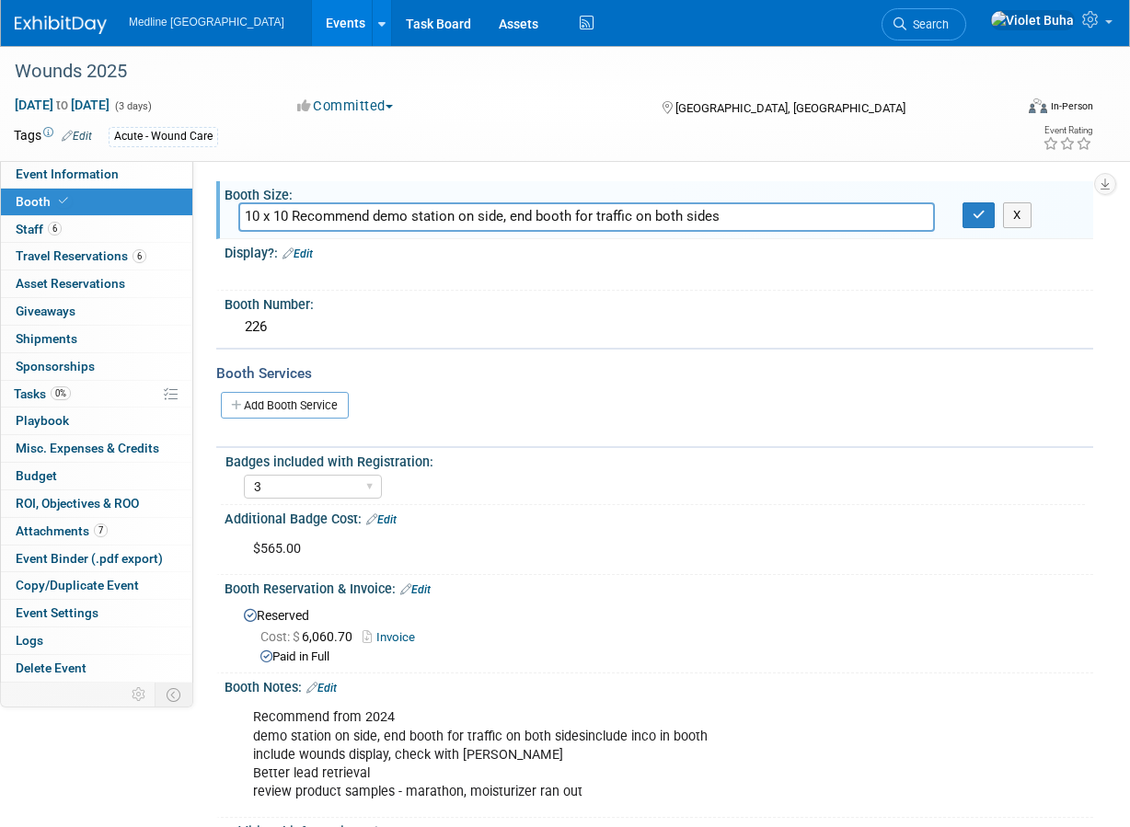
click at [553, 246] on div "Display?: Edit" at bounding box center [659, 251] width 869 height 24
click at [512, 249] on div "Display?: Edit" at bounding box center [659, 251] width 869 height 24
click at [302, 253] on link "Edit" at bounding box center [297, 254] width 30 height 13
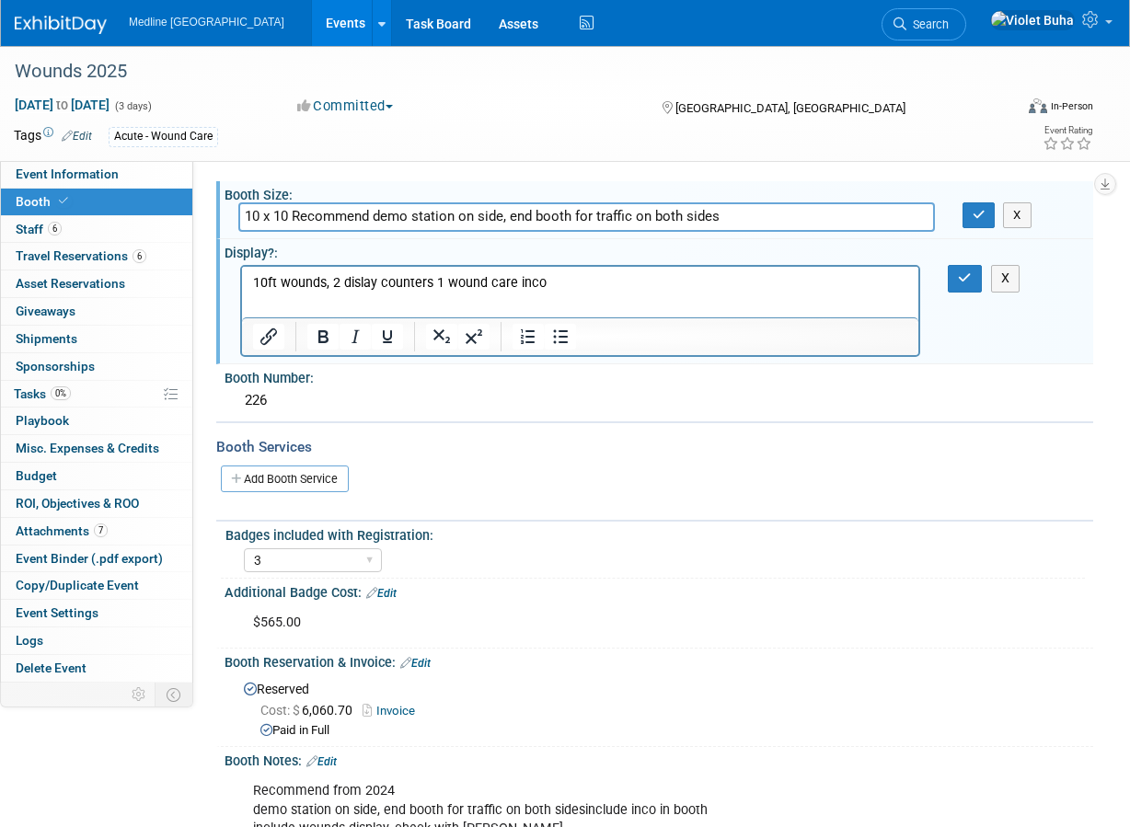
click at [518, 284] on p "10ft wounds, 2 dislay counters 1 wound care inco" at bounding box center [580, 283] width 655 height 18
click at [518, 282] on p "10ft wounds, 2 dislay counters 1 wound care inco" at bounding box center [580, 283] width 655 height 18
click at [958, 277] on icon "button" at bounding box center [965, 277] width 14 height 13
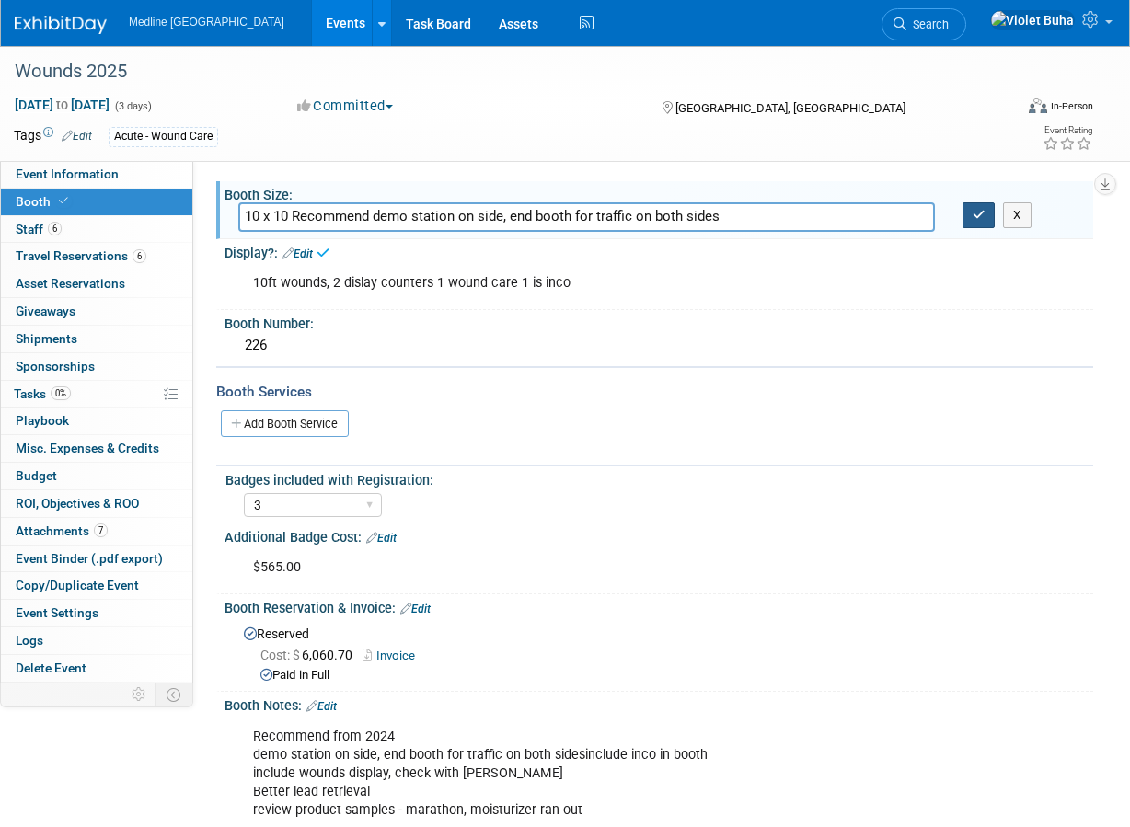
click at [979, 219] on icon "button" at bounding box center [979, 215] width 13 height 12
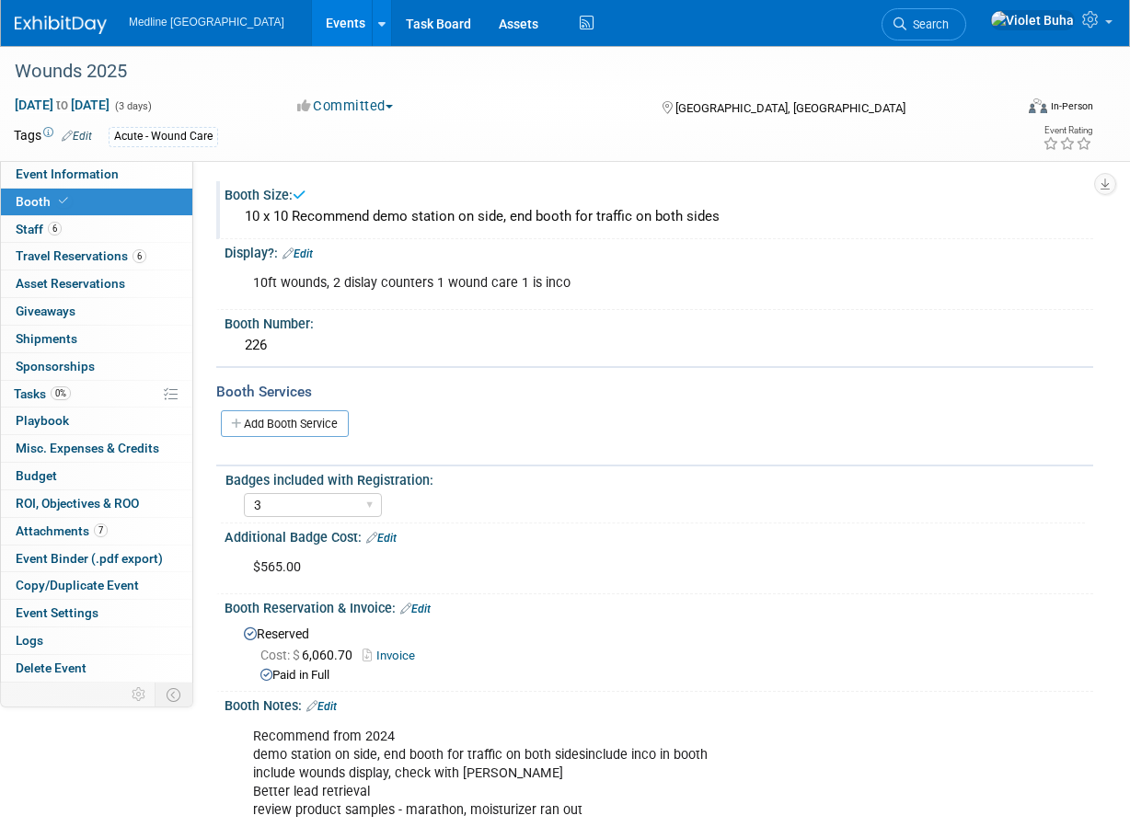
click at [667, 291] on div "10ft wounds, 2 dislay counters 1 wound care 1 is inco" at bounding box center [580, 283] width 680 height 37
drag, startPoint x: 567, startPoint y: 294, endPoint x: 545, endPoint y: 294, distance: 22.1
click at [566, 294] on div "10ft wounds, 2 dislay counters 1 wound care 1 is inco" at bounding box center [580, 283] width 680 height 37
click at [312, 256] on link "Edit" at bounding box center [297, 254] width 30 height 13
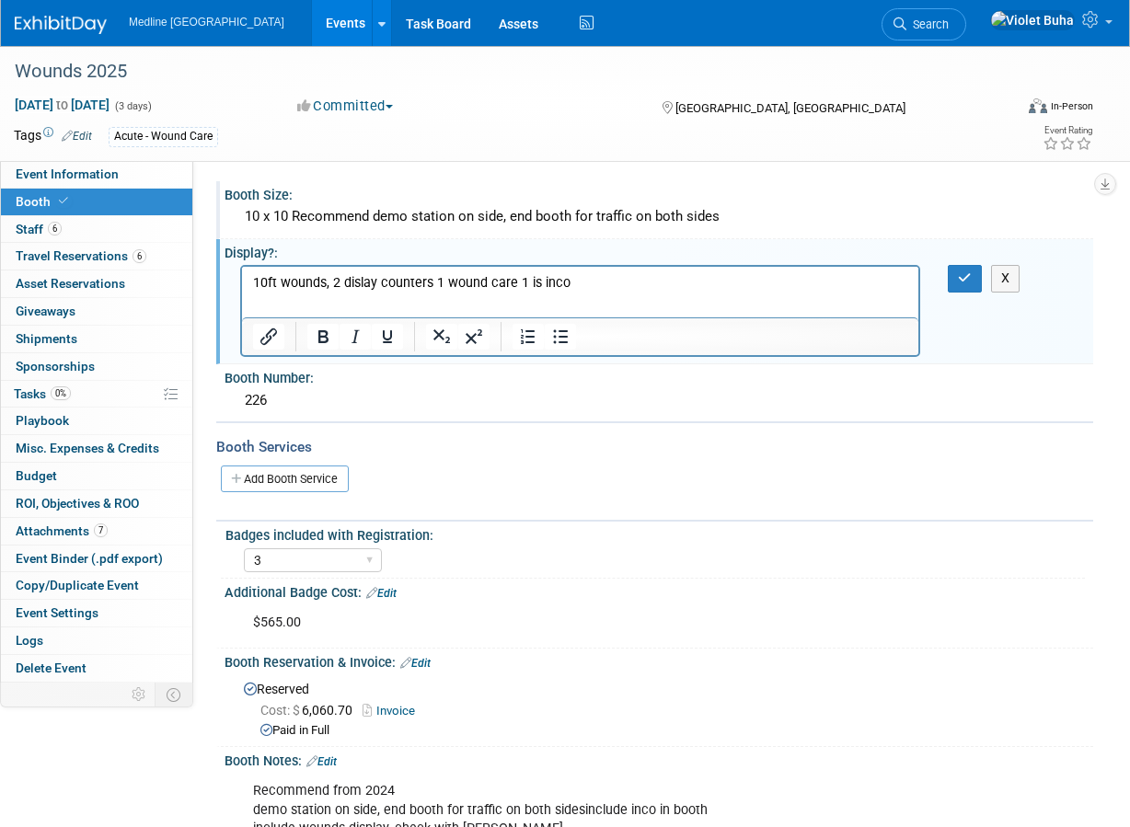
click at [585, 281] on p "10ft wounds, 2 dislay counters 1 wound care 1 is inco" at bounding box center [580, 283] width 655 height 18
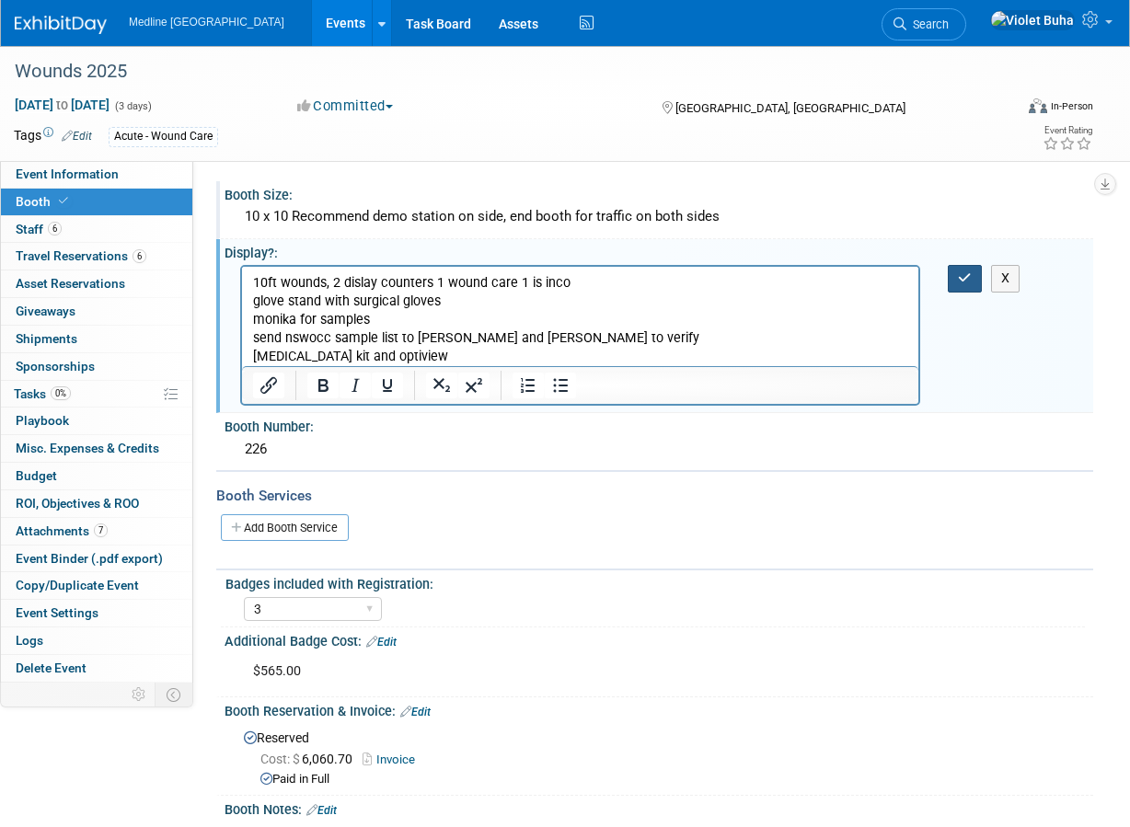
click at [964, 276] on icon "button" at bounding box center [965, 277] width 14 height 13
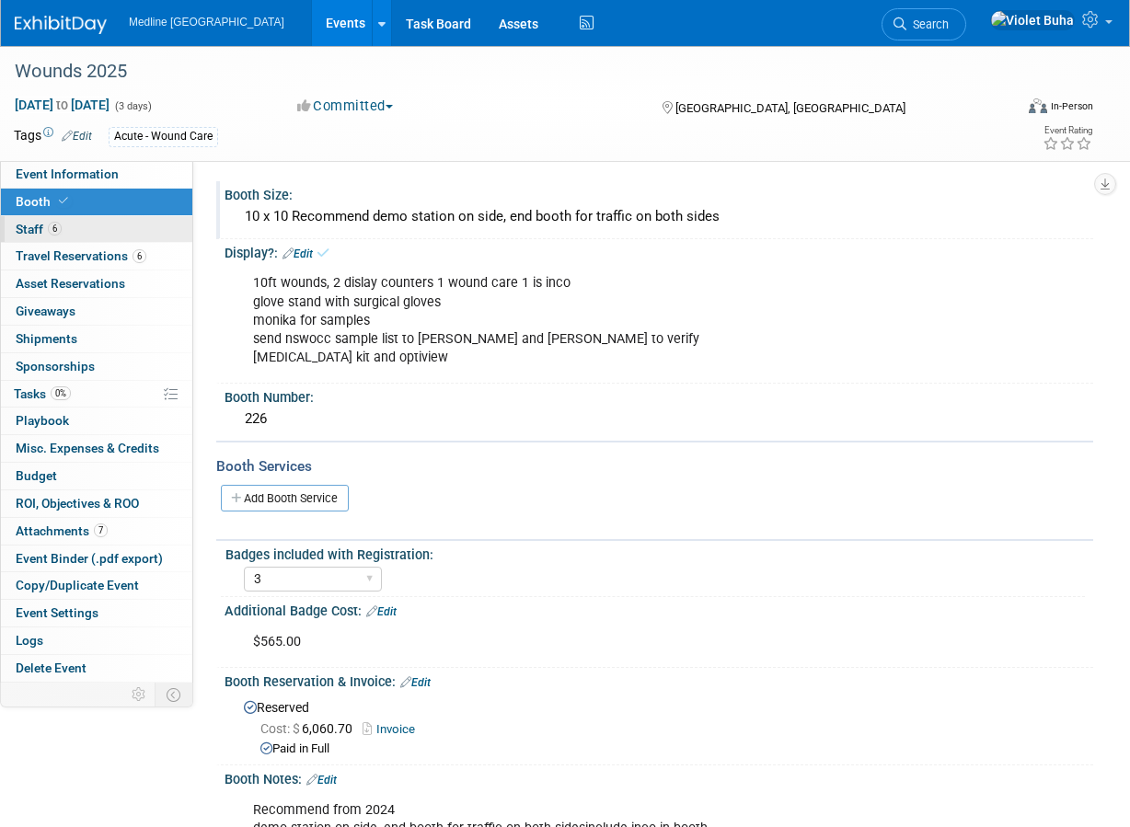
click at [74, 225] on link "6 Staff 6" at bounding box center [96, 229] width 191 height 27
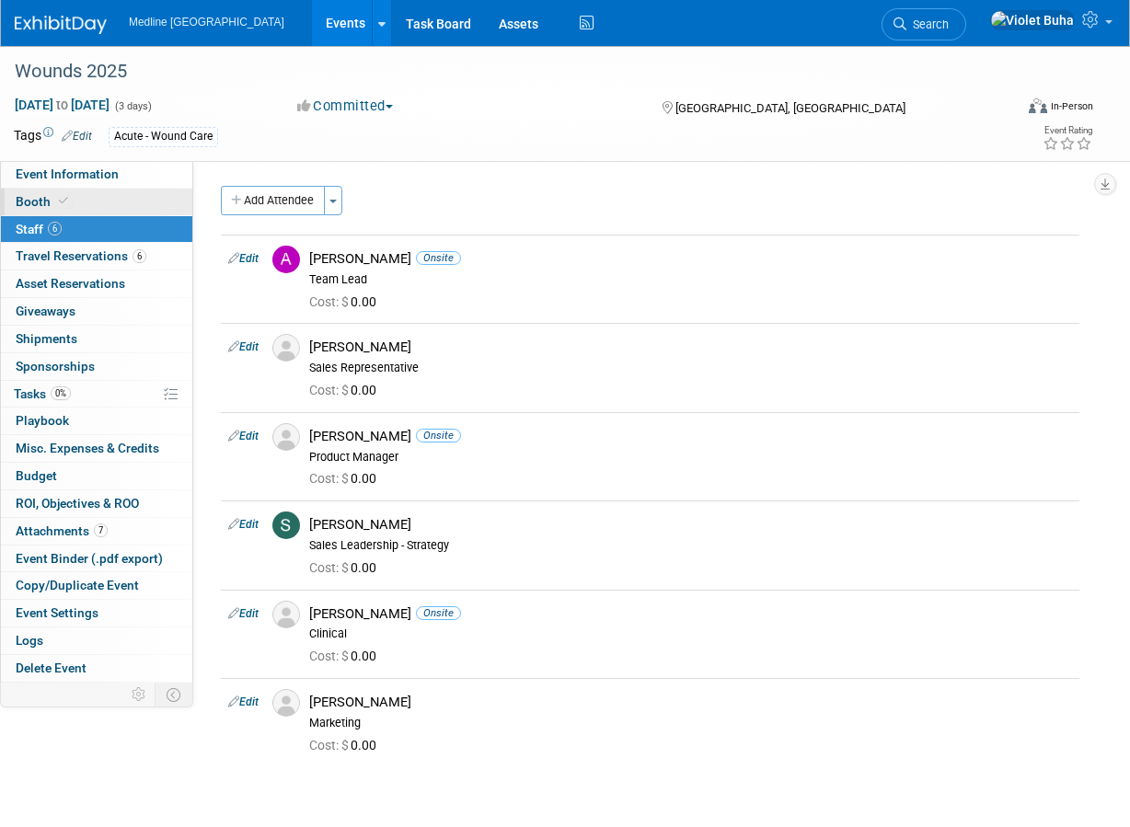
click at [84, 202] on link "Booth" at bounding box center [96, 202] width 191 height 27
select select "3"
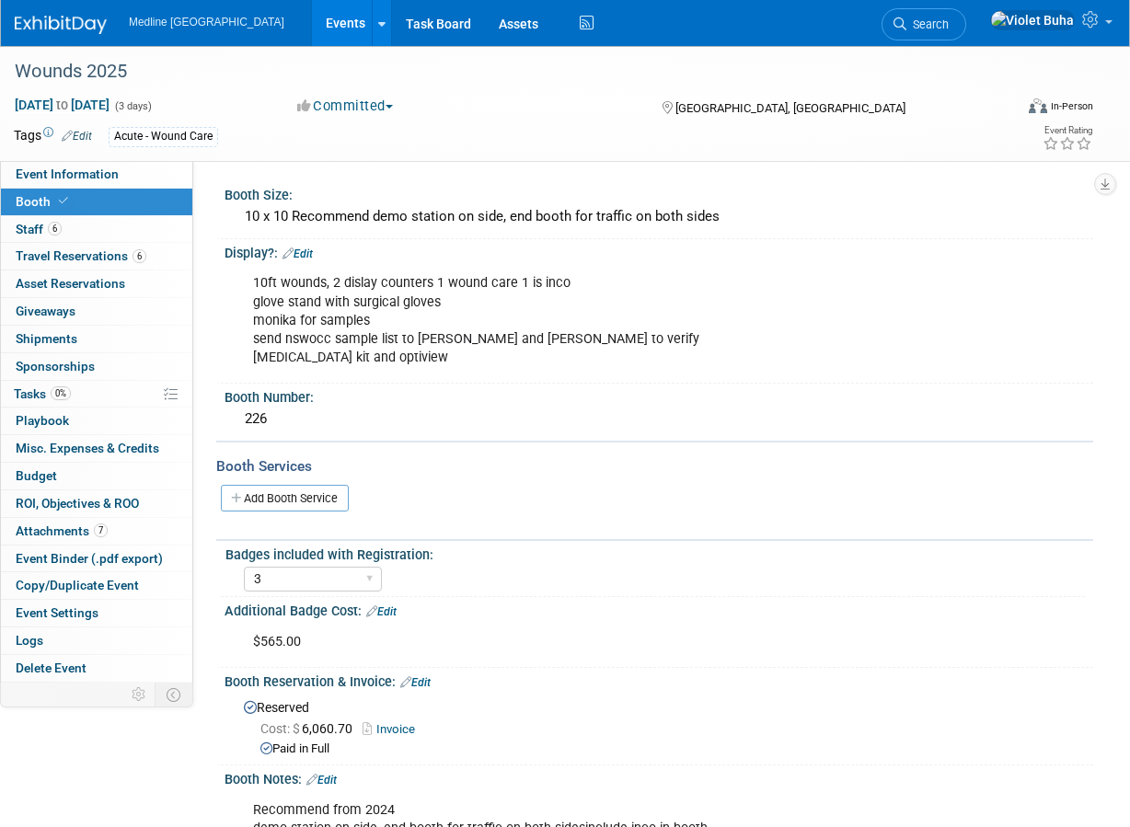
click at [38, 16] on img at bounding box center [61, 25] width 92 height 18
